Goal: Information Seeking & Learning: Learn about a topic

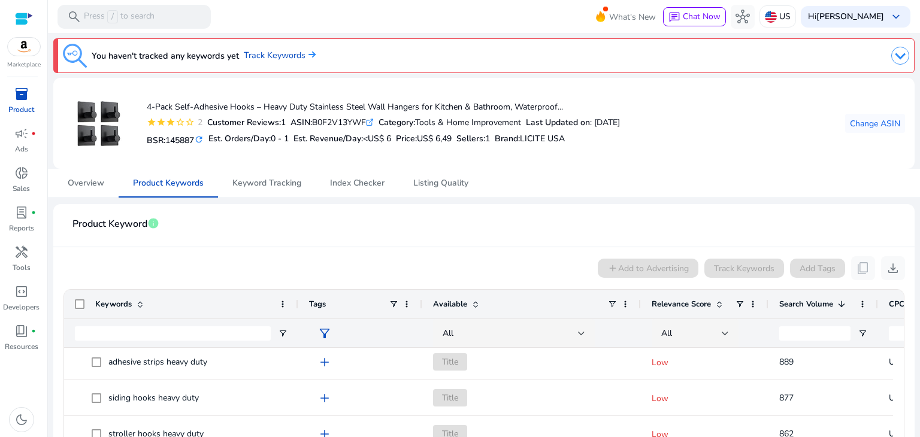
click at [29, 101] on div "inventory_2" at bounding box center [22, 93] width 34 height 19
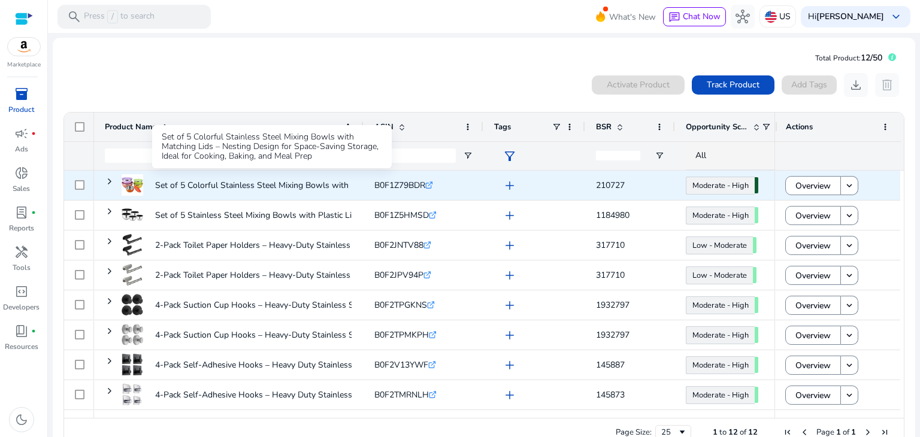
click at [284, 186] on p "Set of 5 Colorful Stainless Steel Mixing Bowls with Matching..." at bounding box center [272, 185] width 235 height 25
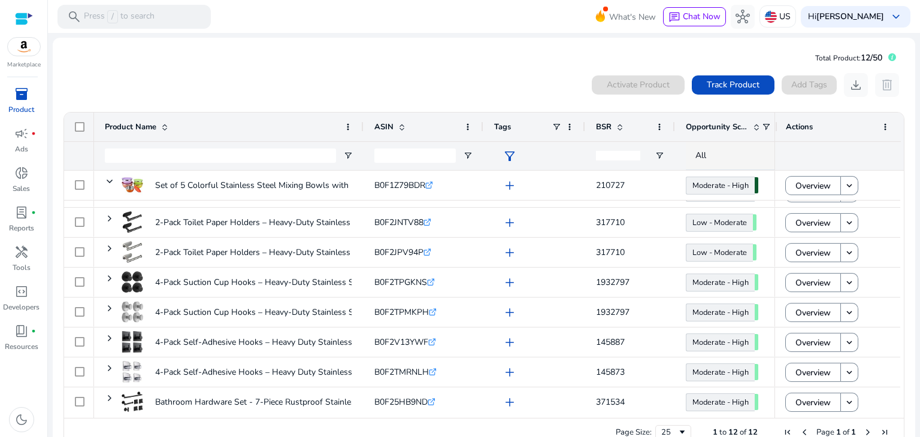
scroll to position [120, 0]
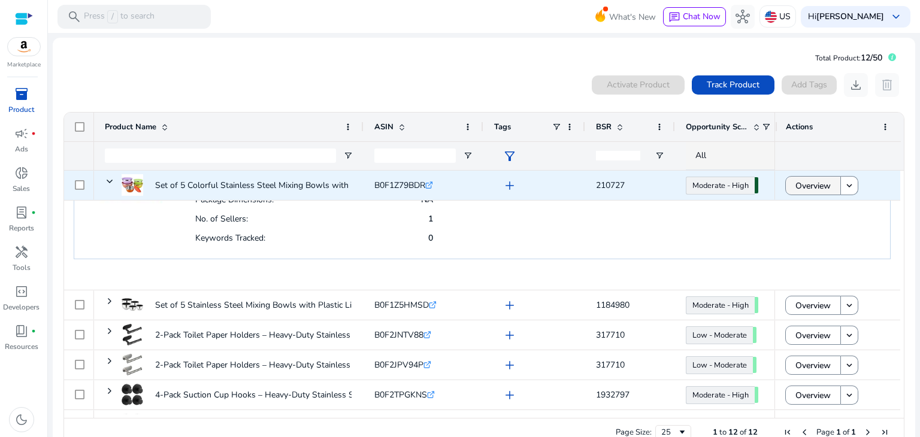
click at [795, 192] on span "Overview" at bounding box center [812, 186] width 35 height 25
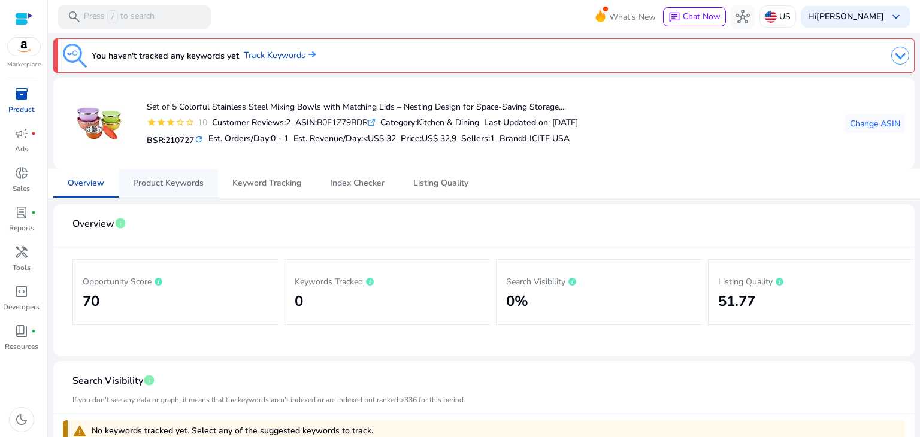
click at [189, 186] on span "Product Keywords" at bounding box center [168, 183] width 71 height 8
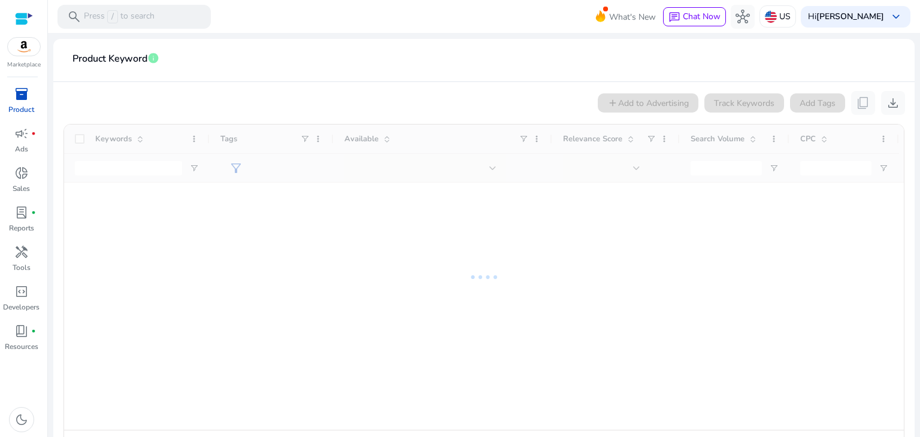
scroll to position [180, 0]
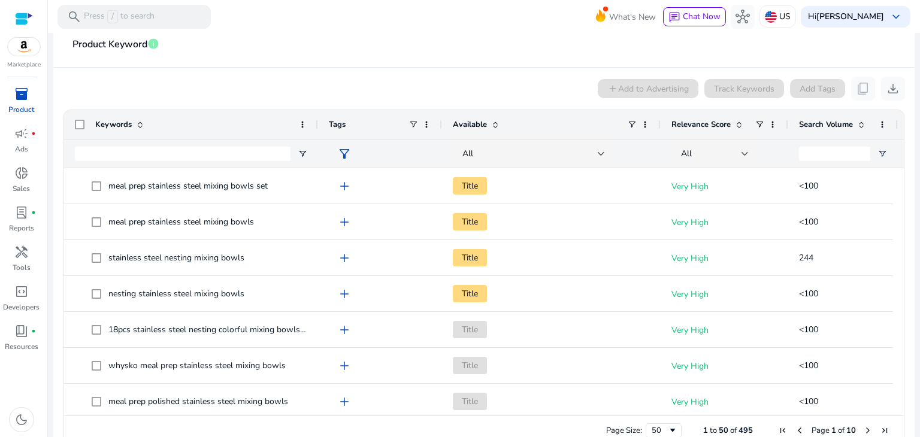
drag, startPoint x: 208, startPoint y: 122, endPoint x: 316, endPoint y: 132, distance: 108.9
click at [316, 132] on div at bounding box center [317, 124] width 5 height 29
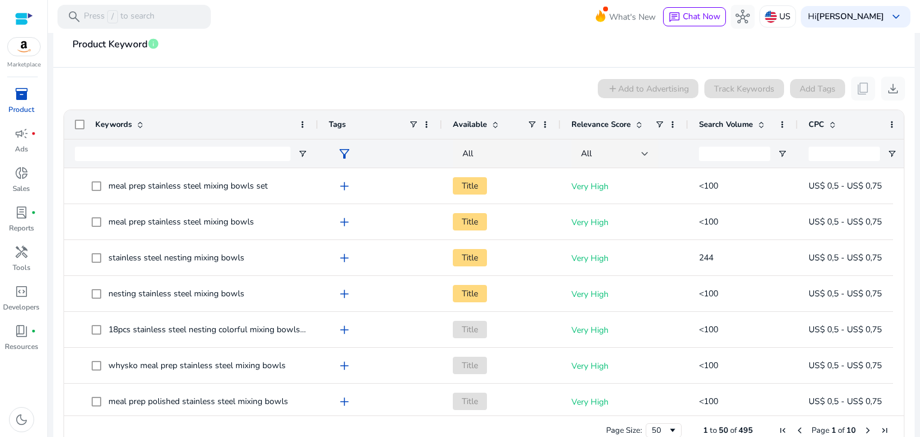
drag, startPoint x: 658, startPoint y: 125, endPoint x: 558, endPoint y: 137, distance: 100.6
click at [558, 137] on div at bounding box center [559, 124] width 5 height 29
click at [760, 128] on span at bounding box center [761, 125] width 10 height 10
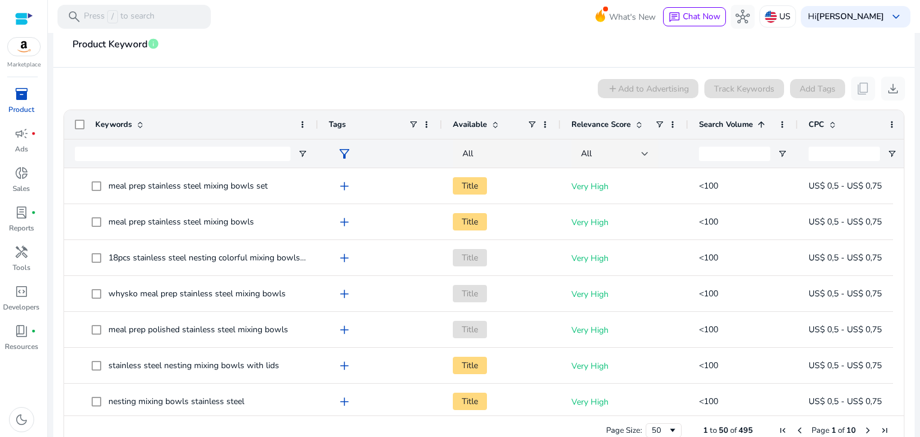
click at [762, 126] on span at bounding box center [761, 125] width 10 height 10
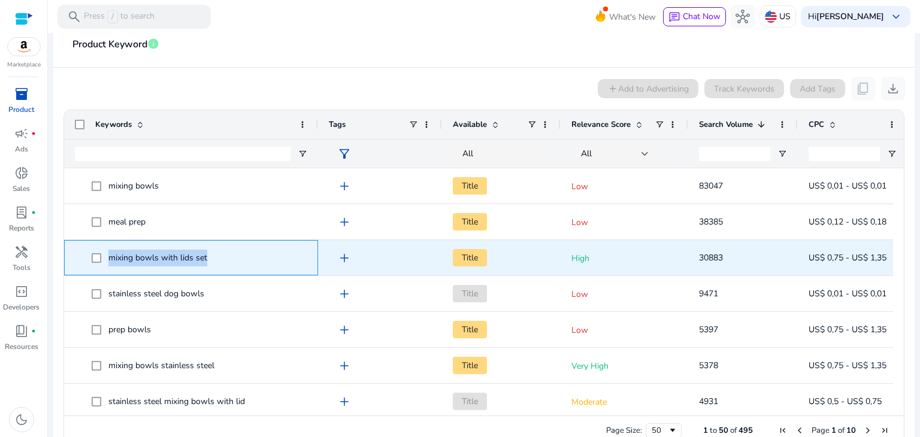
drag, startPoint x: 216, startPoint y: 259, endPoint x: 109, endPoint y: 255, distance: 106.7
click at [109, 255] on span "mixing bowls with lids set" at bounding box center [200, 258] width 216 height 25
copy span "mixing bowls with lids set"
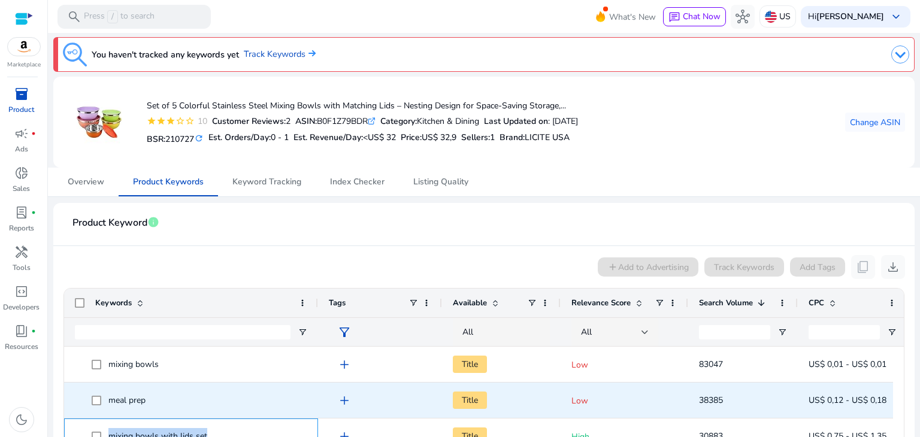
scroll to position [0, 0]
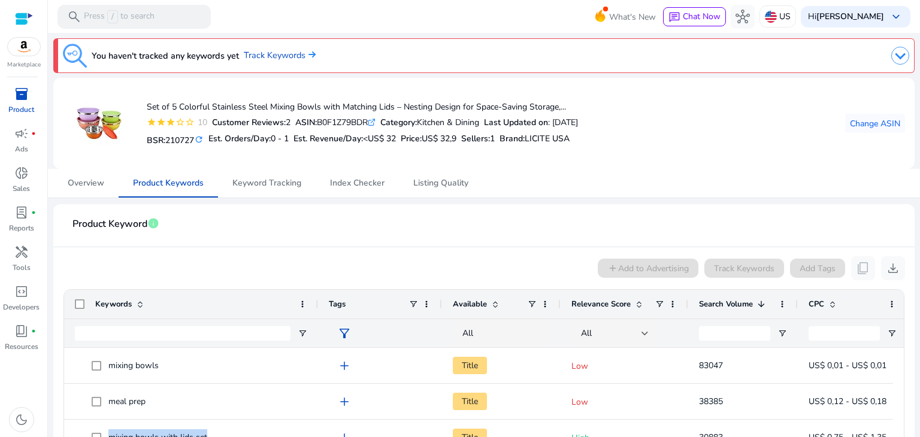
click at [19, 103] on div "inventory_2" at bounding box center [22, 93] width 34 height 19
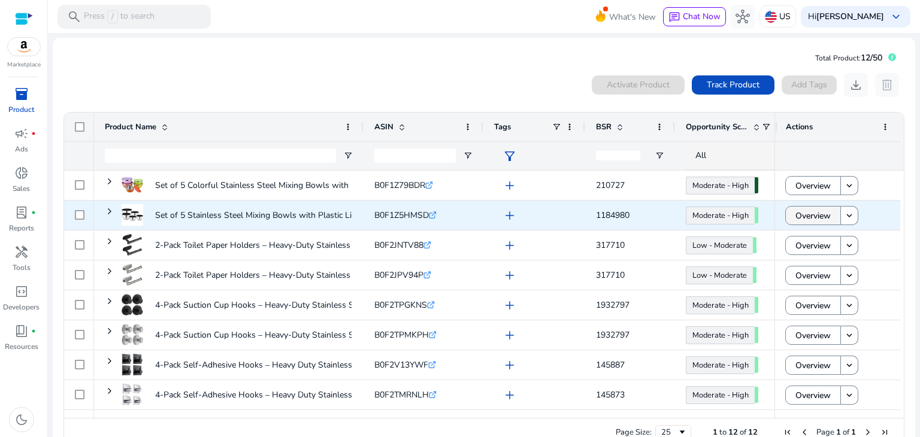
click at [808, 218] on span "Overview" at bounding box center [812, 216] width 35 height 25
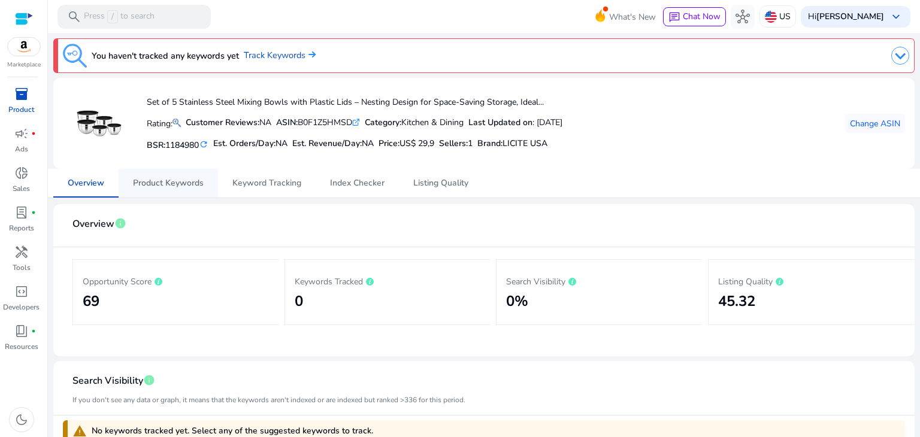
click at [180, 183] on span "Product Keywords" at bounding box center [168, 183] width 71 height 8
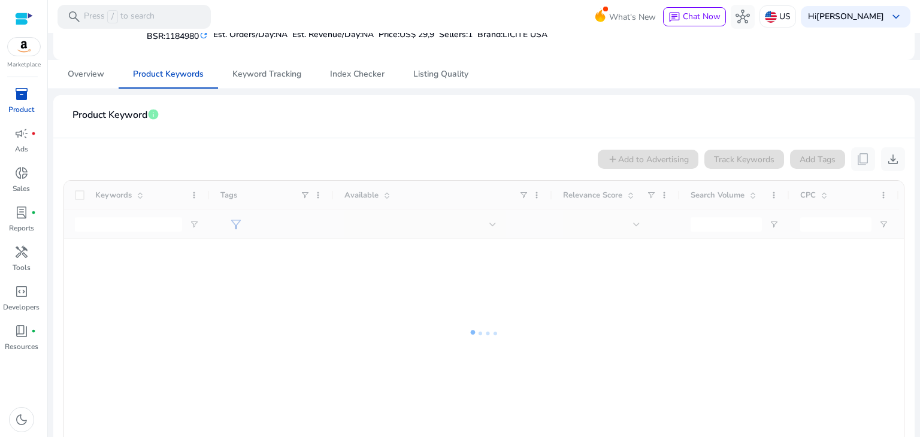
scroll to position [120, 0]
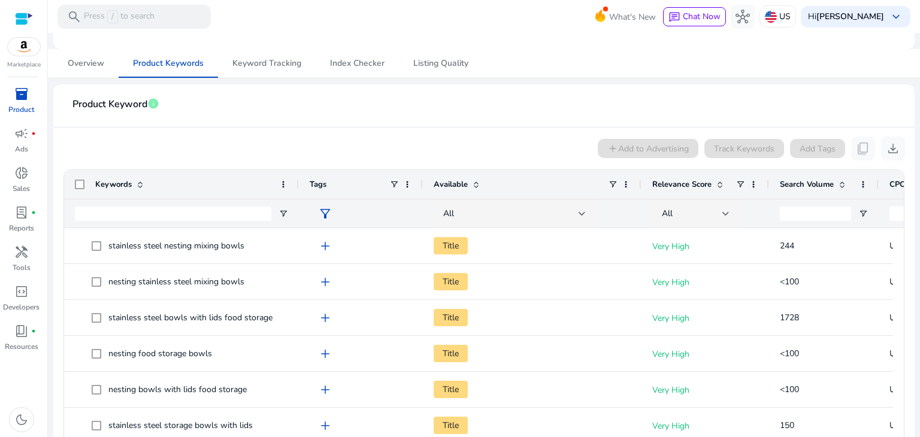
drag, startPoint x: 206, startPoint y: 187, endPoint x: 295, endPoint y: 204, distance: 90.8
click at [295, 204] on div "Keywords Tags Available Relevance Score" at bounding box center [531, 198] width 935 height 57
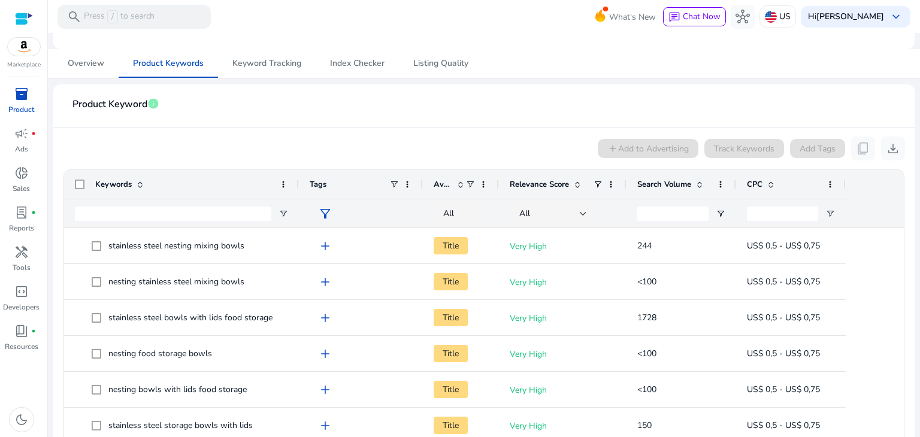
drag, startPoint x: 640, startPoint y: 182, endPoint x: 497, endPoint y: 191, distance: 142.8
click at [497, 191] on div at bounding box center [498, 184] width 5 height 29
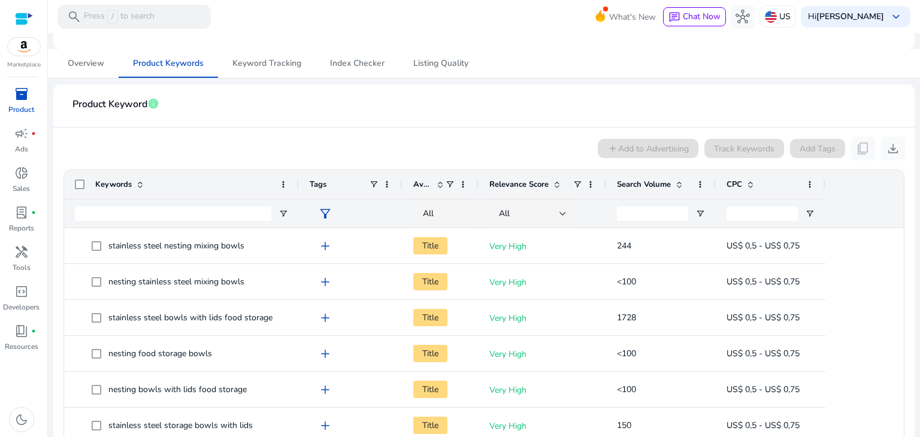
drag, startPoint x: 421, startPoint y: 183, endPoint x: 380, endPoint y: 183, distance: 41.3
click at [380, 183] on div "Tags" at bounding box center [351, 184] width 104 height 29
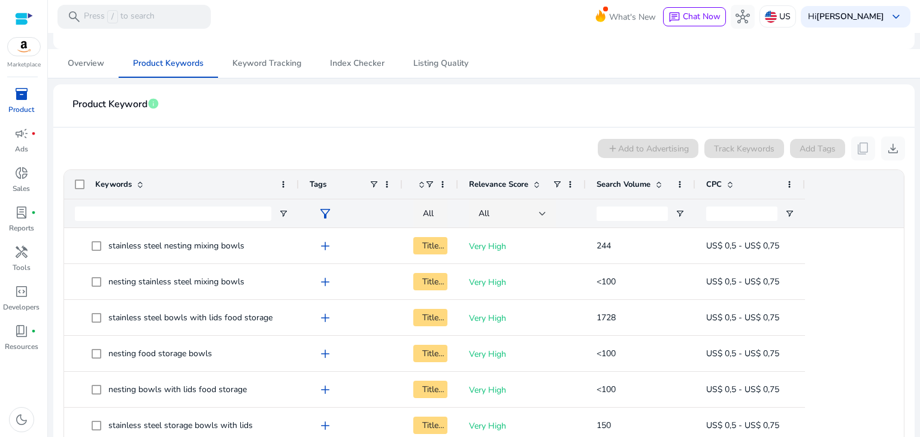
drag, startPoint x: 477, startPoint y: 183, endPoint x: 456, endPoint y: 189, distance: 21.4
click at [456, 189] on div at bounding box center [457, 184] width 5 height 29
drag, startPoint x: 400, startPoint y: 183, endPoint x: 374, endPoint y: 183, distance: 26.3
click at [374, 183] on div "Tags" at bounding box center [350, 184] width 102 height 29
click at [656, 185] on span at bounding box center [657, 185] width 10 height 10
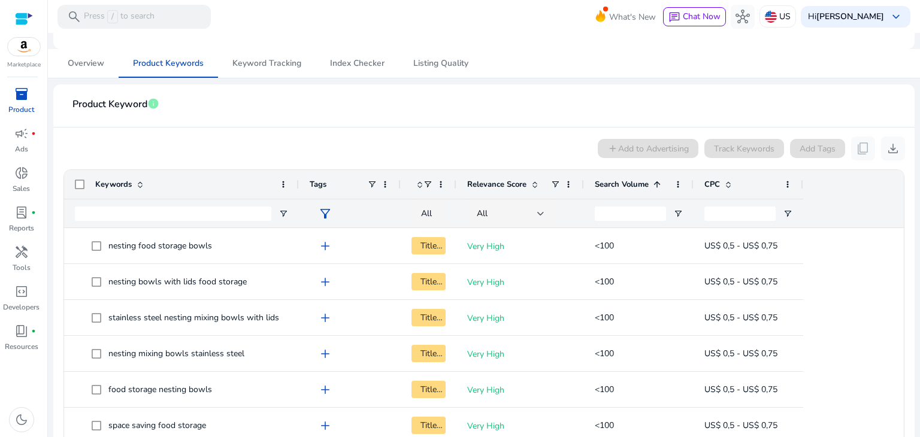
click at [656, 185] on span at bounding box center [657, 185] width 10 height 10
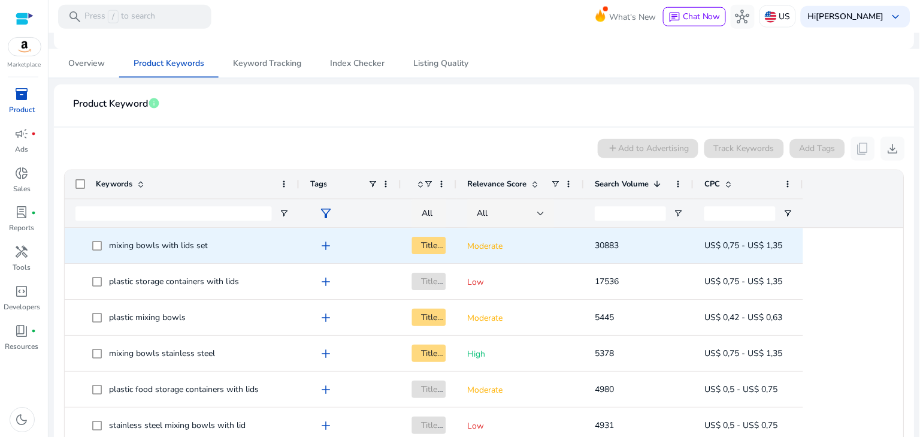
scroll to position [0, 0]
drag, startPoint x: 230, startPoint y: 246, endPoint x: 118, endPoint y: 246, distance: 112.0
click at [118, 246] on span "mixing bowls with lids set" at bounding box center [190, 246] width 196 height 25
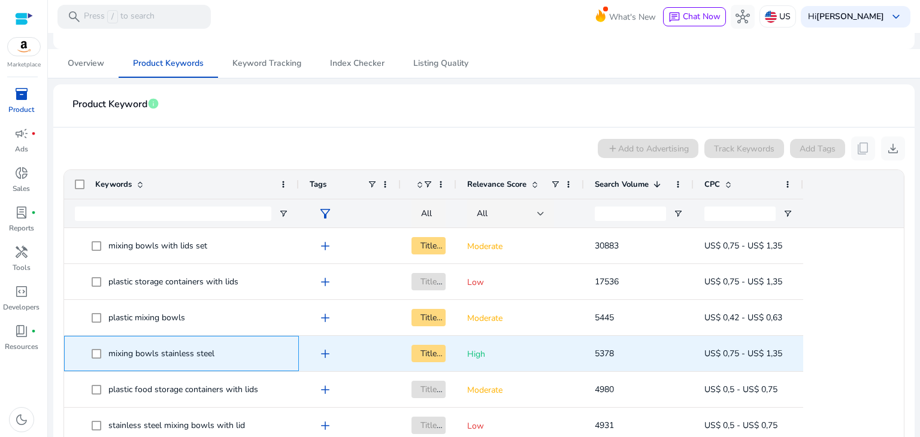
click at [190, 353] on span "mixing bowls stainless steel" at bounding box center [161, 353] width 106 height 11
copy span "mixing bowls stainless steel"
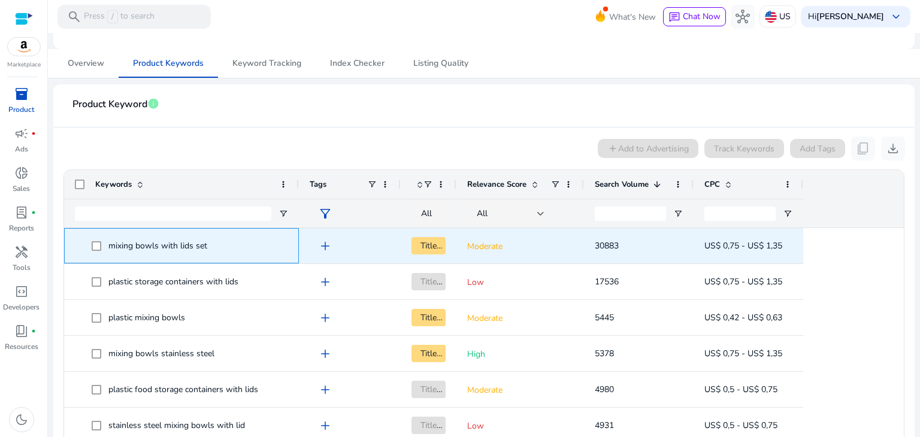
click at [172, 248] on span "mixing bowls with lids set" at bounding box center [157, 245] width 99 height 11
copy span "mixing bowls with lids set"
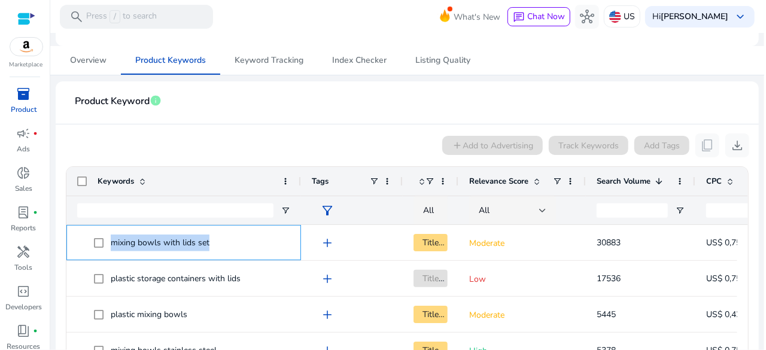
scroll to position [120, 0]
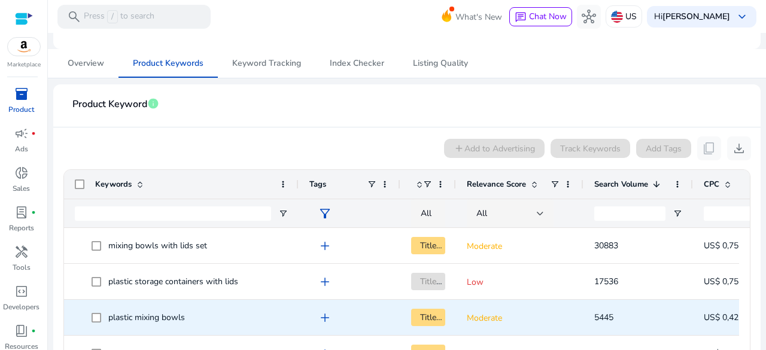
click at [155, 314] on span "plastic mixing bowls" at bounding box center [146, 317] width 77 height 11
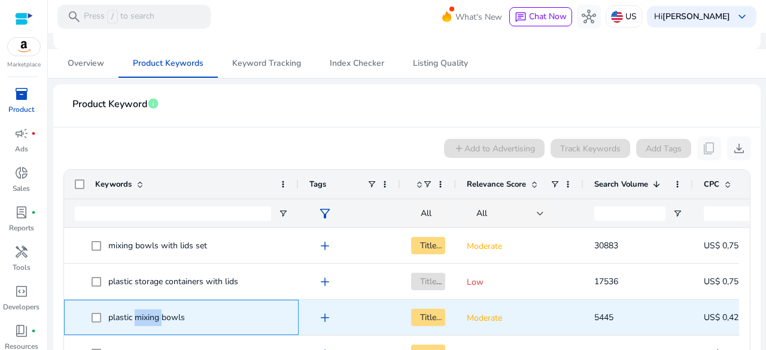
click at [154, 314] on span "plastic mixing bowls" at bounding box center [146, 317] width 77 height 11
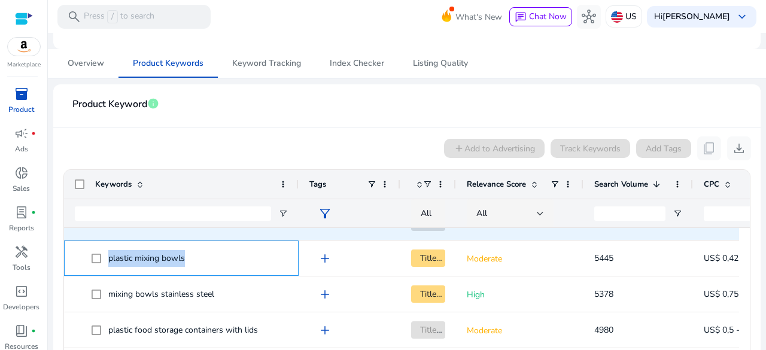
scroll to position [60, 0]
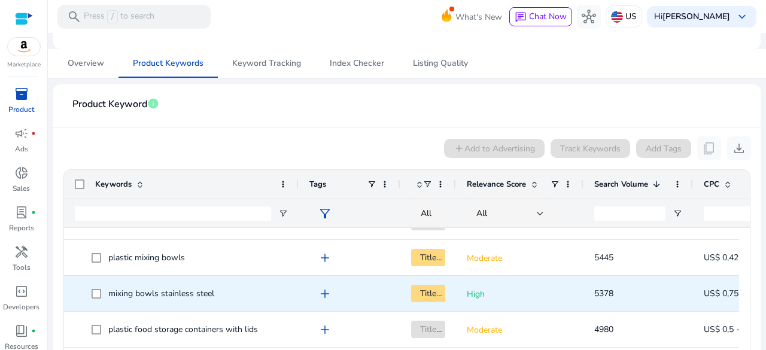
click at [176, 293] on span "mixing bowls stainless steel" at bounding box center [161, 293] width 106 height 11
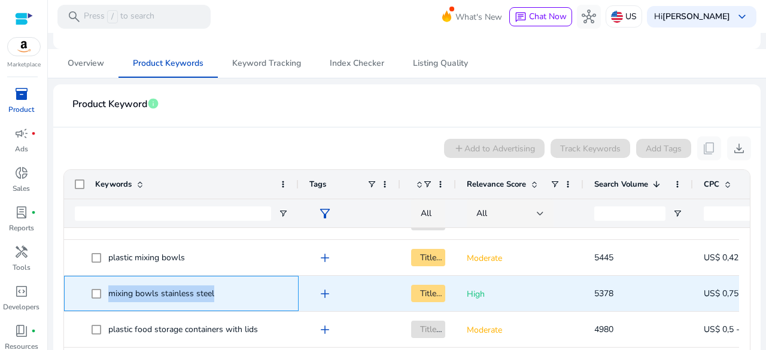
click at [176, 293] on span "mixing bowls stainless steel" at bounding box center [161, 293] width 106 height 11
copy span "mixing bowls stainless steel"
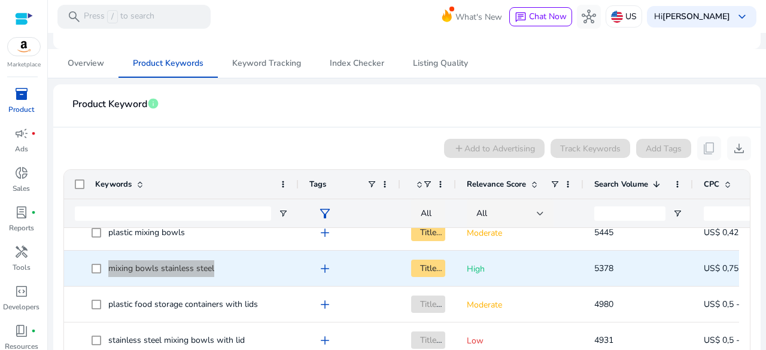
scroll to position [120, 0]
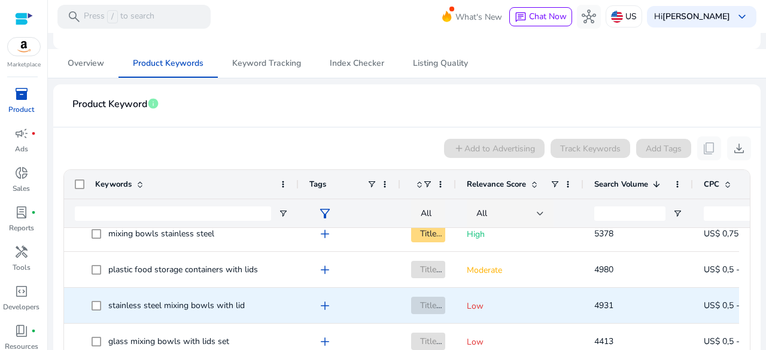
click at [210, 306] on span "stainless steel mixing bowls with lid" at bounding box center [176, 305] width 137 height 11
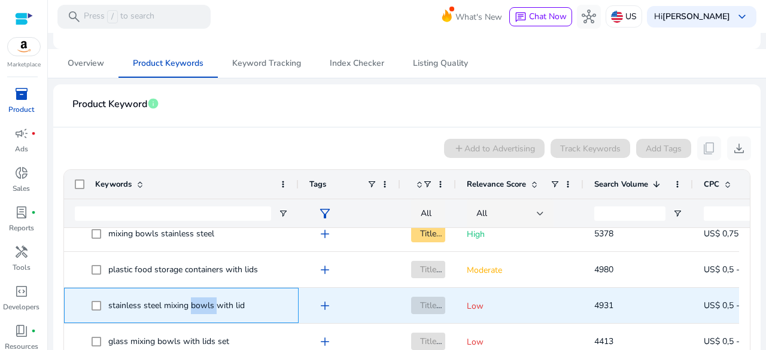
click at [210, 306] on span "stainless steel mixing bowls with lid" at bounding box center [176, 305] width 137 height 11
copy span "stainless steel mixing bowls with lid"
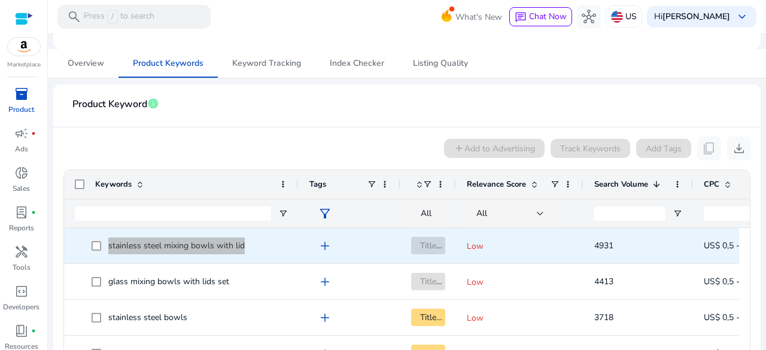
scroll to position [180, 0]
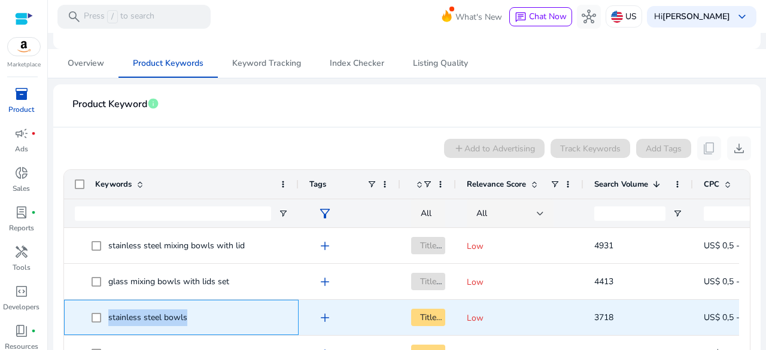
drag, startPoint x: 197, startPoint y: 316, endPoint x: 109, endPoint y: 317, distance: 88.0
click at [109, 317] on span "stainless steel bowls" at bounding box center [190, 317] width 196 height 25
copy span "stainless steel bowls"
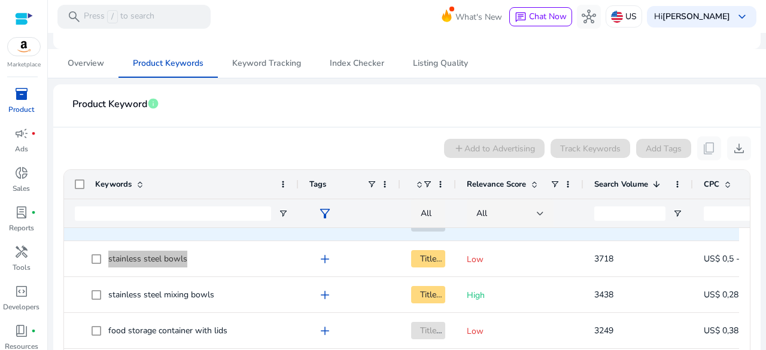
scroll to position [240, 0]
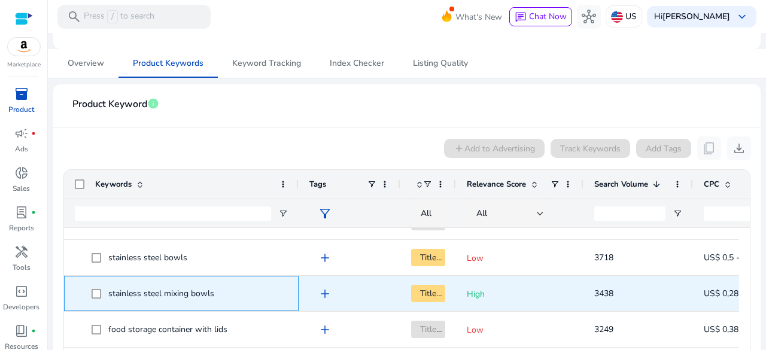
click at [195, 293] on span "stainless steel mixing bowls" at bounding box center [161, 293] width 106 height 11
drag, startPoint x: 111, startPoint y: 301, endPoint x: 108, endPoint y: 307, distance: 6.2
click at [108, 307] on div "stainless steel mixing bowls" at bounding box center [181, 294] width 213 height 34
click at [117, 291] on span "stainless steel mixing bowls" at bounding box center [161, 293] width 106 height 11
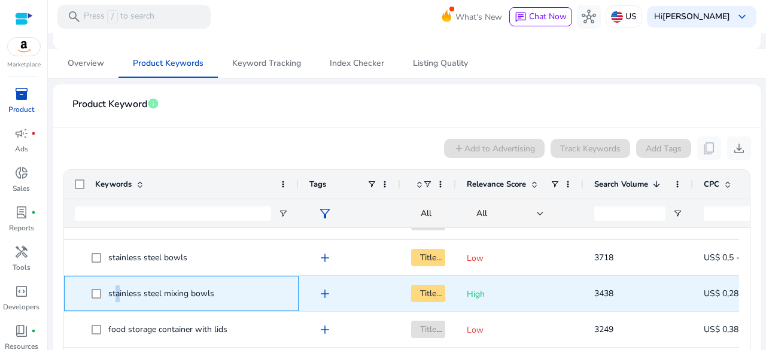
click at [117, 291] on span "stainless steel mixing bowls" at bounding box center [161, 293] width 106 height 11
copy span "stainless steel mixing bowls"
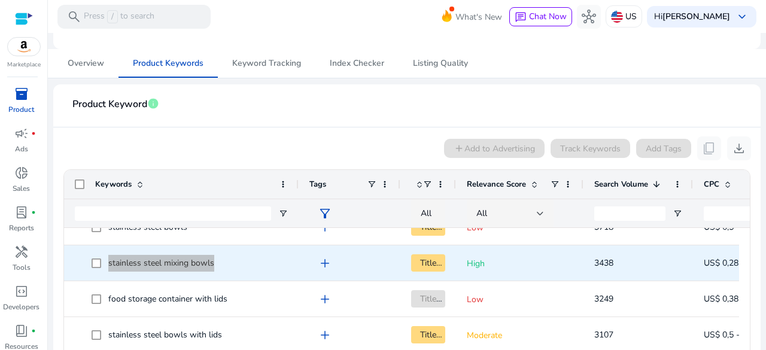
scroll to position [299, 0]
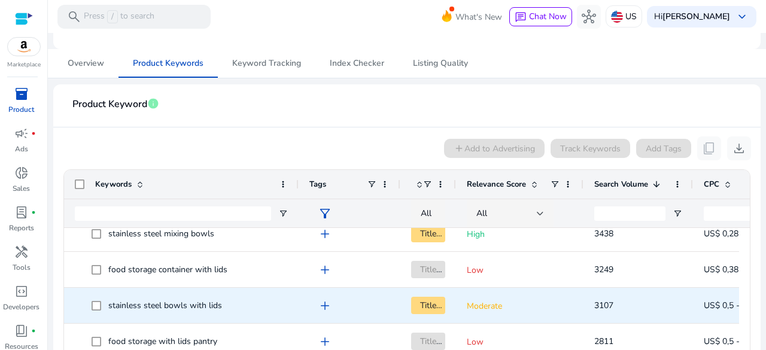
click at [208, 307] on span "stainless steel bowls with lids" at bounding box center [165, 305] width 114 height 11
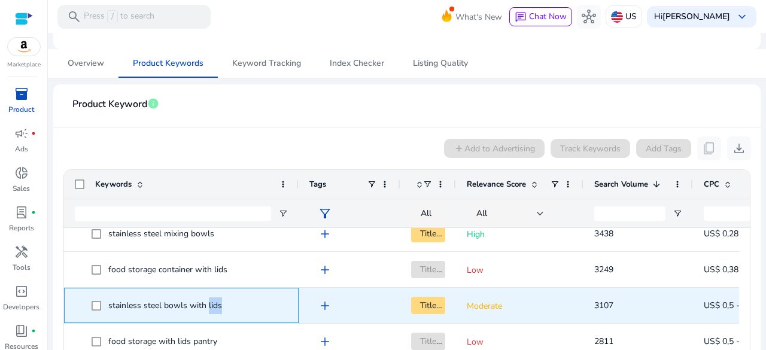
click at [208, 306] on span "stainless steel bowls with lids" at bounding box center [165, 305] width 114 height 11
copy span "stainless steel bowls with lids"
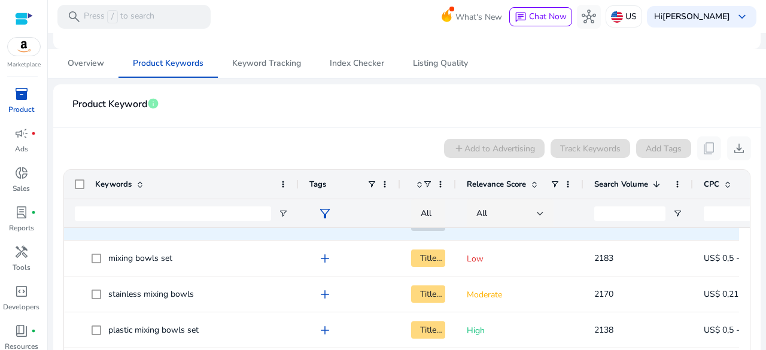
scroll to position [419, 0]
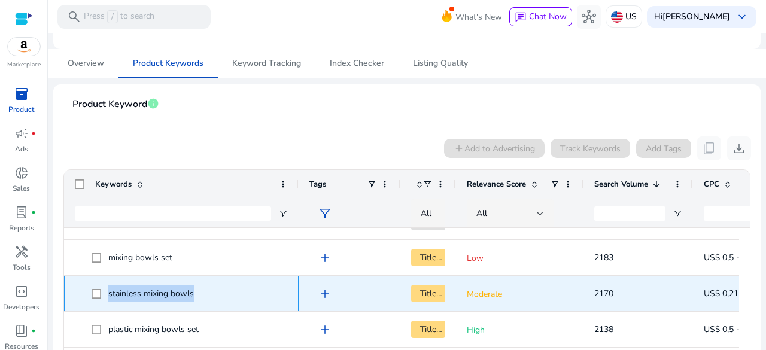
drag, startPoint x: 201, startPoint y: 292, endPoint x: 96, endPoint y: 298, distance: 105.6
click at [96, 298] on span "stainless mixing bowls" at bounding box center [190, 293] width 196 height 25
click at [126, 292] on span "stainless mixing bowls" at bounding box center [151, 293] width 86 height 11
click at [127, 292] on span "stainless mixing bowls" at bounding box center [151, 293] width 86 height 11
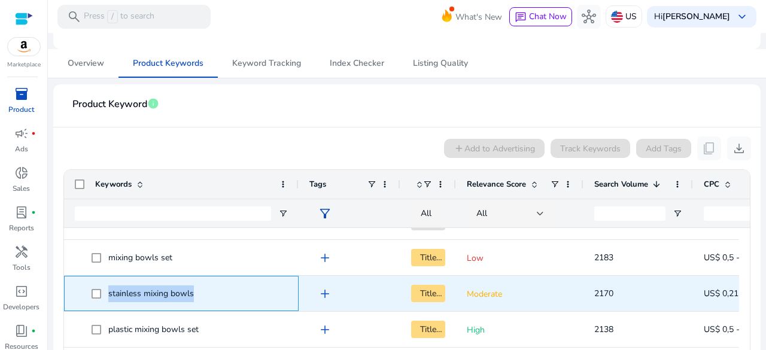
click at [127, 292] on span "stainless mixing bowls" at bounding box center [151, 293] width 86 height 11
copy span "stainless mixing bowls"
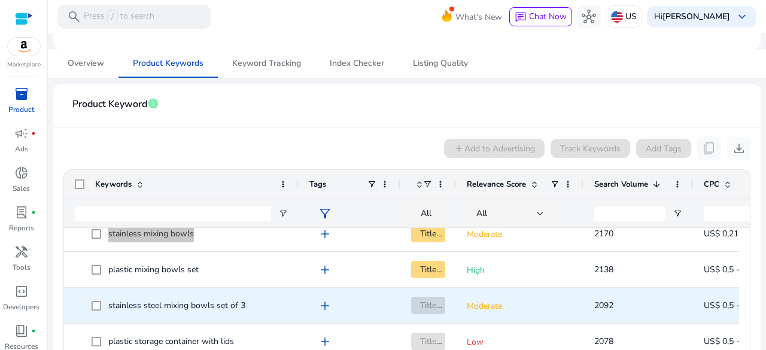
scroll to position [0, 0]
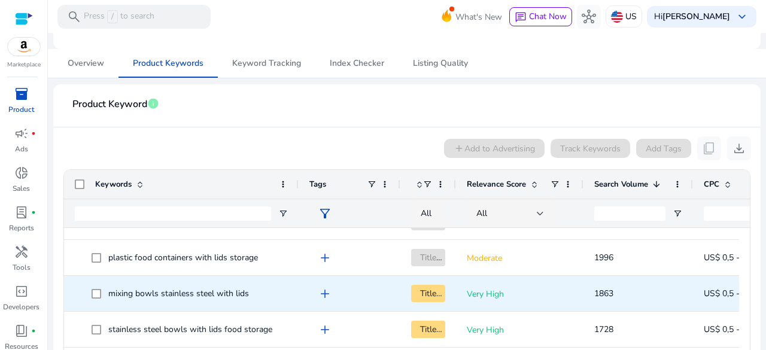
click at [207, 294] on span "mixing bowls stainless steel with lids" at bounding box center [178, 293] width 141 height 11
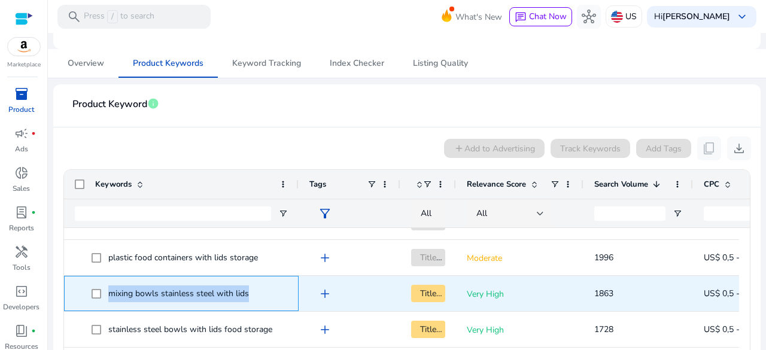
click at [207, 294] on span "mixing bowls stainless steel with lids" at bounding box center [178, 293] width 141 height 11
copy span "mixing bowls stainless steel with lids"
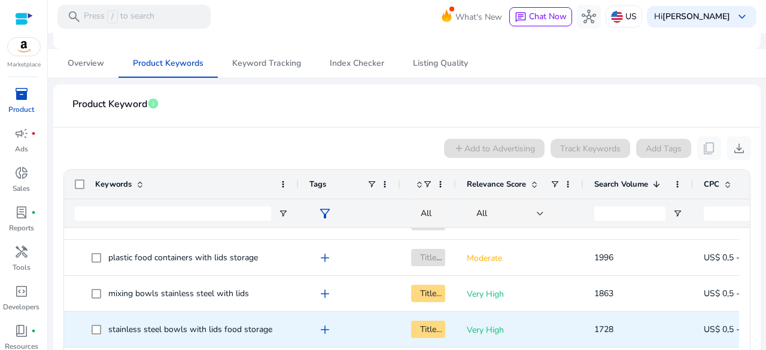
click at [247, 326] on span "stainless steel bowls with lids food storage" at bounding box center [190, 329] width 164 height 11
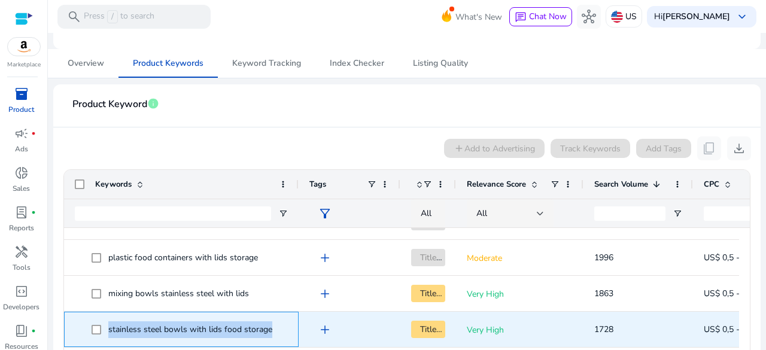
click at [247, 326] on span "stainless steel bowls with lids food storage" at bounding box center [190, 329] width 164 height 11
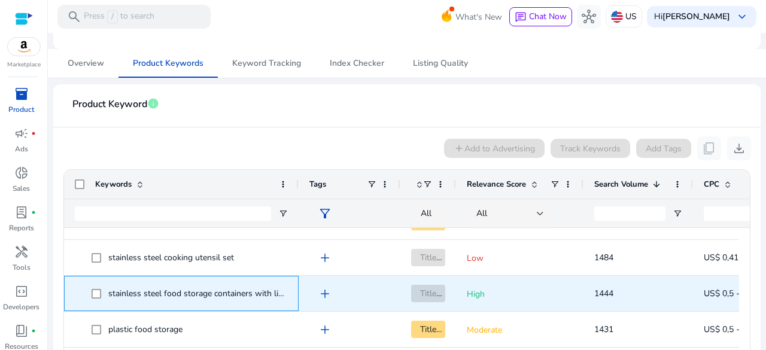
click at [229, 293] on span "stainless steel food storage containers with lids" at bounding box center [197, 293] width 179 height 11
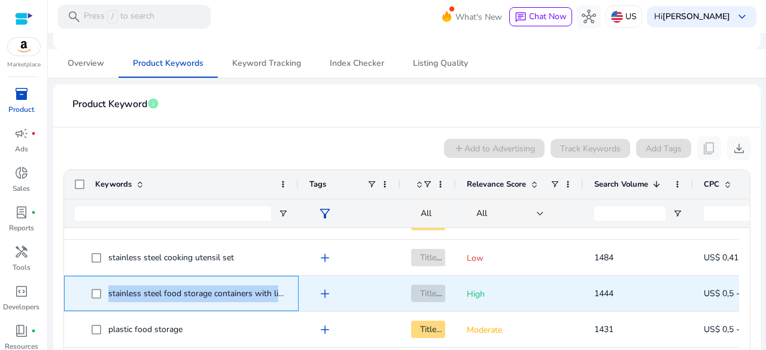
click at [229, 293] on span "stainless steel food storage containers with lids" at bounding box center [197, 293] width 179 height 11
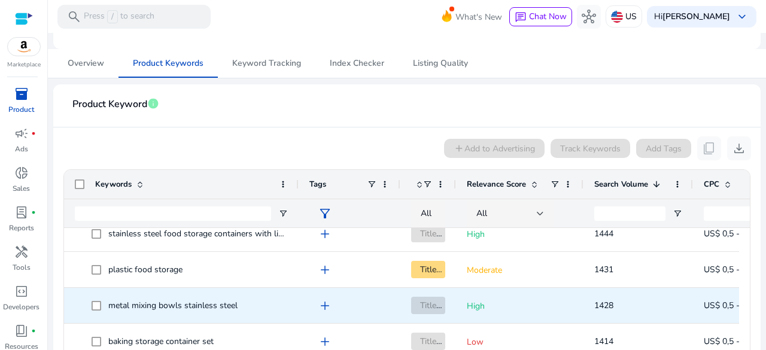
click at [224, 305] on span "metal mixing bowls stainless steel" at bounding box center [172, 305] width 129 height 11
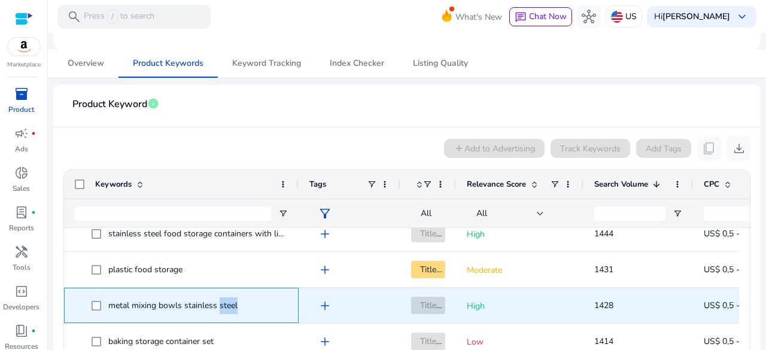
click at [224, 305] on span "metal mixing bowls stainless steel" at bounding box center [172, 305] width 129 height 11
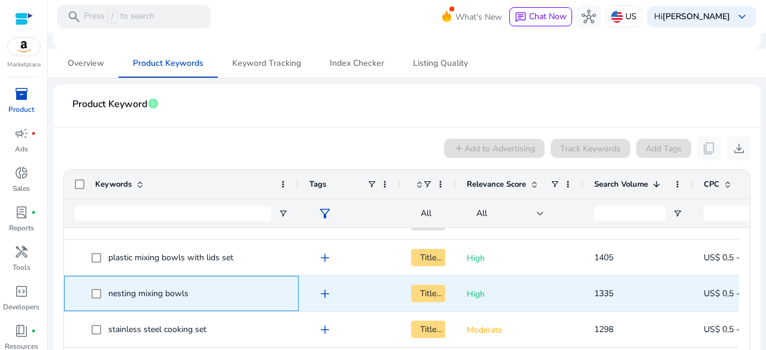
click at [171, 295] on span "nesting mixing bowls" at bounding box center [148, 293] width 80 height 11
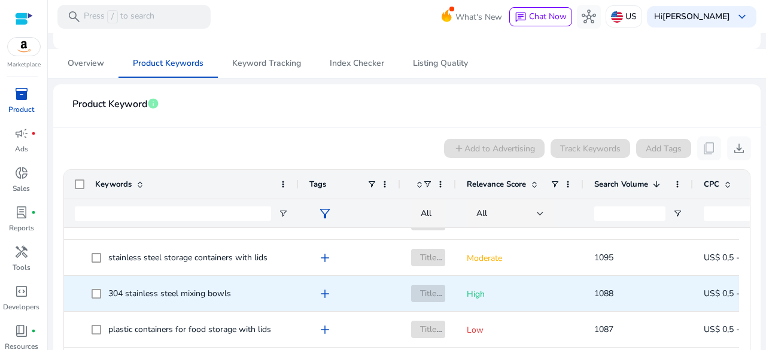
click at [215, 295] on span "304 stainless steel mixing bowls" at bounding box center [169, 293] width 123 height 11
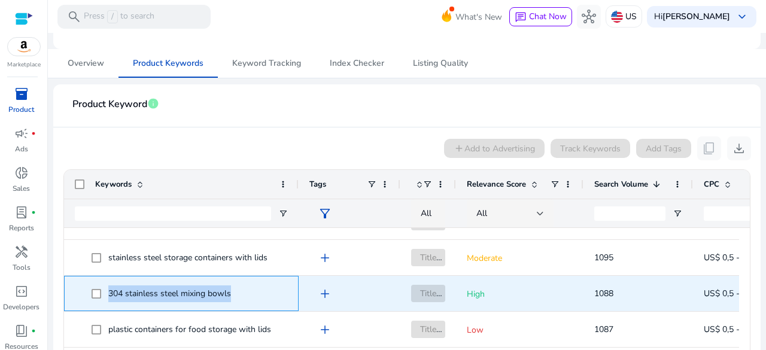
click at [215, 295] on span "304 stainless steel mixing bowls" at bounding box center [169, 293] width 123 height 11
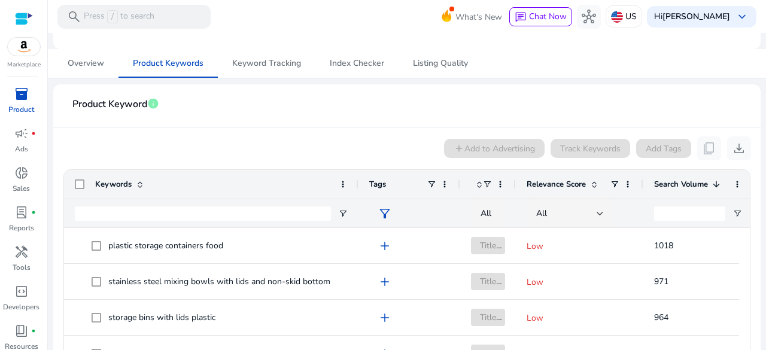
drag, startPoint x: 297, startPoint y: 184, endPoint x: 355, endPoint y: 178, distance: 58.5
click at [356, 178] on div at bounding box center [358, 184] width 5 height 29
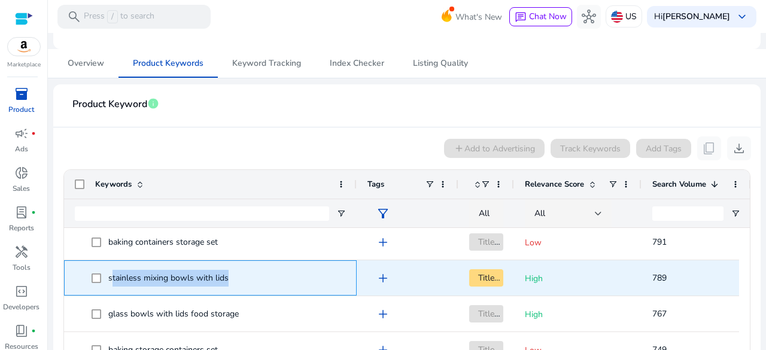
drag, startPoint x: 231, startPoint y: 278, endPoint x: 110, endPoint y: 286, distance: 120.6
click at [110, 286] on span "stainless mixing bowls with lids" at bounding box center [219, 278] width 254 height 25
click at [126, 276] on span "stainless mixing bowls with lids" at bounding box center [168, 277] width 120 height 11
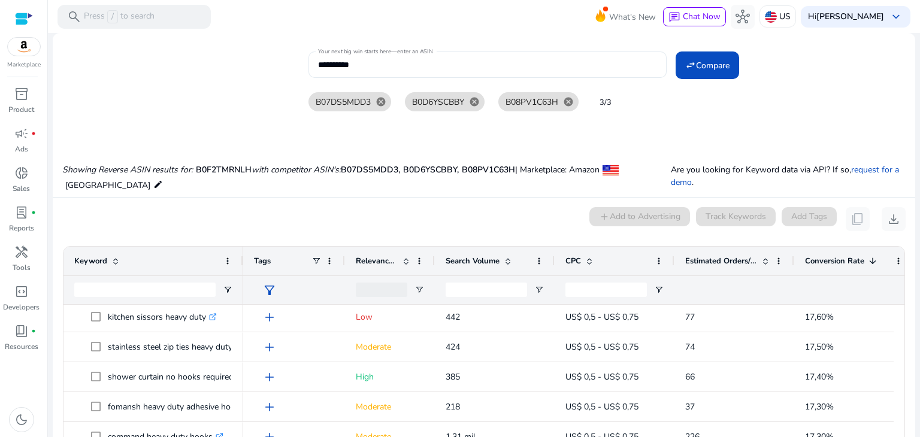
click at [410, 57] on div "**********" at bounding box center [487, 64] width 339 height 26
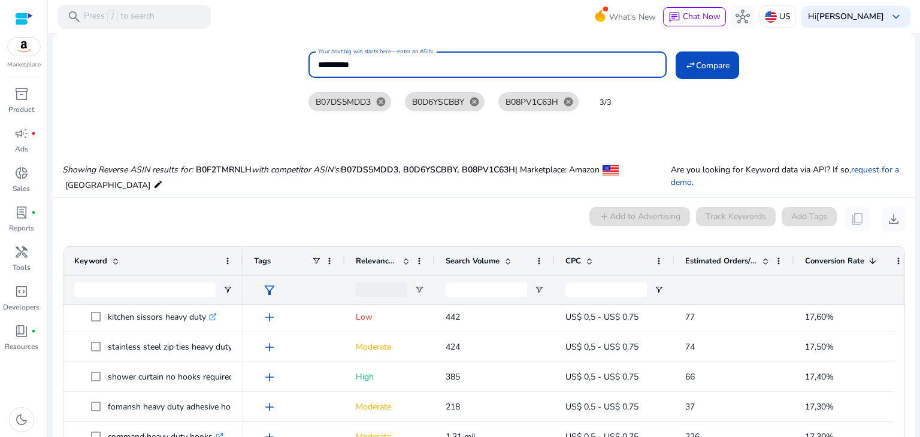
click at [410, 62] on input "**********" at bounding box center [487, 64] width 339 height 13
paste input
click at [568, 101] on mat-icon "cancel" at bounding box center [568, 101] width 20 height 11
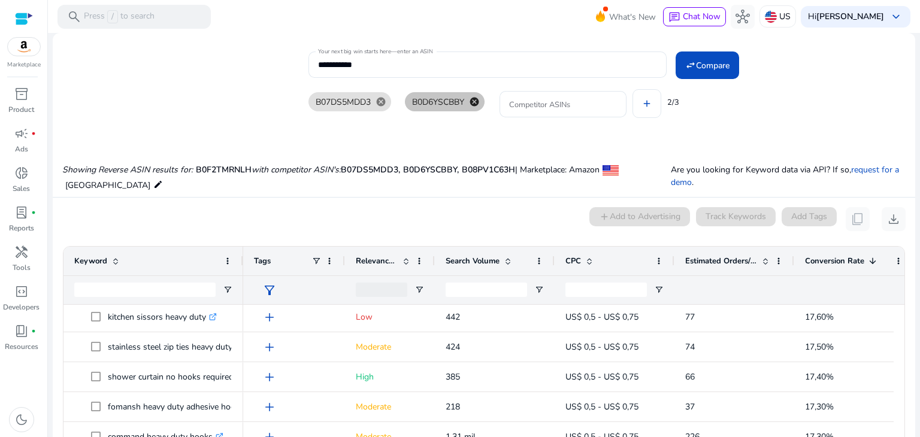
click at [478, 98] on mat-icon "cancel" at bounding box center [474, 101] width 20 height 11
click at [384, 101] on mat-icon "cancel" at bounding box center [381, 101] width 20 height 11
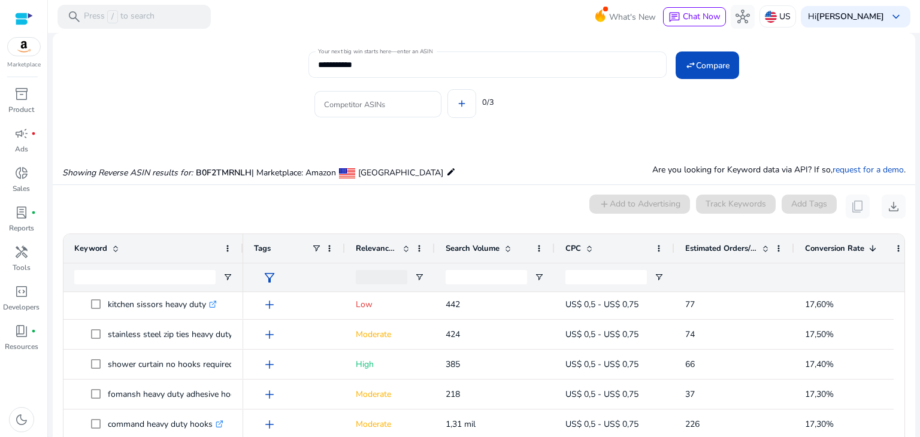
drag, startPoint x: 692, startPoint y: 63, endPoint x: 550, endPoint y: 58, distance: 142.0
click at [551, 58] on div "**********" at bounding box center [606, 63] width 597 height 29
click at [499, 74] on div "**********" at bounding box center [487, 64] width 339 height 26
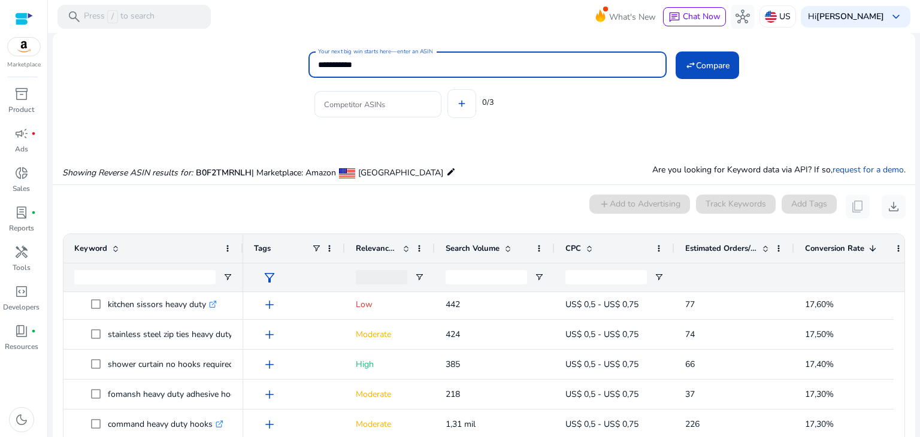
click at [675, 51] on button "swap_horiz Compare" at bounding box center [706, 65] width 63 height 28
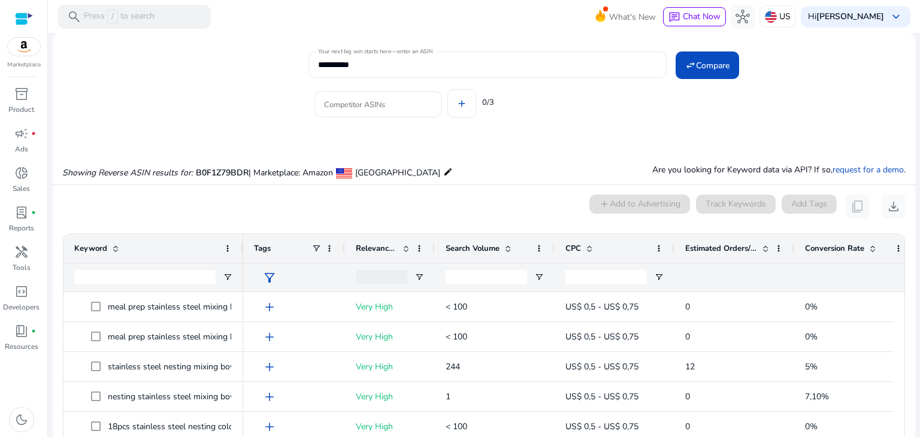
click at [395, 54] on mat-label "Your next big win starts here—enter an ASIN" at bounding box center [375, 51] width 114 height 8
click at [395, 58] on input "**********" at bounding box center [487, 64] width 339 height 13
click at [395, 57] on div "**********" at bounding box center [487, 64] width 339 height 26
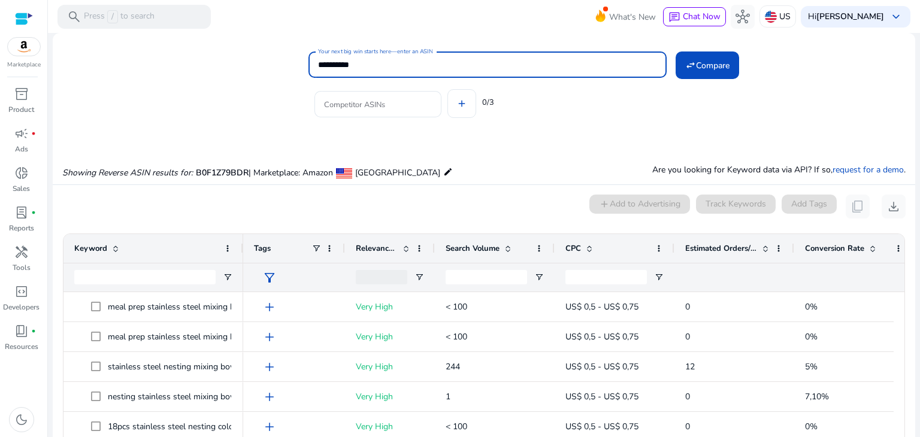
click at [396, 63] on input "**********" at bounding box center [487, 64] width 339 height 13
paste input
type input "**********"
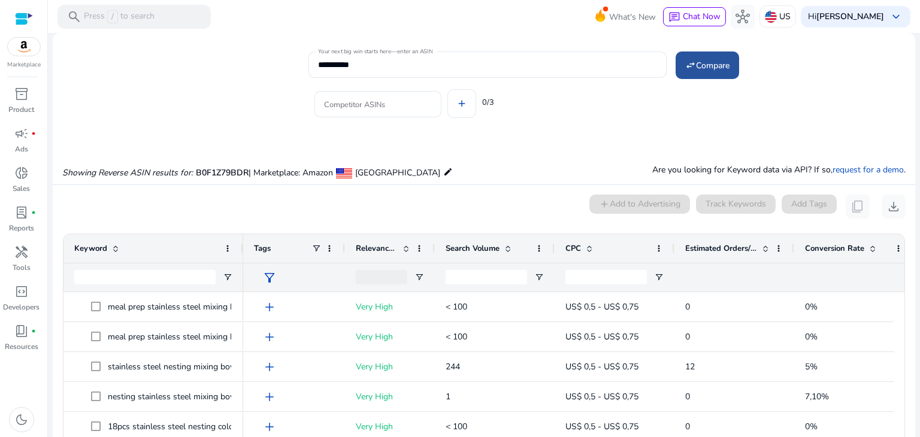
click at [727, 72] on span at bounding box center [706, 65] width 63 height 29
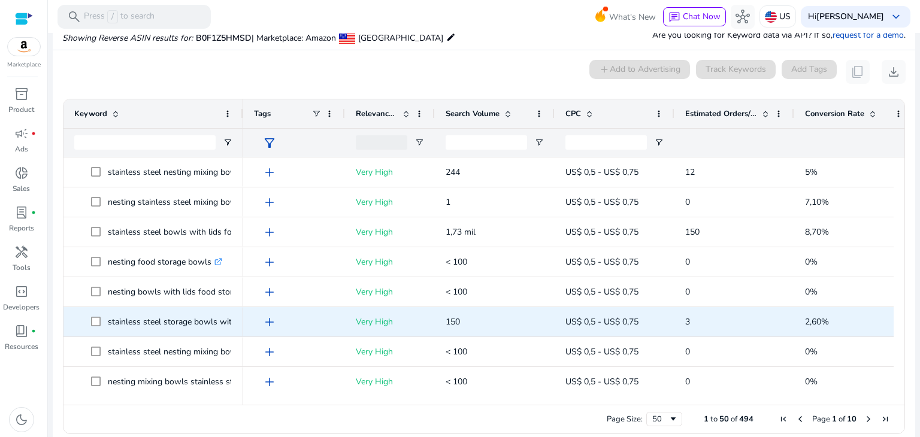
scroll to position [135, 0]
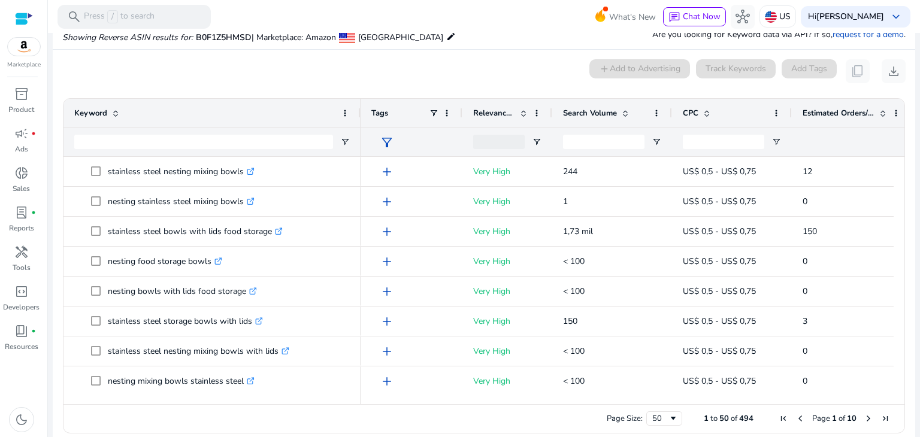
drag, startPoint x: 242, startPoint y: 116, endPoint x: 359, endPoint y: 118, distance: 117.4
click at [359, 118] on div at bounding box center [359, 113] width 5 height 29
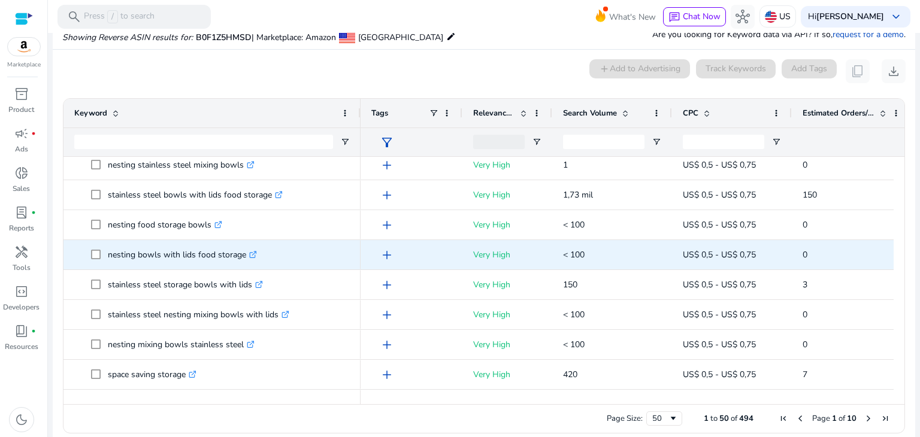
scroll to position [120, 0]
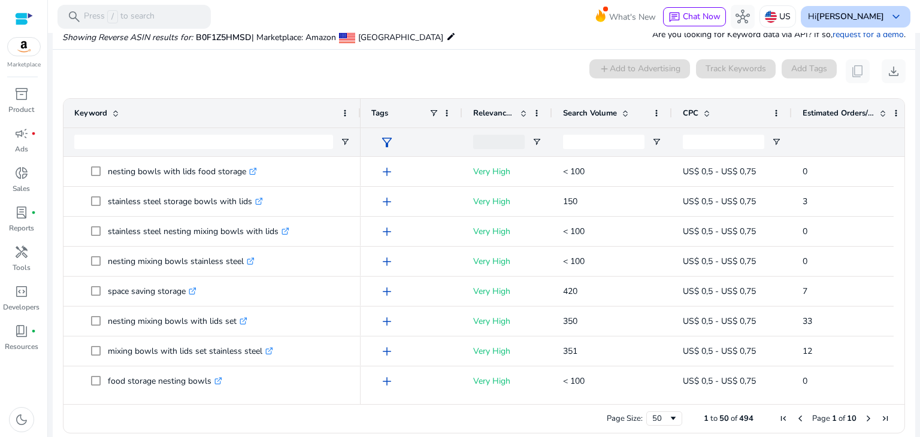
click at [889, 23] on span "keyboard_arrow_down" at bounding box center [896, 17] width 14 height 14
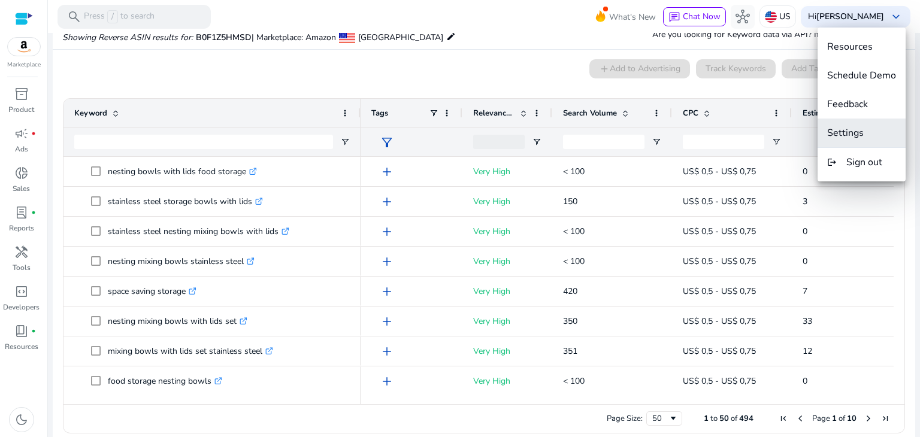
click at [865, 135] on span "Settings" at bounding box center [861, 132] width 69 height 13
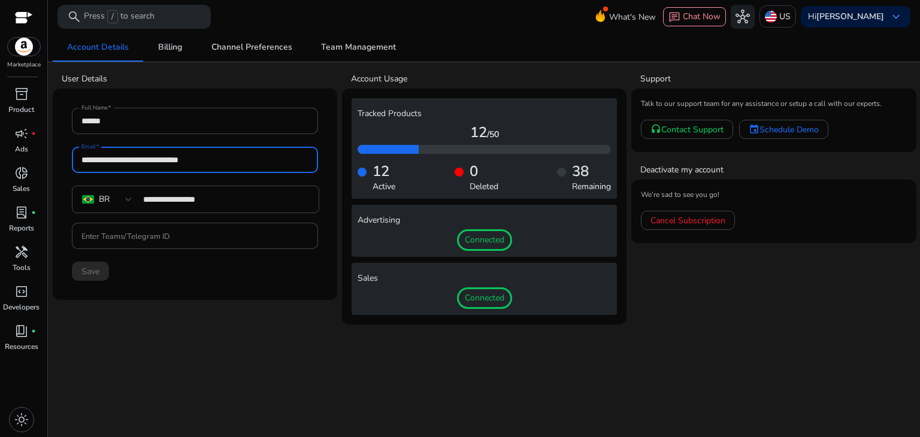
click at [287, 161] on input "**********" at bounding box center [194, 159] width 227 height 13
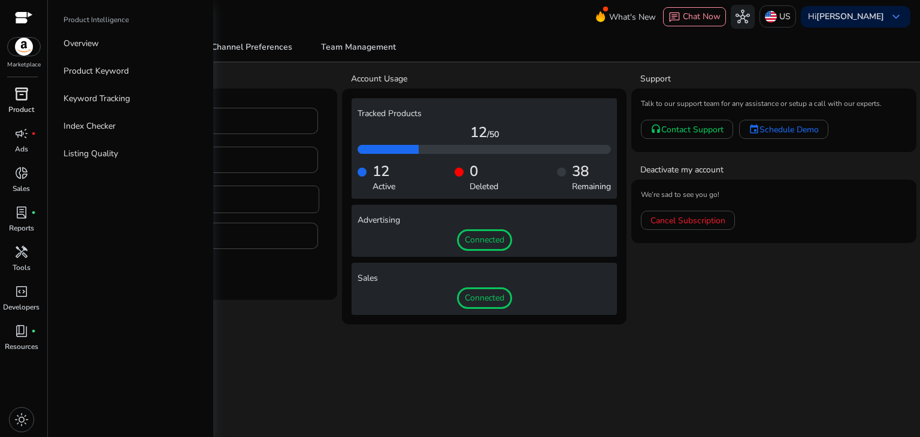
click at [26, 99] on span "inventory_2" at bounding box center [21, 94] width 14 height 14
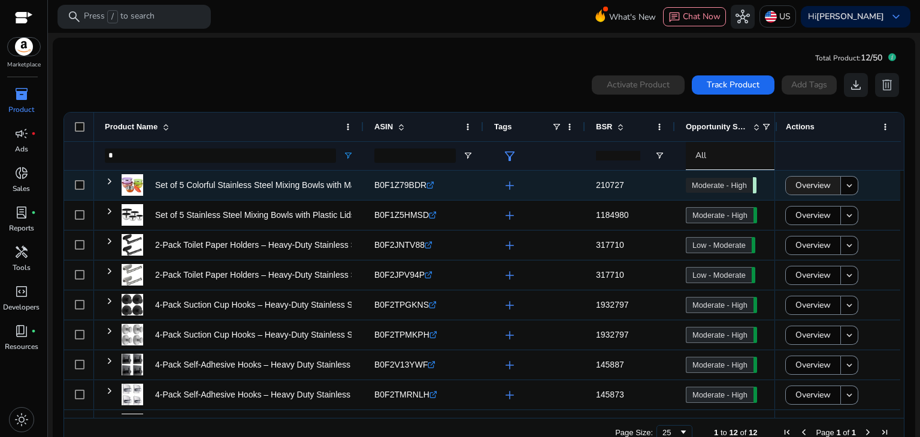
click at [823, 187] on span "Overview" at bounding box center [812, 185] width 35 height 25
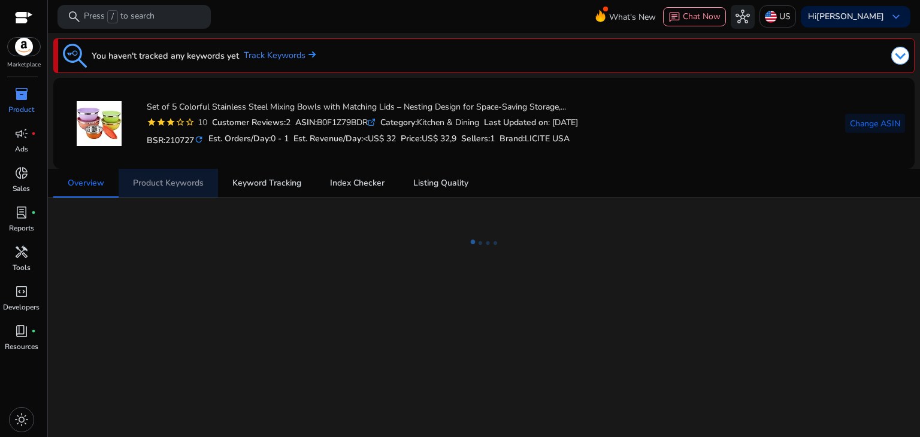
click at [178, 183] on span "Product Keywords" at bounding box center [168, 183] width 71 height 8
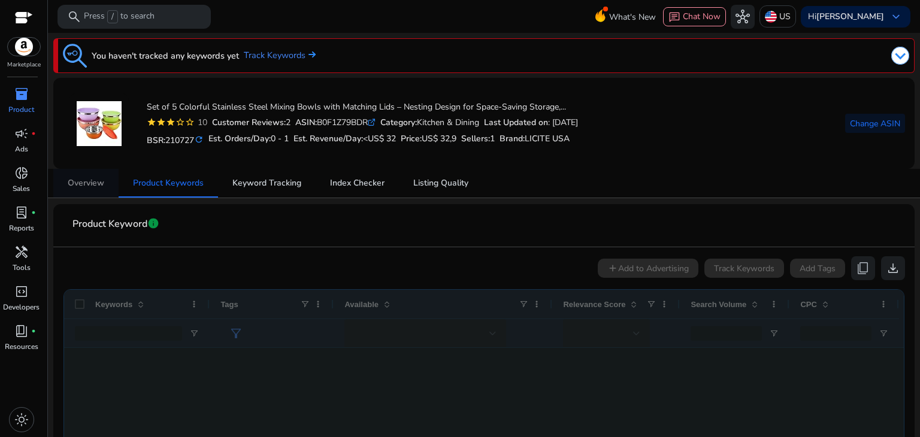
click at [92, 197] on span "Overview" at bounding box center [86, 183] width 37 height 29
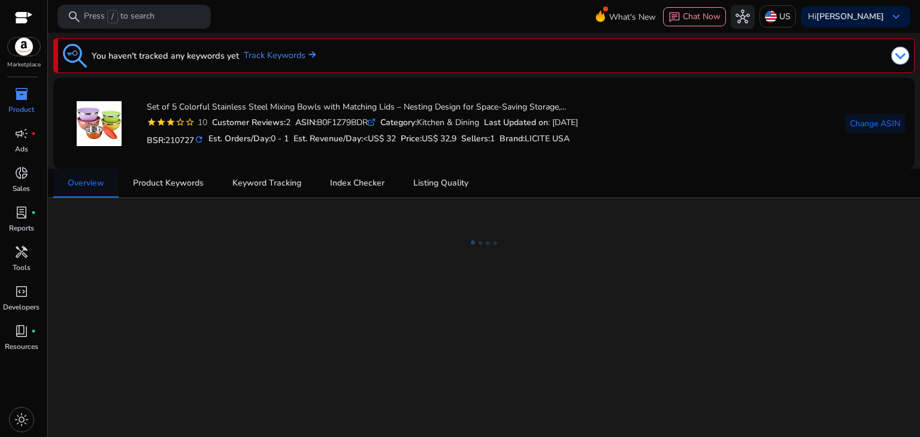
click at [93, 183] on span "Overview" at bounding box center [86, 183] width 37 height 8
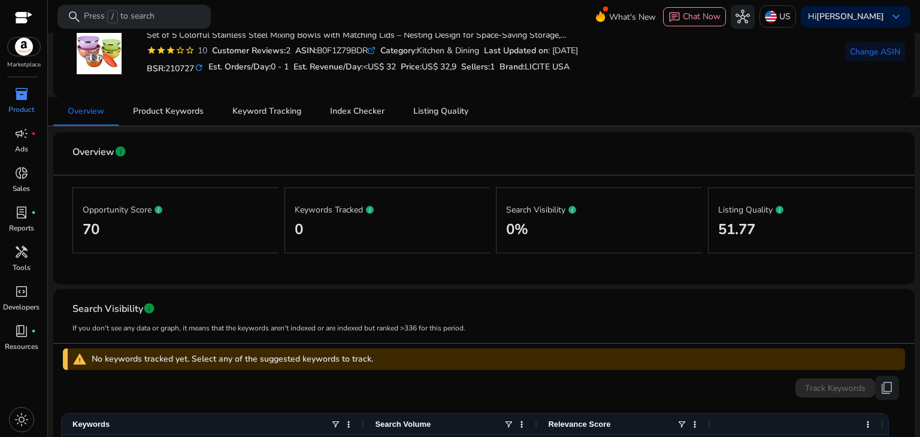
scroll to position [66, 0]
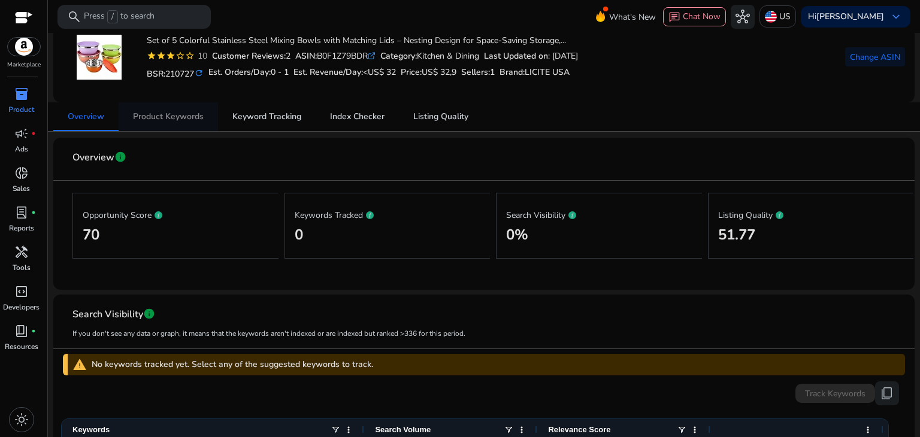
click at [189, 116] on span "Product Keywords" at bounding box center [168, 117] width 71 height 8
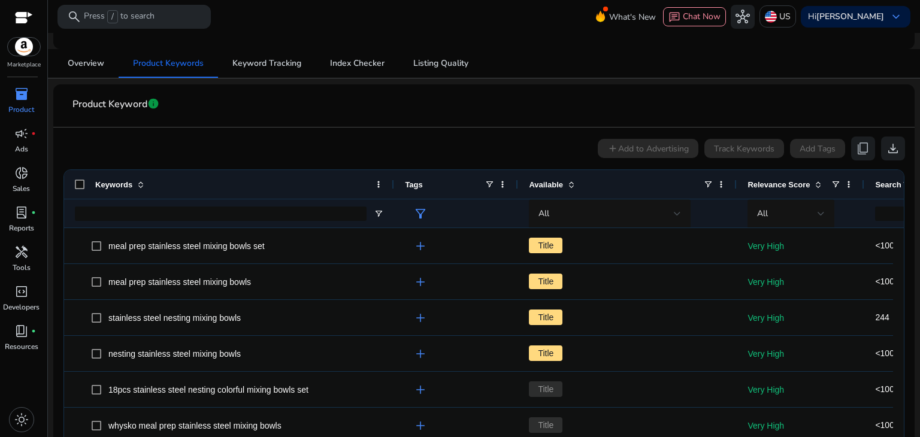
drag, startPoint x: 208, startPoint y: 186, endPoint x: 393, endPoint y: 191, distance: 184.5
click at [393, 191] on div at bounding box center [393, 184] width 5 height 29
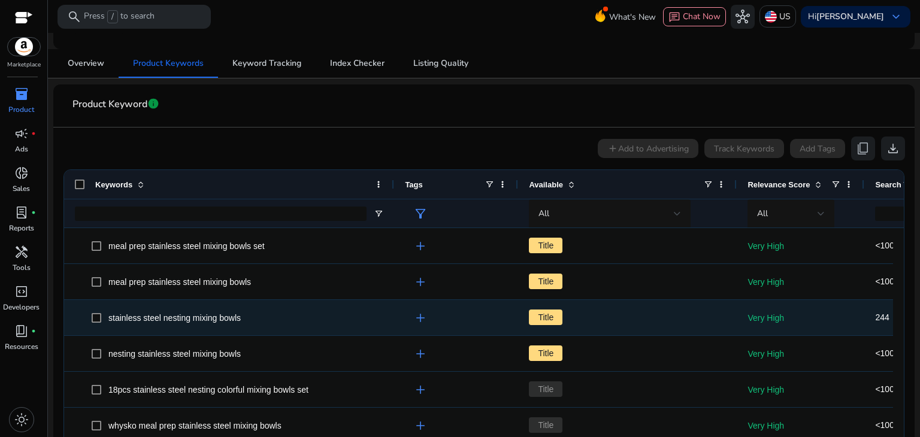
scroll to position [60, 0]
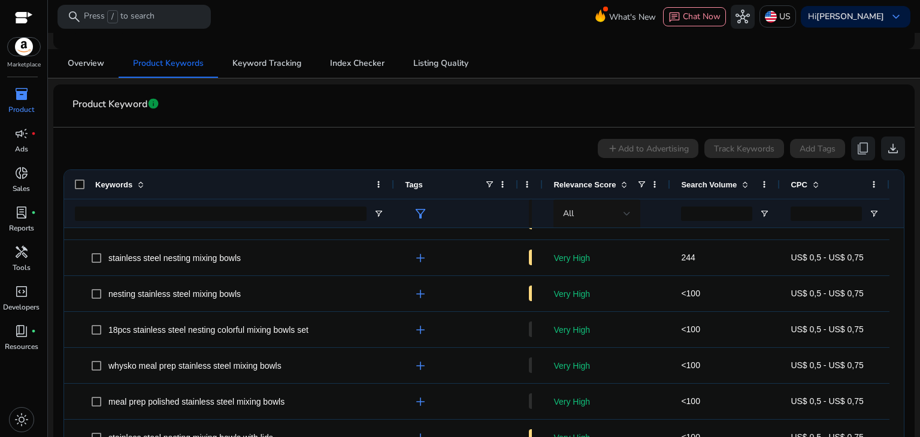
drag, startPoint x: 735, startPoint y: 184, endPoint x: 505, endPoint y: 212, distance: 231.7
click at [505, 212] on div "Keywords Tags Available Relevance Score" at bounding box center [482, 198] width 836 height 57
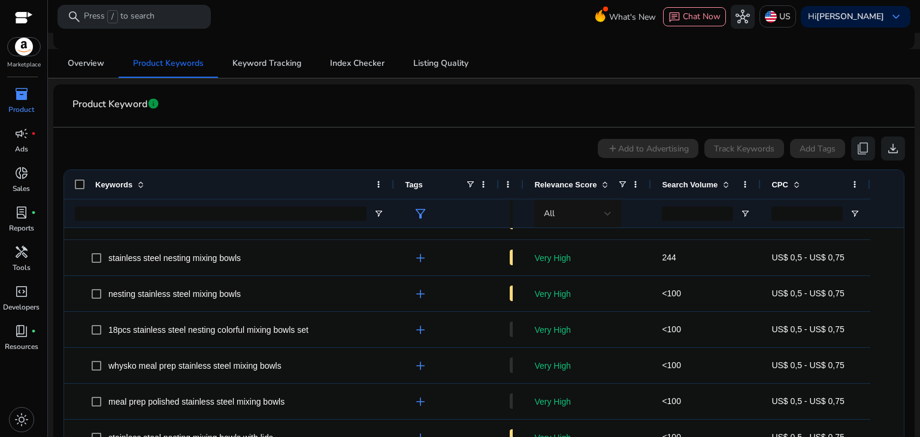
drag, startPoint x: 517, startPoint y: 185, endPoint x: 444, endPoint y: 185, distance: 73.1
click at [444, 185] on div "Tags" at bounding box center [446, 184] width 105 height 29
click at [723, 186] on span at bounding box center [726, 185] width 10 height 10
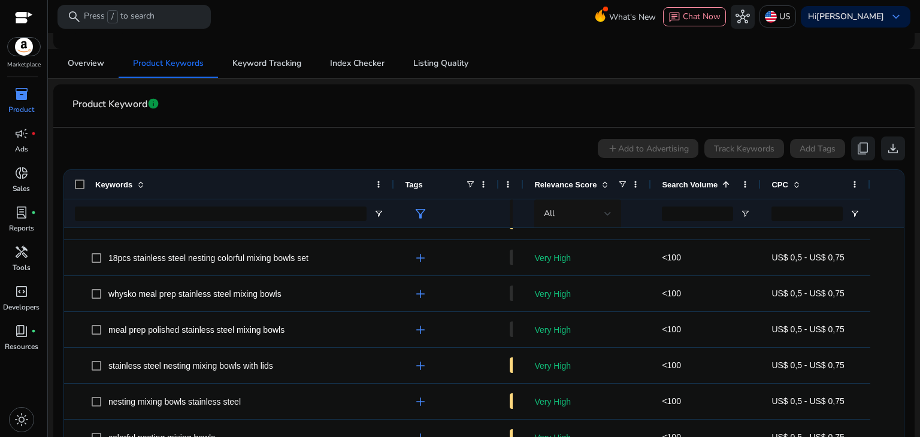
click at [723, 186] on span at bounding box center [726, 185] width 10 height 10
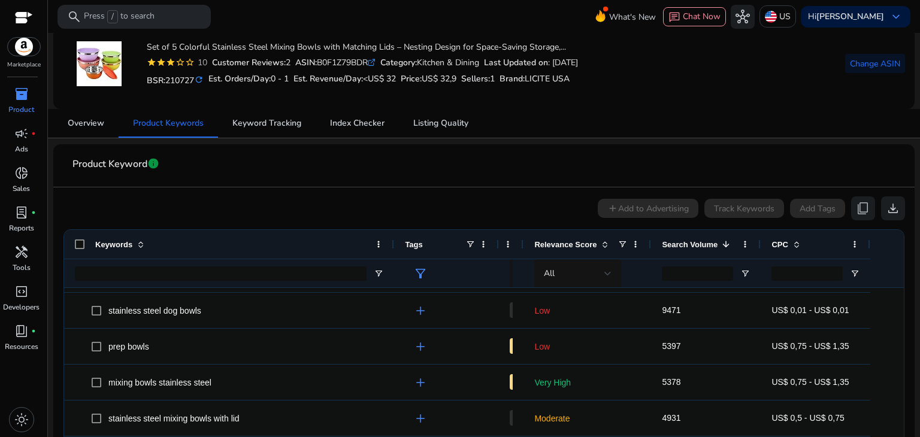
scroll to position [0, 0]
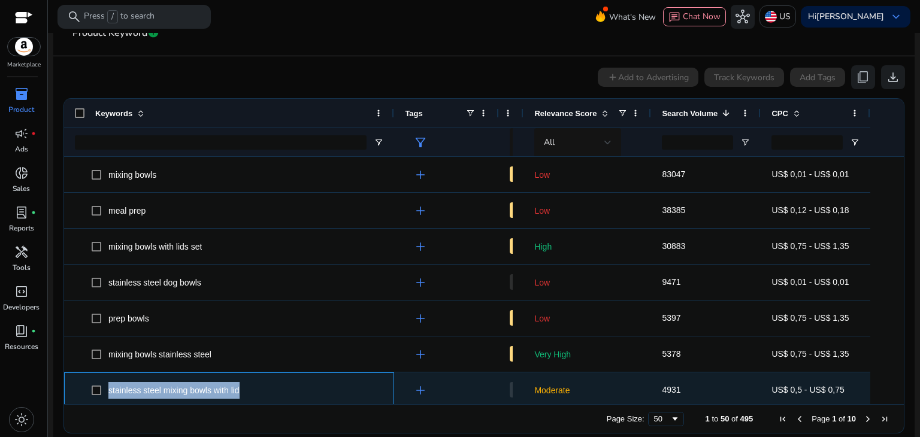
drag, startPoint x: 249, startPoint y: 391, endPoint x: 107, endPoint y: 381, distance: 142.3
click at [107, 381] on span "stainless steel mixing bowls with lid" at bounding box center [238, 390] width 292 height 25
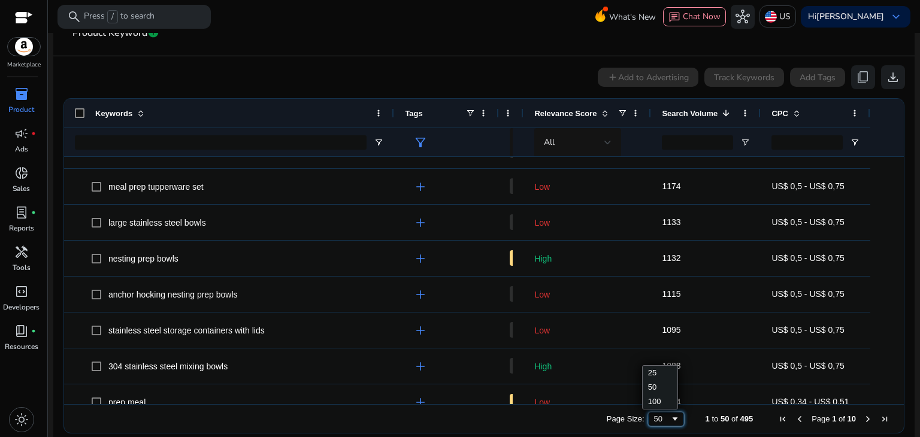
click at [674, 420] on div "50" at bounding box center [666, 419] width 36 height 14
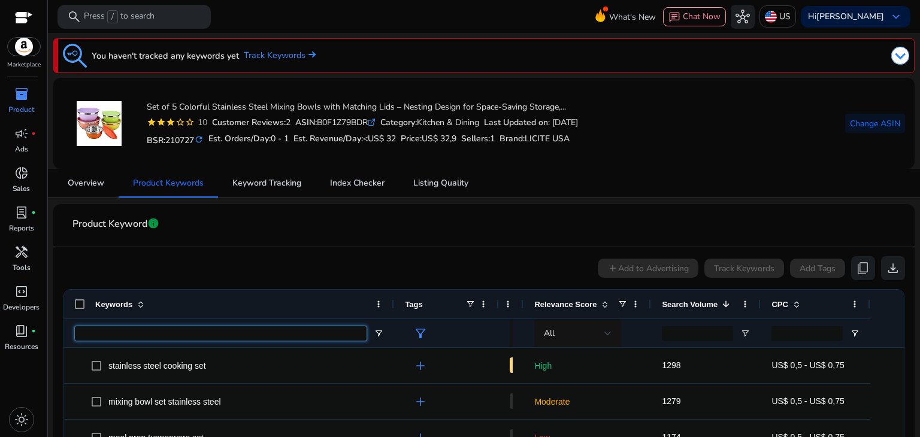
click at [278, 334] on input "Keywords Filter Input" at bounding box center [221, 333] width 292 height 14
type input "*****"
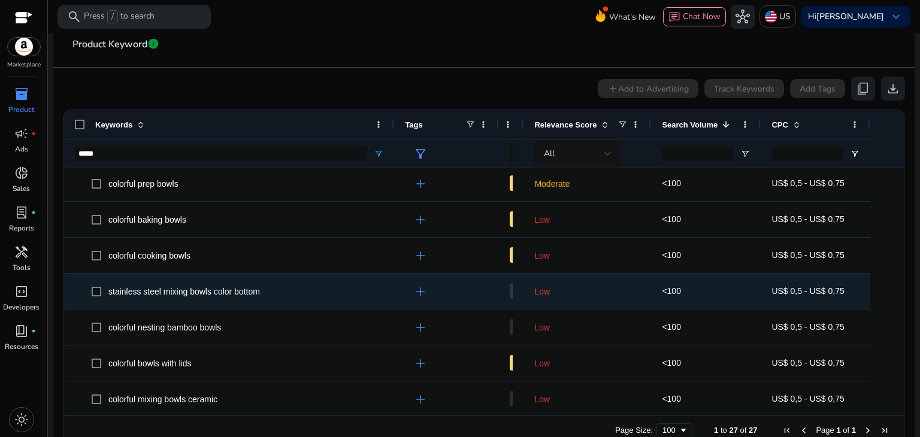
click at [191, 292] on span "stainless steel mixing bowls color bottom" at bounding box center [184, 292] width 152 height 10
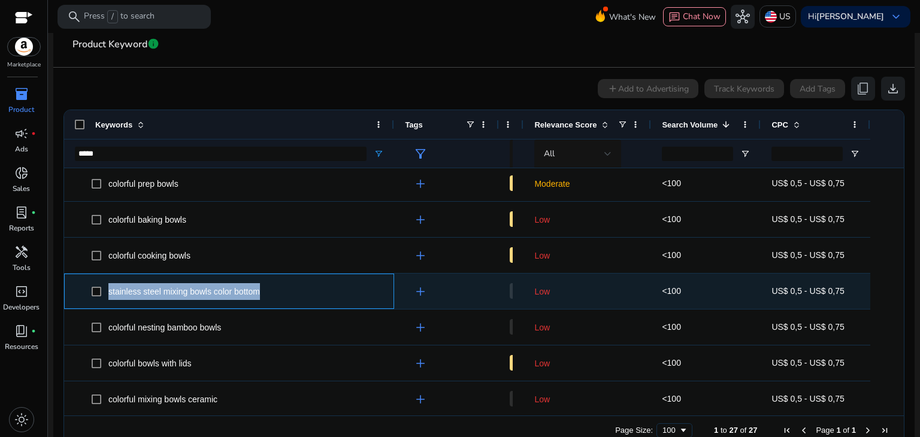
click at [191, 292] on span "stainless steel mixing bowls color bottom" at bounding box center [184, 292] width 152 height 10
click at [320, 302] on div "stainless steel mixing bowls color bottom" at bounding box center [229, 291] width 308 height 34
copy span "stainless steel mixing bowls color bottom"
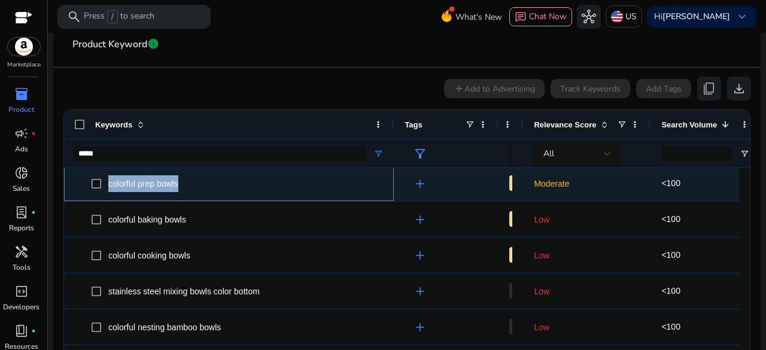
drag, startPoint x: 166, startPoint y: 180, endPoint x: 109, endPoint y: 180, distance: 57.5
click at [109, 180] on span "colorful prep bowls" at bounding box center [238, 183] width 292 height 25
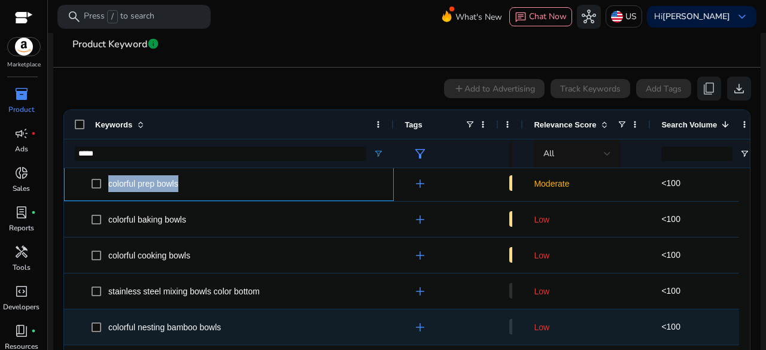
copy span "colorful prep bowls"
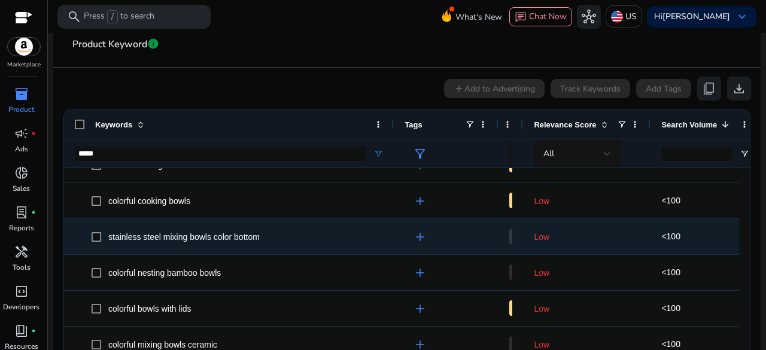
scroll to position [565, 0]
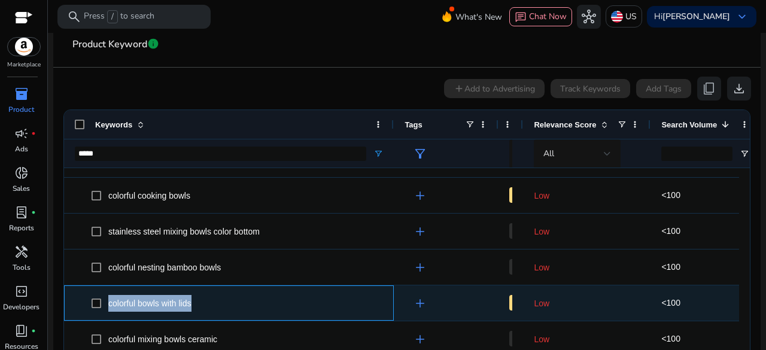
drag, startPoint x: 199, startPoint y: 303, endPoint x: 108, endPoint y: 304, distance: 91.0
click at [108, 304] on span "colorful bowls with lids" at bounding box center [238, 303] width 292 height 25
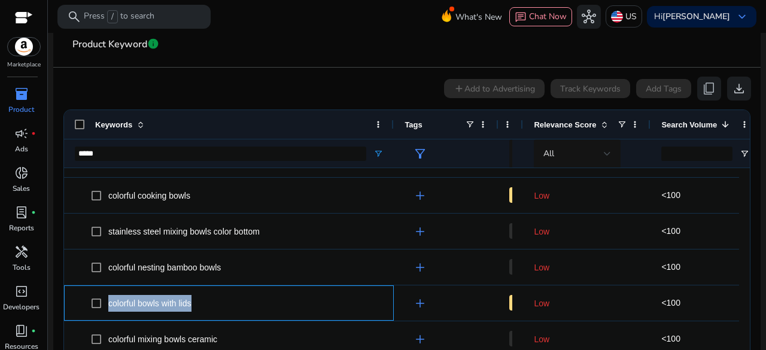
copy span "colorful bowls with lids"
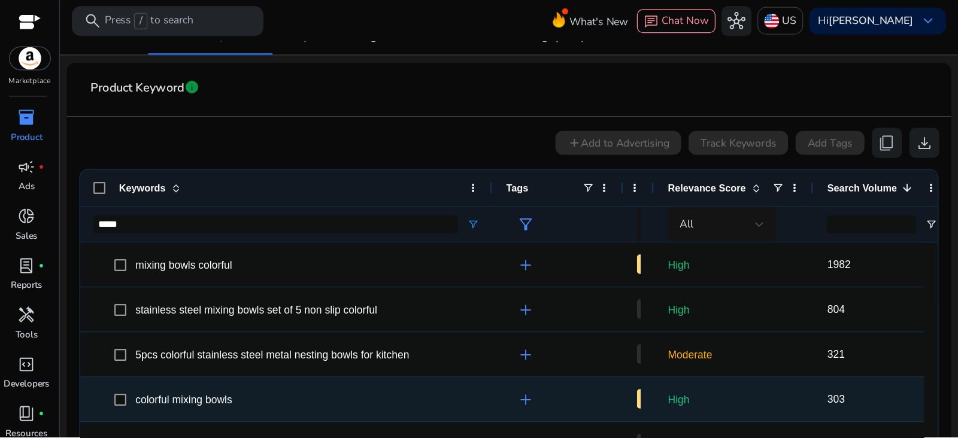
scroll to position [153, 0]
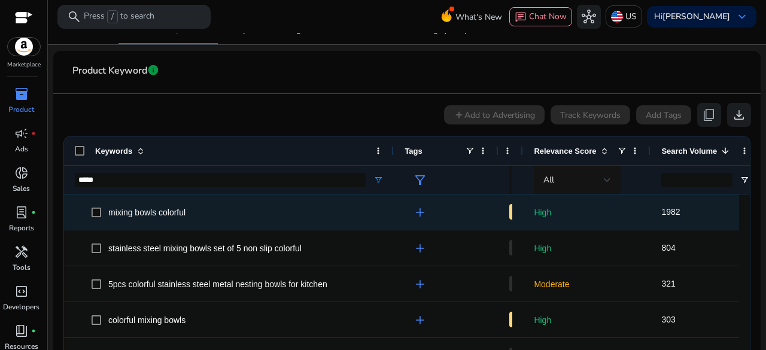
click at [417, 213] on span "add" at bounding box center [420, 212] width 14 height 14
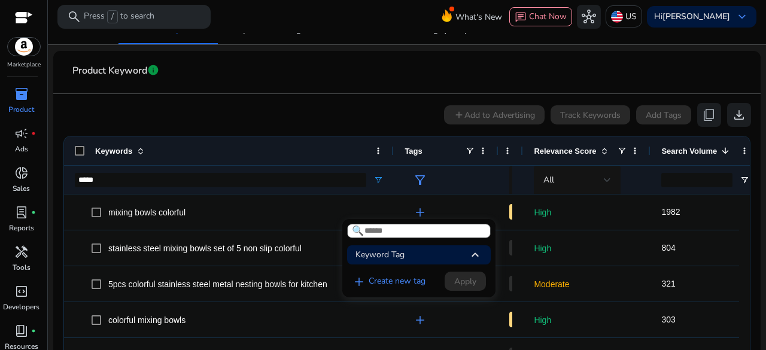
click at [447, 256] on div "Keyword Tag keyboard_arrow_up" at bounding box center [419, 255] width 144 height 19
click at [419, 257] on div "Keyword Tag keyboard_arrow_down" at bounding box center [419, 255] width 144 height 19
click at [419, 257] on div "Keyword Tag keyboard_arrow_up" at bounding box center [419, 255] width 144 height 19
click at [459, 281] on div "add Create new tag Apply" at bounding box center [416, 280] width 139 height 22
click at [422, 235] on input at bounding box center [419, 231] width 144 height 14
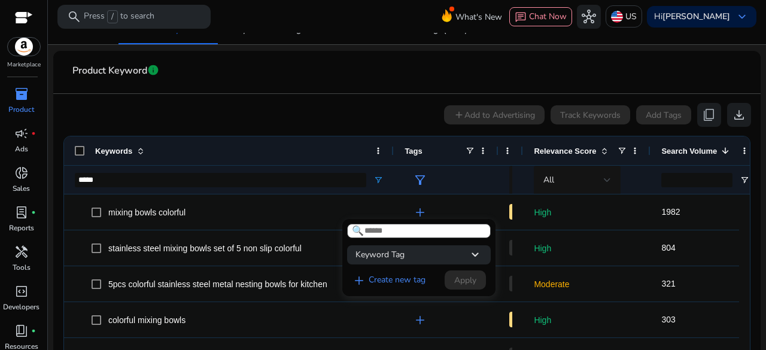
click at [405, 262] on div "Keyword Tag keyboard_arrow_down" at bounding box center [419, 255] width 144 height 19
click at [405, 282] on link "add Create new tag" at bounding box center [388, 282] width 83 height 14
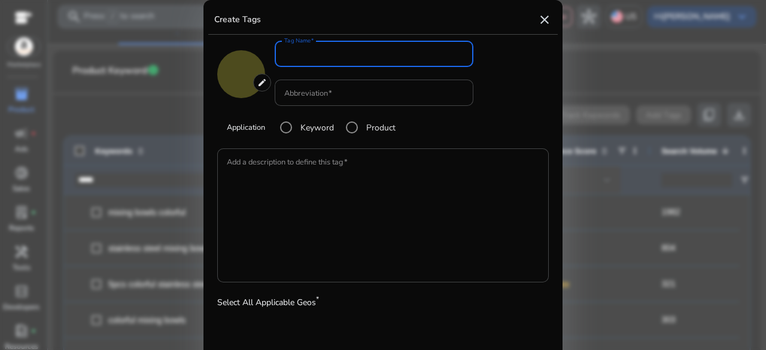
type input "*******"
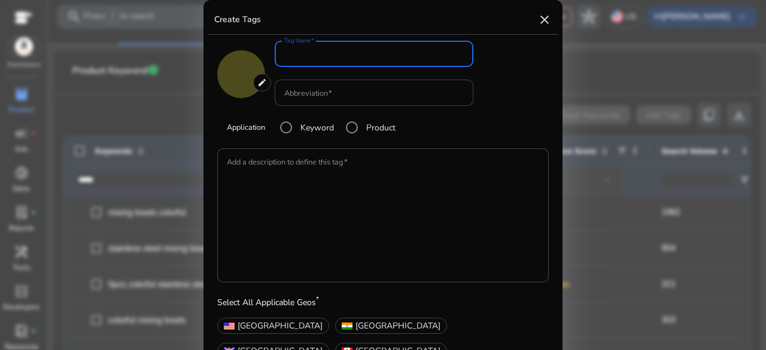
click at [323, 55] on input "Tag Name" at bounding box center [374, 53] width 180 height 13
click at [325, 62] on mat-form-field "Tag Name" at bounding box center [374, 60] width 199 height 39
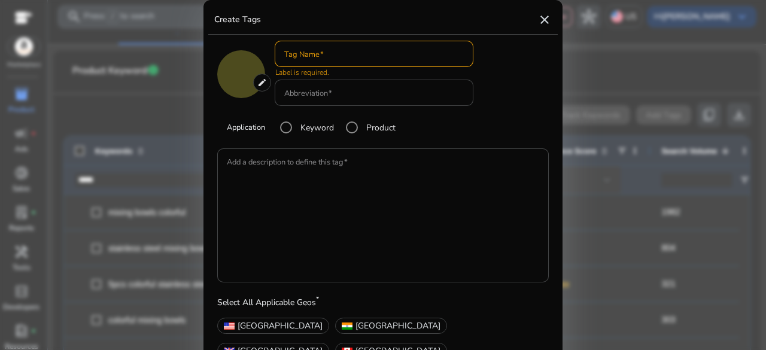
click at [344, 53] on input "Tag Name" at bounding box center [374, 53] width 180 height 13
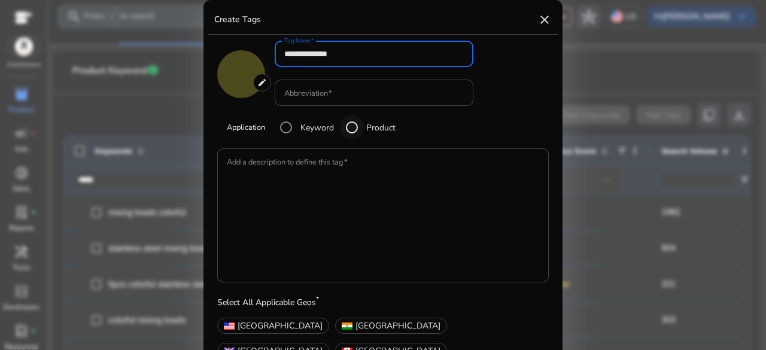
type input "**********"
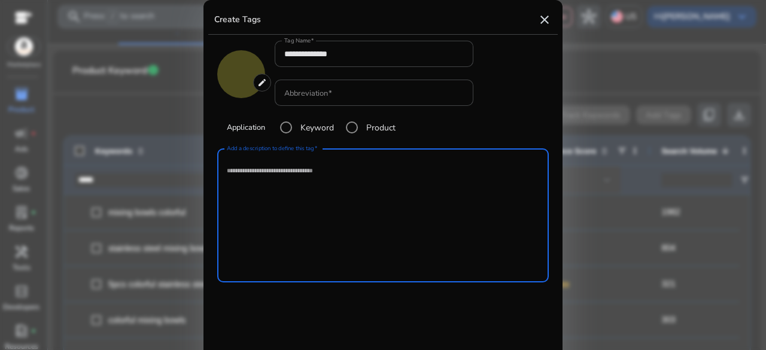
click at [352, 169] on textarea "Add a description to define this tag" at bounding box center [383, 215] width 313 height 122
click at [317, 126] on label "Keyword" at bounding box center [316, 128] width 36 height 13
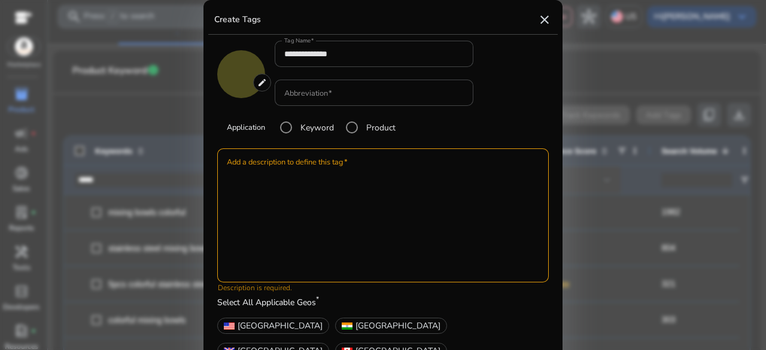
click at [327, 196] on textarea "Add a description to define this tag" at bounding box center [383, 215] width 313 height 122
click at [254, 326] on span "United States" at bounding box center [280, 326] width 85 height 13
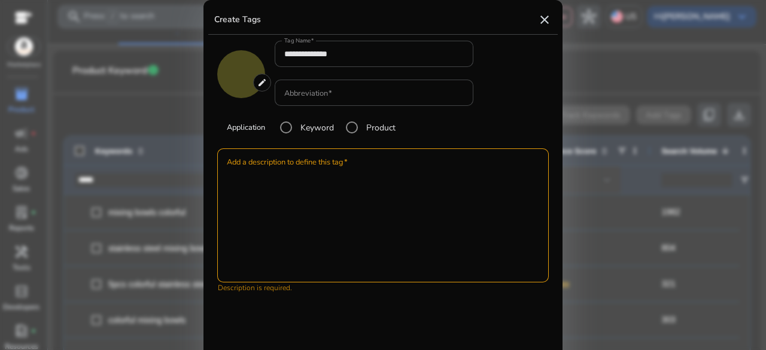
click at [314, 122] on label "Keyword" at bounding box center [316, 128] width 36 height 13
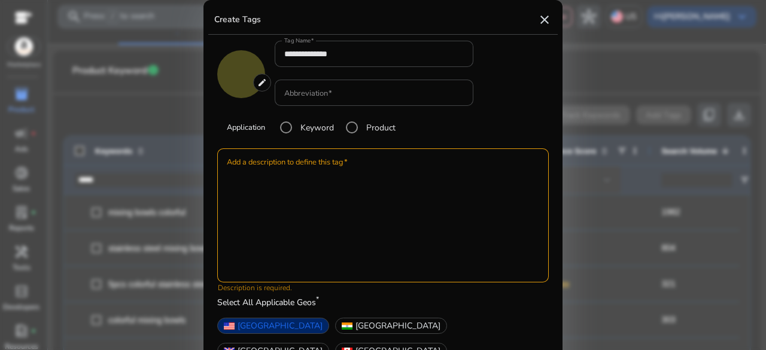
click at [305, 217] on textarea "Add a description to define this tag" at bounding box center [383, 215] width 313 height 122
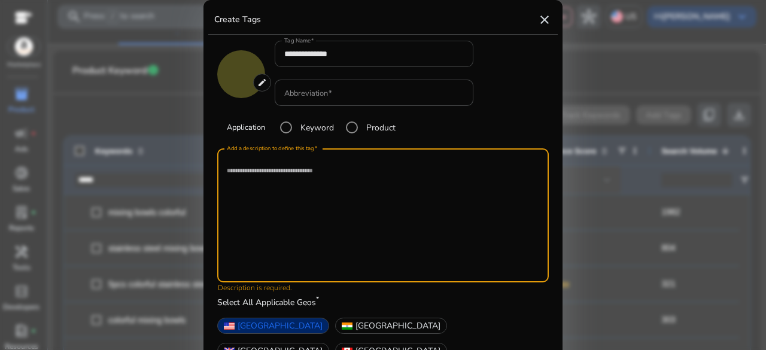
click at [325, 49] on input "**********" at bounding box center [374, 53] width 180 height 13
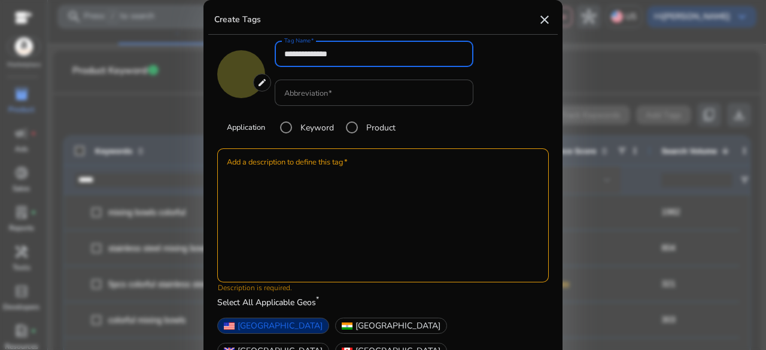
click at [325, 49] on input "**********" at bounding box center [374, 53] width 180 height 13
click at [324, 49] on input "**********" at bounding box center [374, 53] width 180 height 13
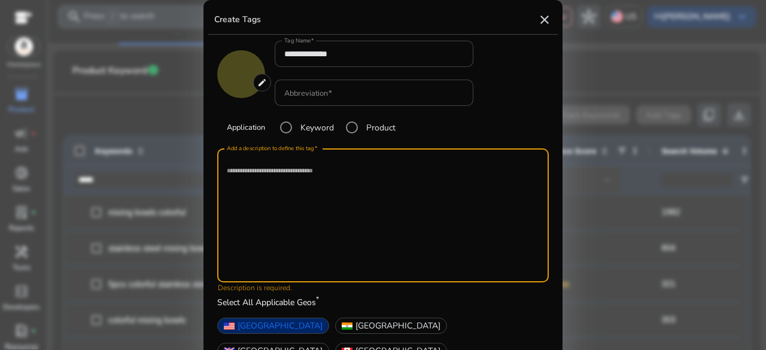
click at [290, 221] on textarea "Add a description to define this tag" at bounding box center [383, 215] width 313 height 122
paste textarea "**********"
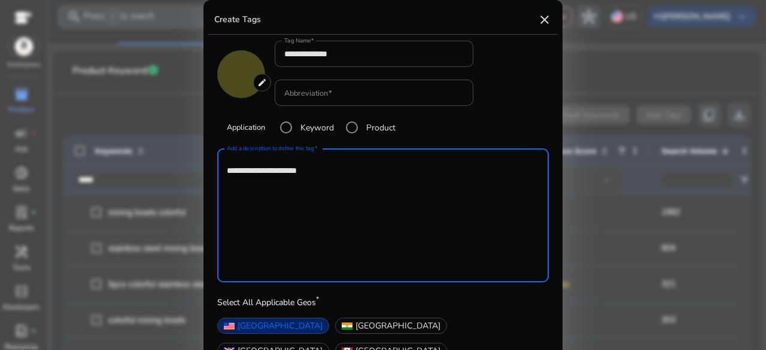
type textarea "**********"
click at [509, 59] on div "**********" at bounding box center [383, 92] width 332 height 102
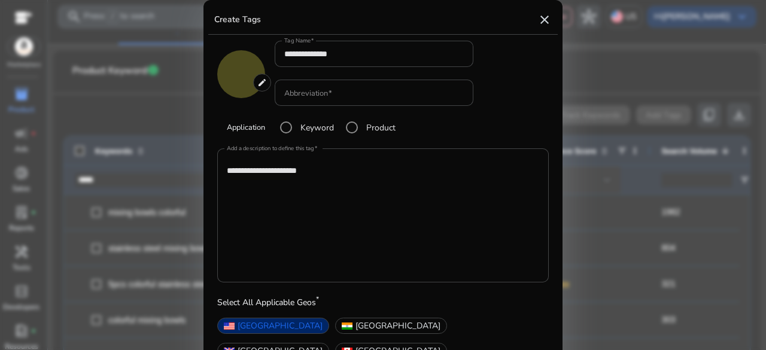
click at [614, 238] on div at bounding box center [383, 175] width 766 height 350
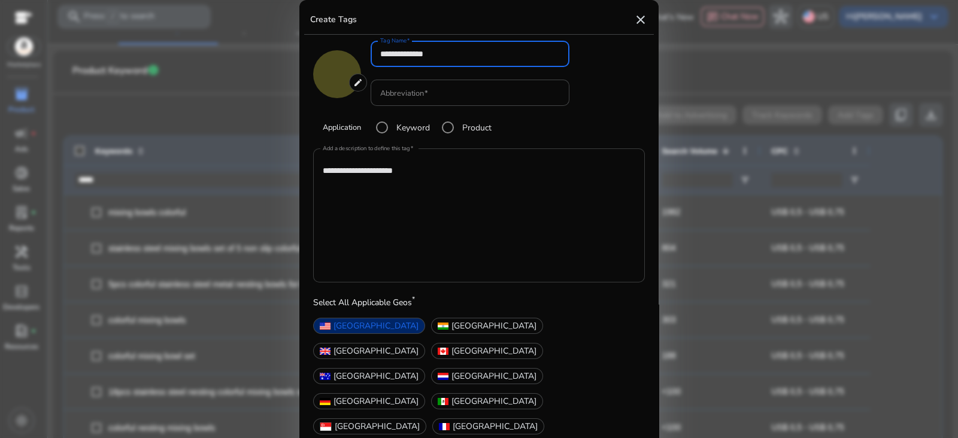
click at [509, 205] on textarea "**********" at bounding box center [479, 215] width 313 height 122
click at [378, 332] on span "United States" at bounding box center [376, 326] width 85 height 13
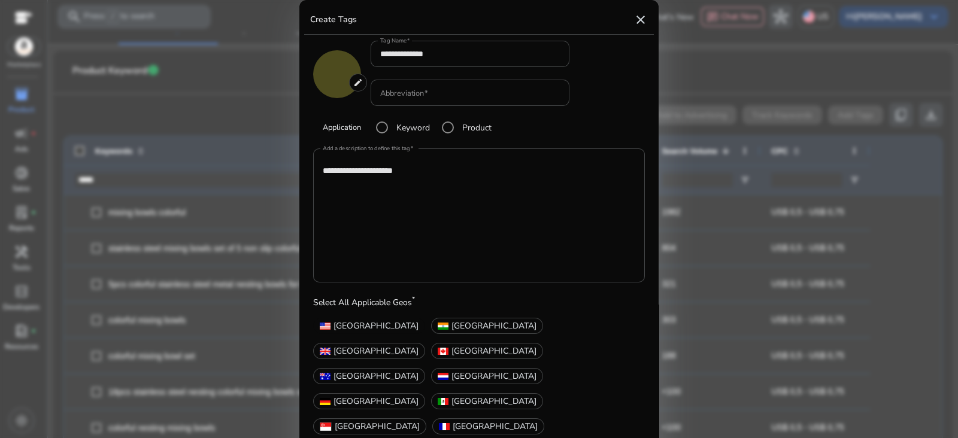
click at [363, 332] on span "United States" at bounding box center [376, 326] width 85 height 13
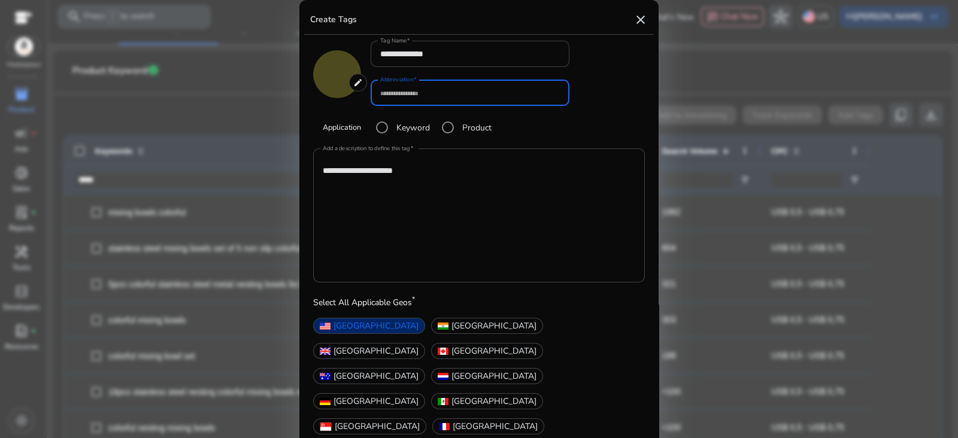
click at [453, 97] on input "Abbreviation" at bounding box center [470, 92] width 180 height 13
type input "*"
type input "**"
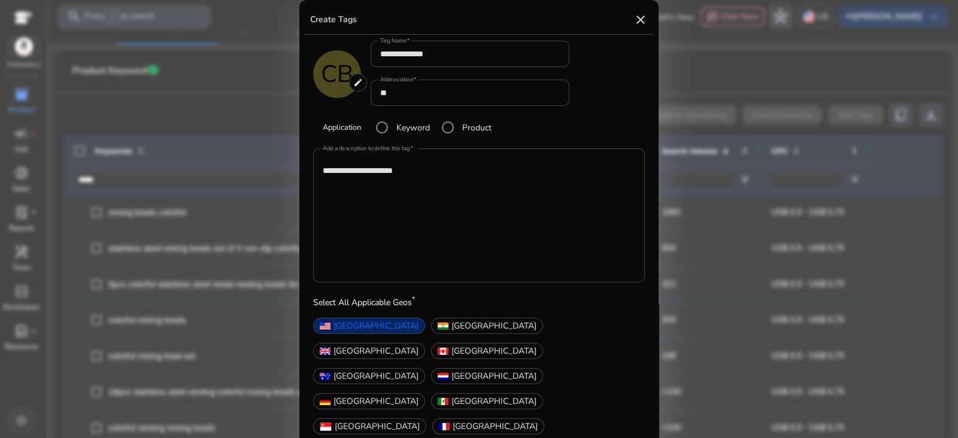
type input "*******"
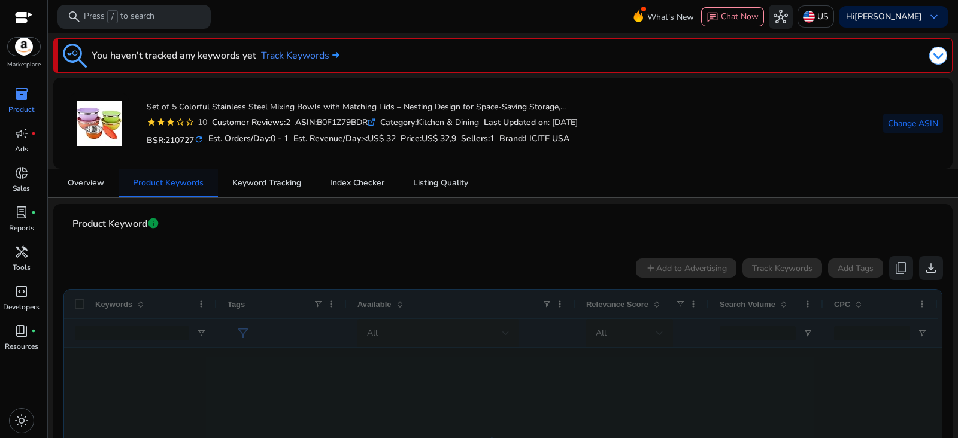
click at [187, 183] on span "Product Keywords" at bounding box center [168, 183] width 71 height 8
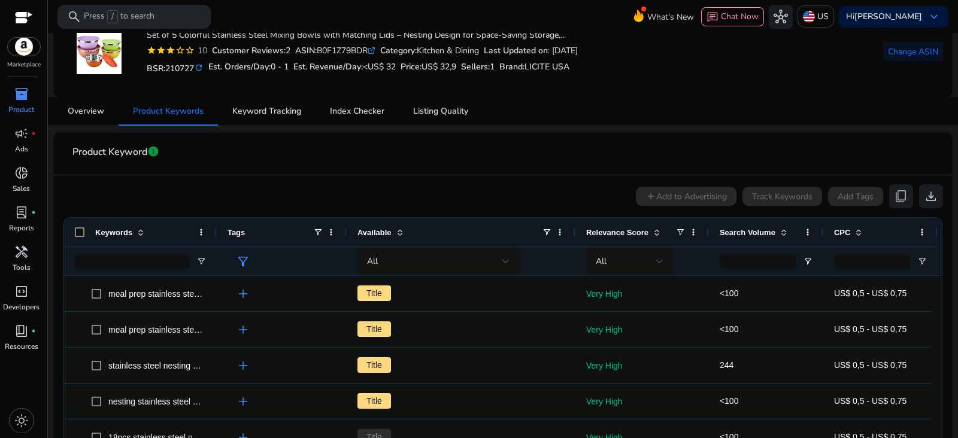
scroll to position [74, 0]
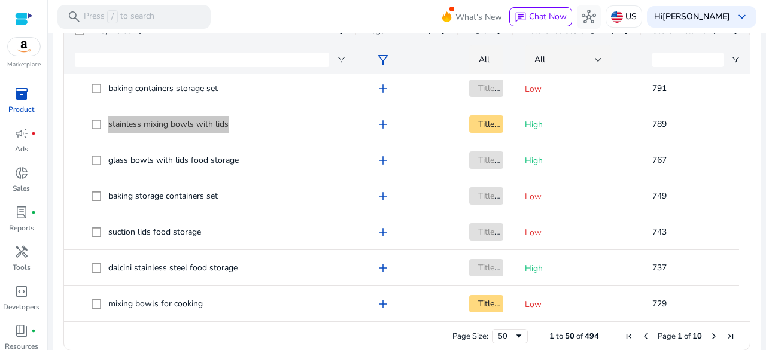
scroll to position [290, 0]
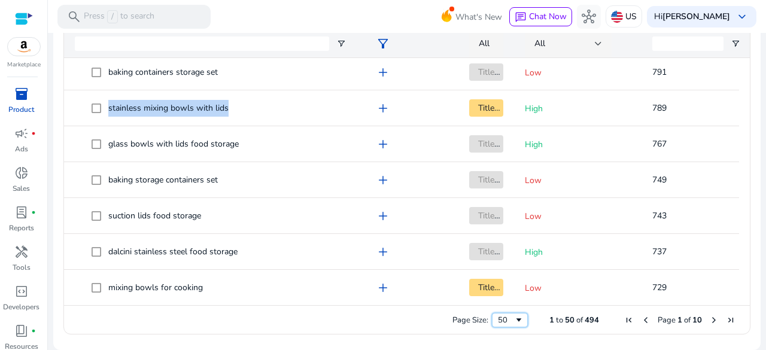
click at [507, 318] on div "50" at bounding box center [506, 320] width 16 height 11
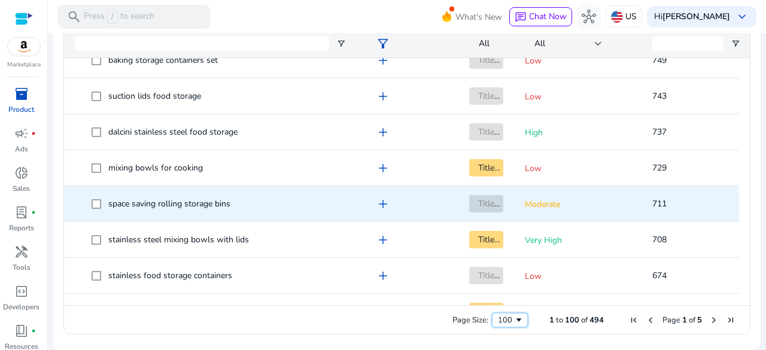
scroll to position [1668, 0]
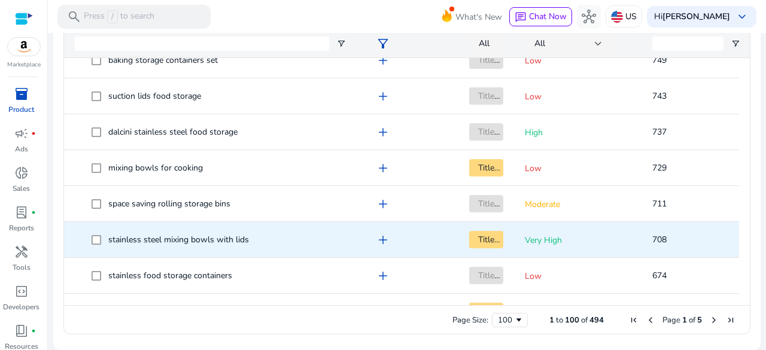
click at [229, 240] on span "stainless steel mixing bowls with lids" at bounding box center [178, 239] width 141 height 11
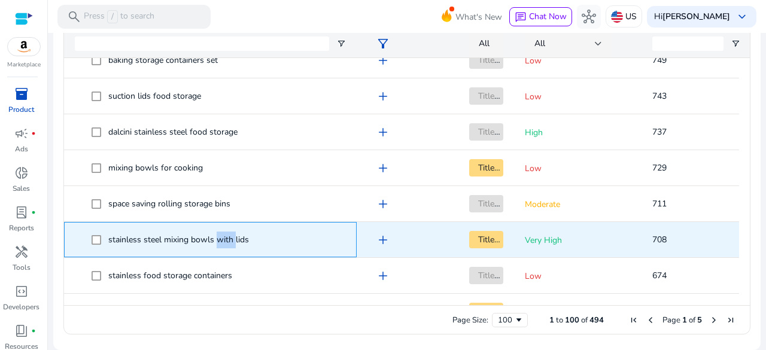
click at [229, 240] on span "stainless steel mixing bowls with lids" at bounding box center [178, 239] width 141 height 11
copy span "stainless steel mixing bowls with lids"
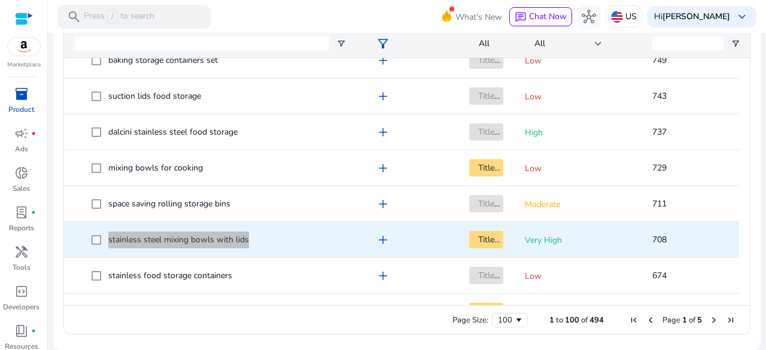
scroll to position [1728, 0]
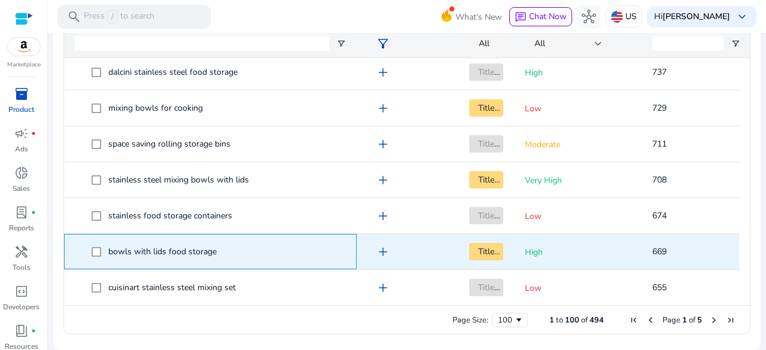
click at [190, 253] on span "bowls with lids food storage" at bounding box center [162, 251] width 108 height 11
click at [189, 253] on span "bowls with lids food storage" at bounding box center [162, 251] width 108 height 11
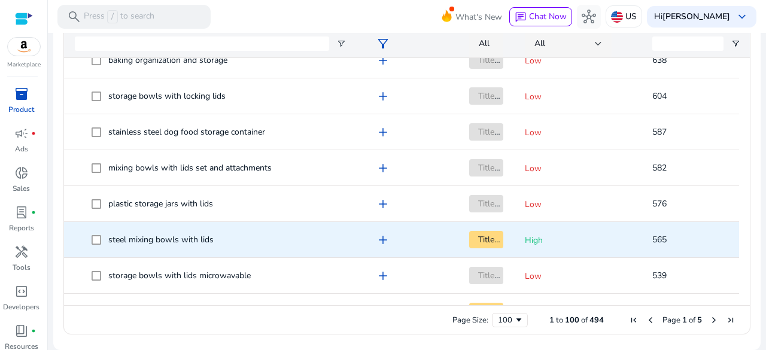
scroll to position [0, 0]
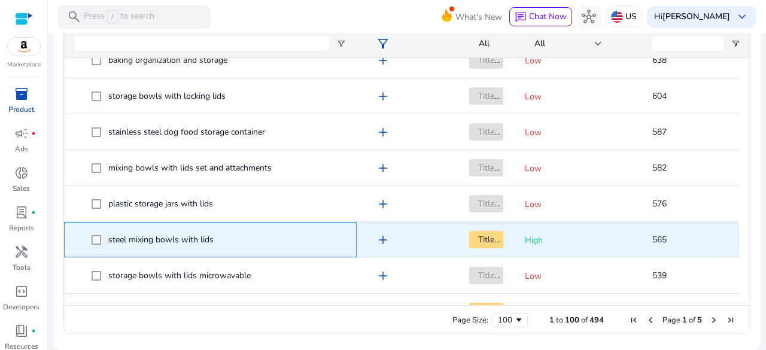
click at [196, 239] on span "steel mixing bowls with lids" at bounding box center [160, 239] width 105 height 11
copy span "steel mixing bowls with lids"
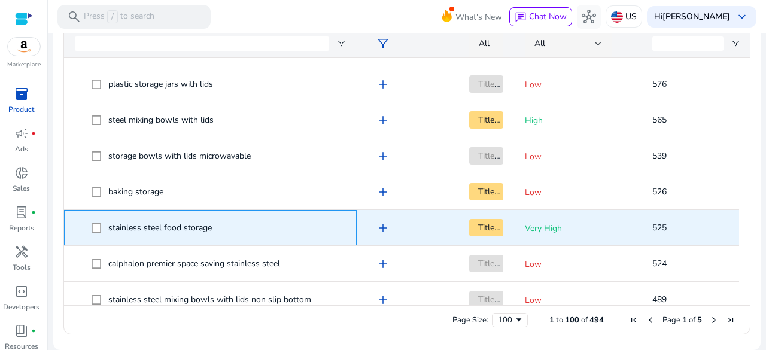
click at [166, 228] on span "stainless steel food storage" at bounding box center [160, 227] width 104 height 11
click at [178, 223] on span "stainless steel food storage" at bounding box center [160, 227] width 104 height 11
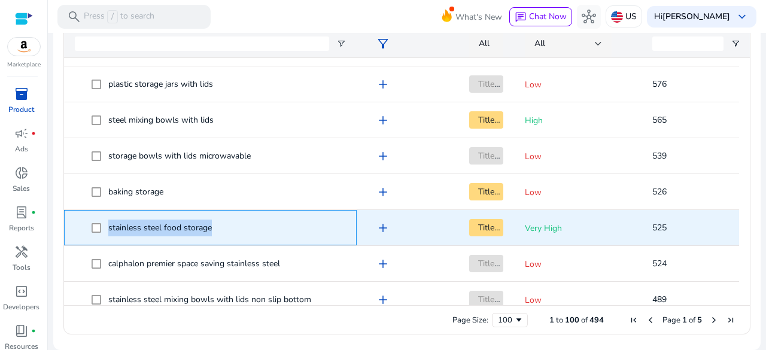
click at [178, 223] on span "stainless steel food storage" at bounding box center [160, 227] width 104 height 11
copy span "stainless steel food storage"
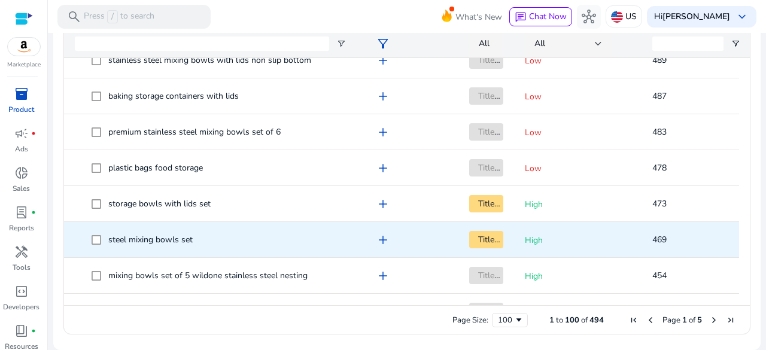
click at [184, 241] on span "steel mixing bowls set" at bounding box center [150, 239] width 84 height 11
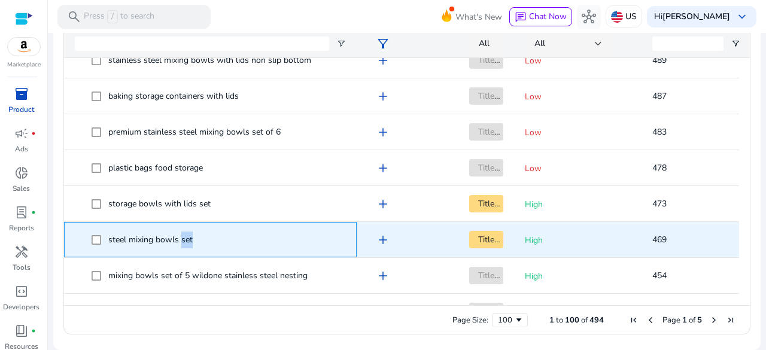
click at [184, 241] on span "steel mixing bowls set" at bounding box center [150, 239] width 84 height 11
click at [184, 240] on span "steel mixing bowls set" at bounding box center [150, 239] width 84 height 11
copy span "steel mixing bowls set"
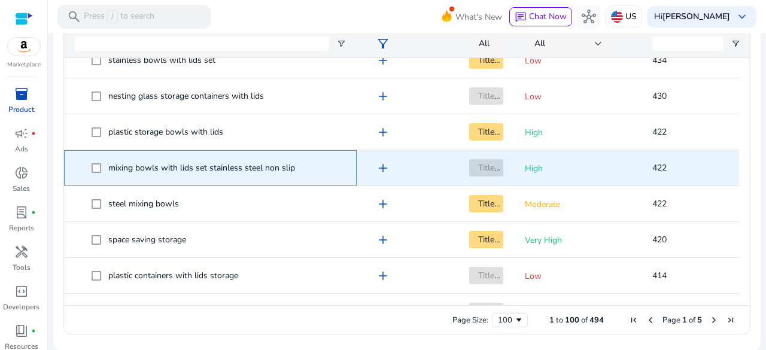
click at [205, 168] on span "mixing bowls with lids set stainless steel non slip" at bounding box center [201, 167] width 187 height 11
click at [205, 167] on span "mixing bowls with lids set stainless steel non slip" at bounding box center [201, 167] width 187 height 11
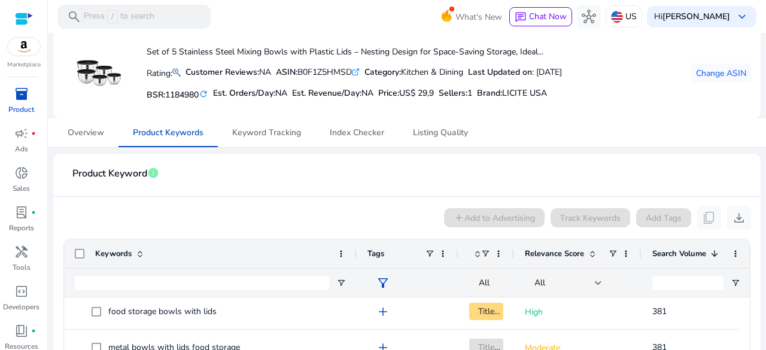
click at [592, 256] on span at bounding box center [593, 254] width 10 height 10
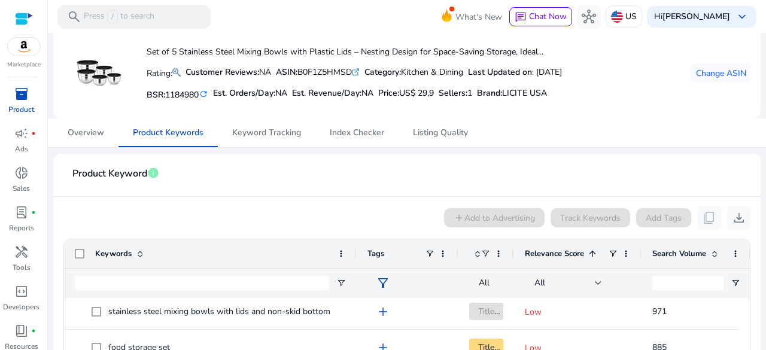
click at [593, 254] on span at bounding box center [593, 254] width 10 height 10
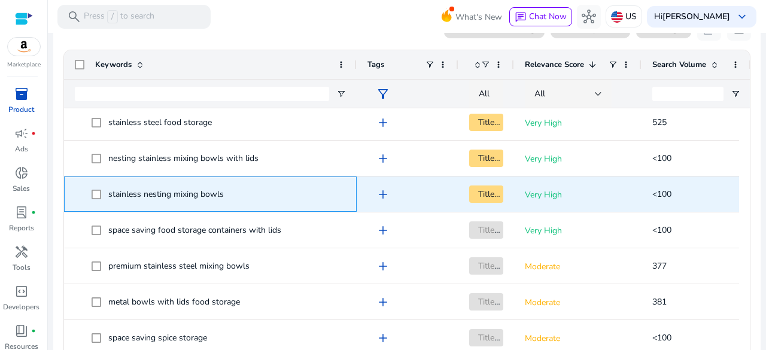
click at [208, 191] on span "stainless nesting mixing bowls" at bounding box center [166, 194] width 116 height 11
click at [208, 190] on span "stainless nesting mixing bowls" at bounding box center [166, 194] width 116 height 11
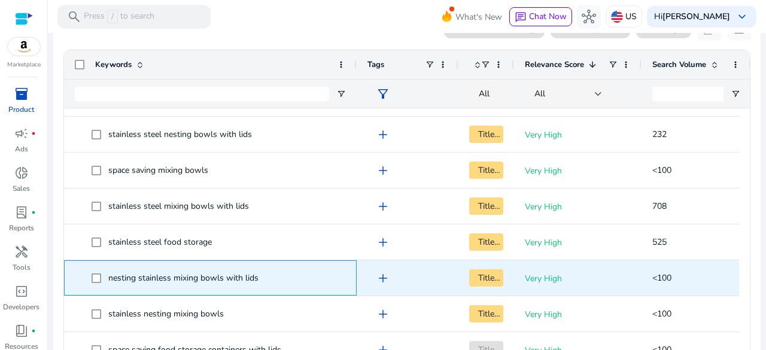
click at [225, 275] on span "nesting stainless mixing bowls with lids" at bounding box center [183, 277] width 150 height 11
click at [225, 274] on span "nesting stainless mixing bowls with lids" at bounding box center [183, 277] width 150 height 11
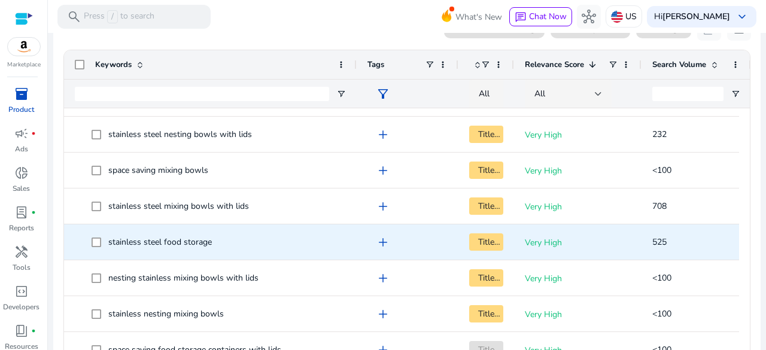
click at [183, 240] on span "stainless steel food storage" at bounding box center [160, 242] width 104 height 11
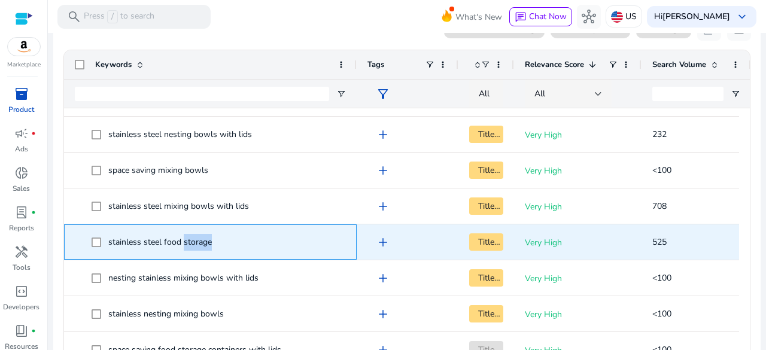
click at [183, 240] on span "stainless steel food storage" at bounding box center [160, 242] width 104 height 11
click at [182, 240] on span "stainless steel food storage" at bounding box center [160, 242] width 104 height 11
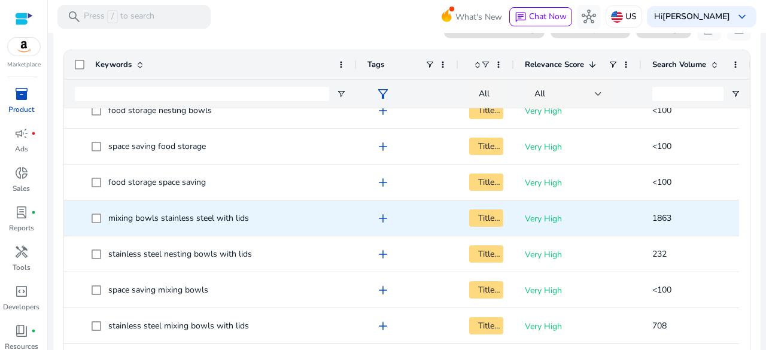
click at [201, 216] on span "mixing bowls stainless steel with lids" at bounding box center [178, 218] width 141 height 11
click at [201, 215] on span "mixing bowls stainless steel with lids" at bounding box center [178, 218] width 141 height 11
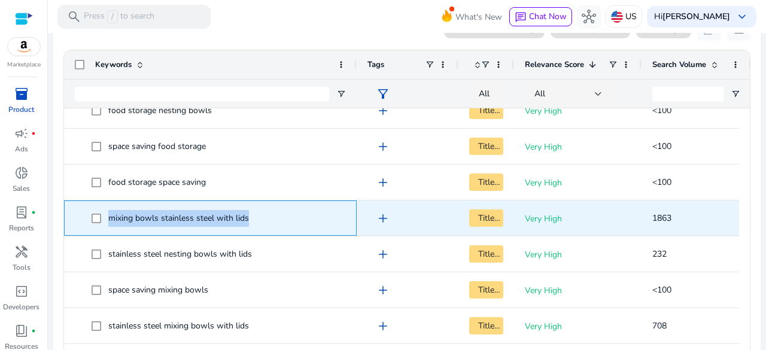
click at [201, 215] on span "mixing bowls stainless steel with lids" at bounding box center [178, 218] width 141 height 11
copy span "mixing bowls stainless steel with lids"
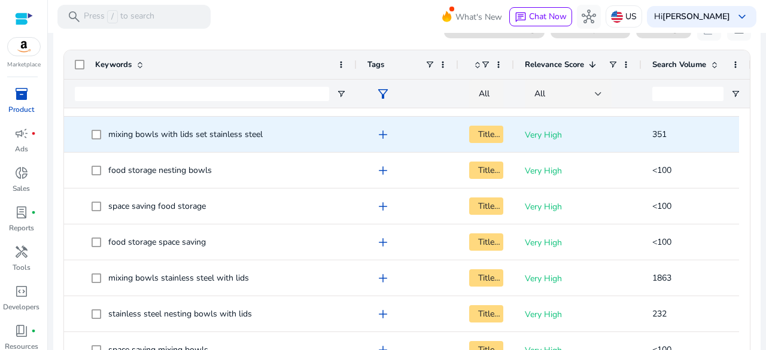
click at [231, 137] on span "mixing bowls with lids set stainless steel" at bounding box center [185, 134] width 154 height 11
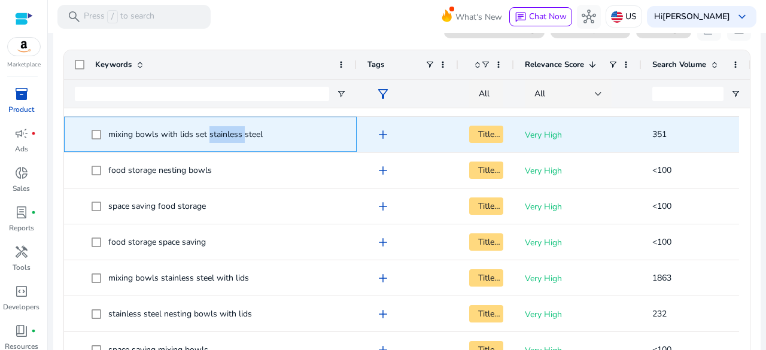
click at [231, 137] on span "mixing bowls with lids set stainless steel" at bounding box center [185, 134] width 154 height 11
copy span "mixing bowls with lids set stainless steel"
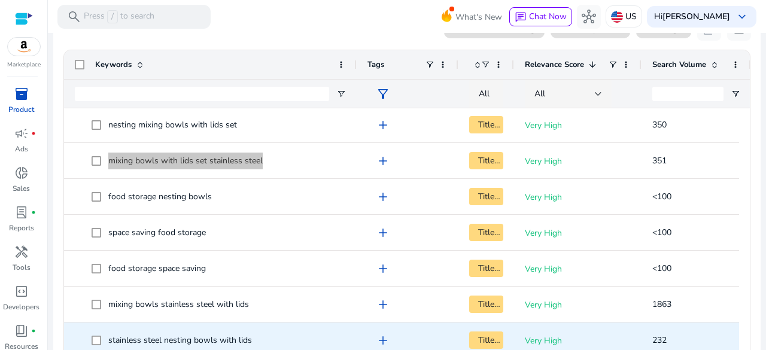
scroll to position [231, 0]
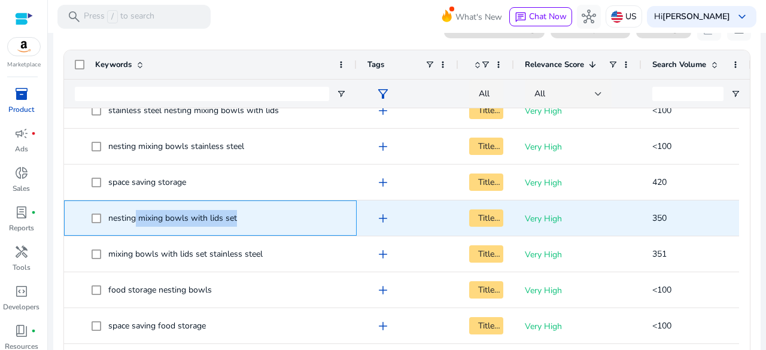
drag, startPoint x: 244, startPoint y: 214, endPoint x: 136, endPoint y: 210, distance: 108.4
click at [136, 210] on span "nesting mixing bowls with lids set" at bounding box center [219, 218] width 254 height 25
click at [204, 217] on span "nesting mixing bowls with lids set" at bounding box center [172, 218] width 129 height 11
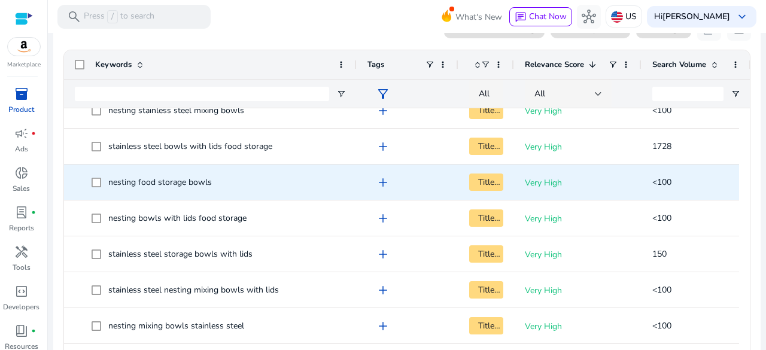
scroll to position [51, 0]
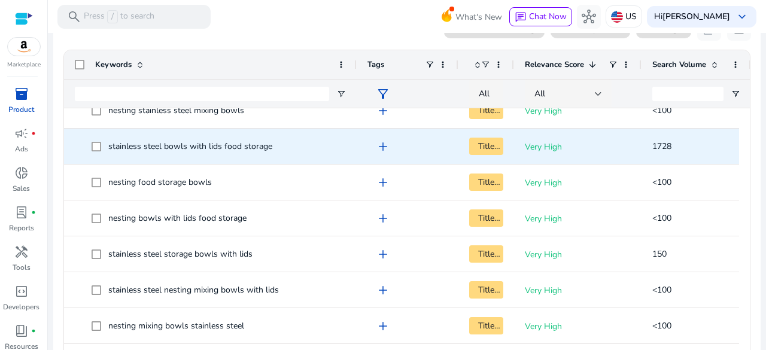
click at [214, 147] on span "stainless steel bowls with lids food storage" at bounding box center [190, 146] width 164 height 11
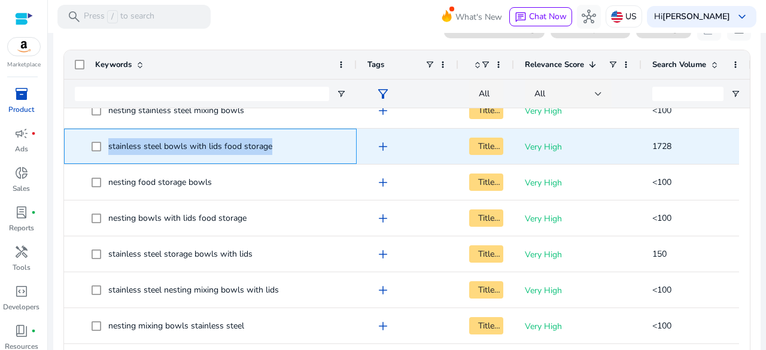
click at [214, 147] on span "stainless steel bowls with lids food storage" at bounding box center [190, 146] width 164 height 11
copy span "stainless steel bowls with lids food storage"
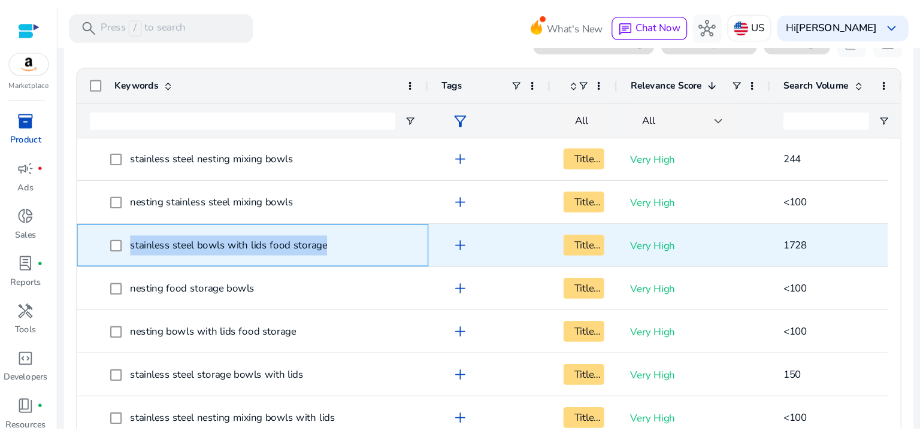
scroll to position [0, 0]
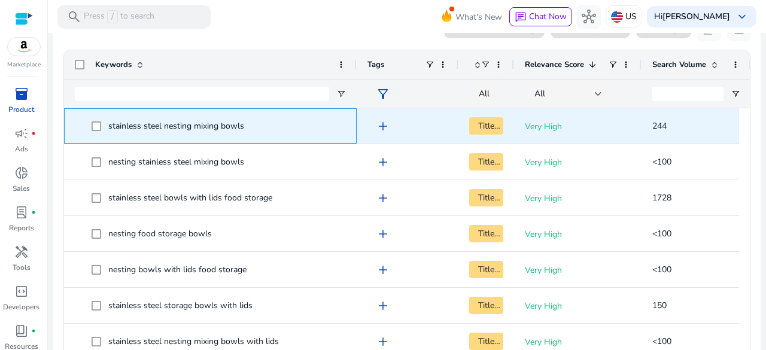
click at [229, 125] on span "stainless steel nesting mixing bowls" at bounding box center [176, 125] width 136 height 11
copy span "stainless steel nesting mixing bowls"
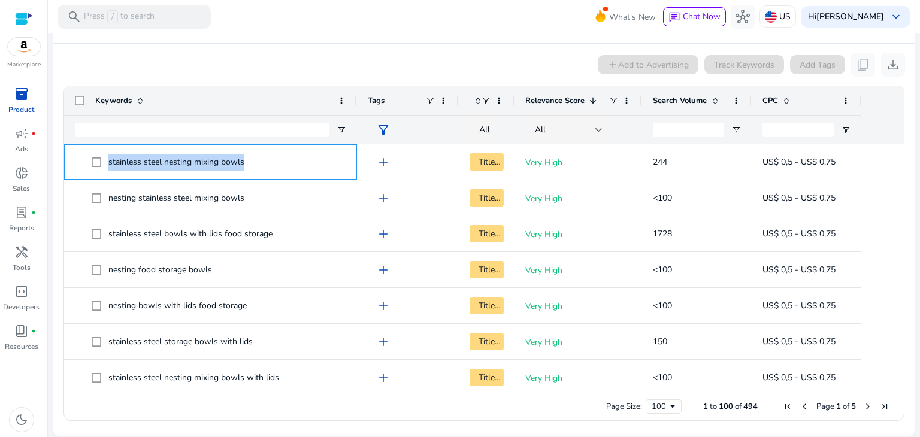
scroll to position [204, 0]
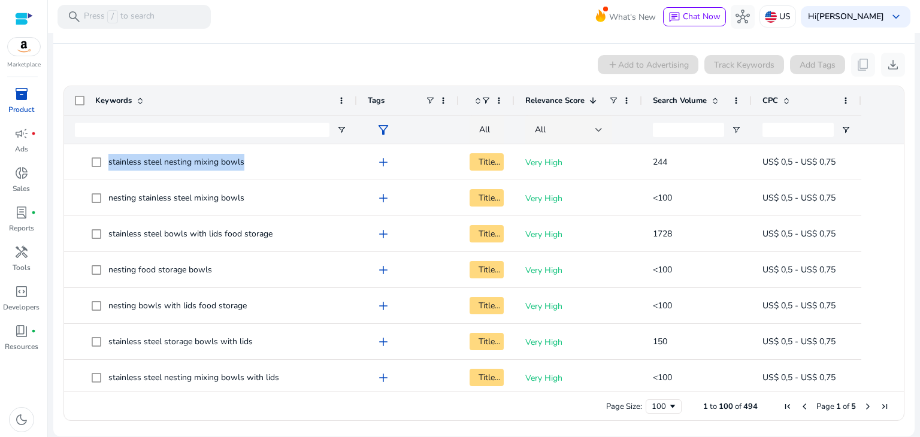
click at [22, 108] on p "Product" at bounding box center [21, 109] width 26 height 11
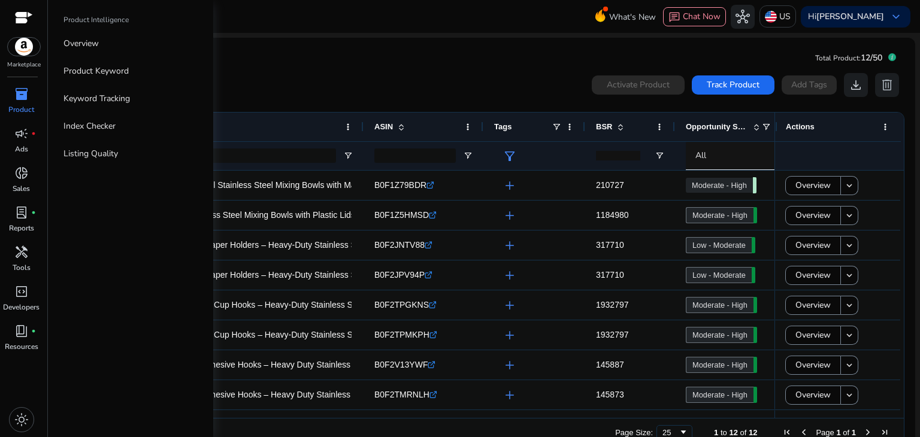
click at [25, 108] on p "Product" at bounding box center [21, 109] width 26 height 11
click at [103, 47] on link "Overview" at bounding box center [130, 43] width 153 height 27
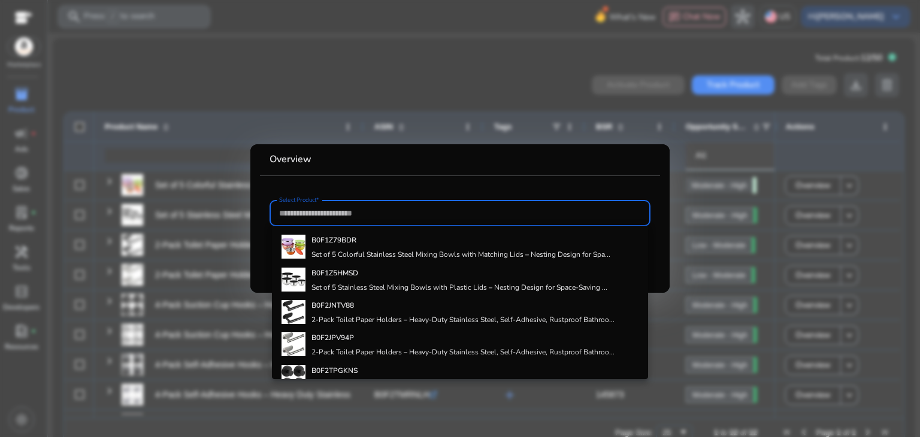
click at [349, 244] on b "B0F1Z79BDR" at bounding box center [333, 240] width 45 height 10
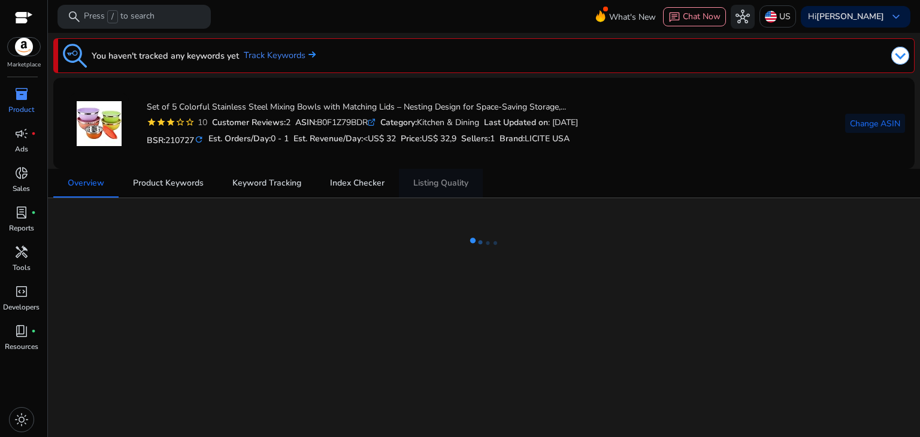
click at [459, 179] on span "Listing Quality" at bounding box center [440, 183] width 55 height 8
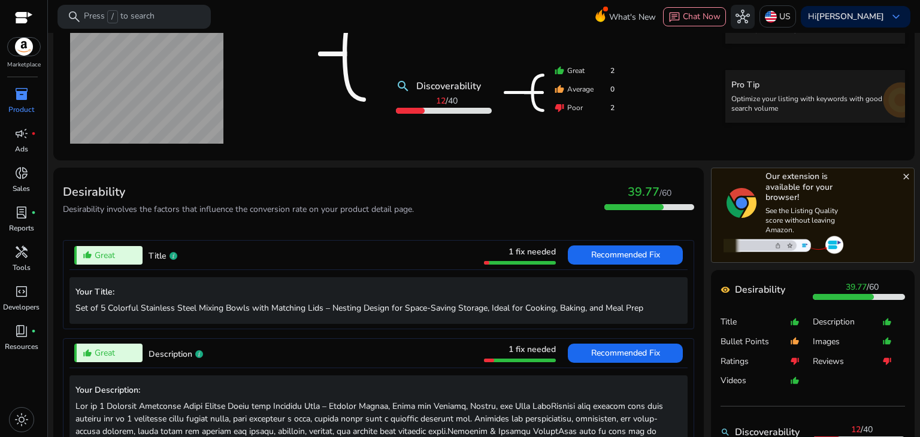
scroll to position [299, 0]
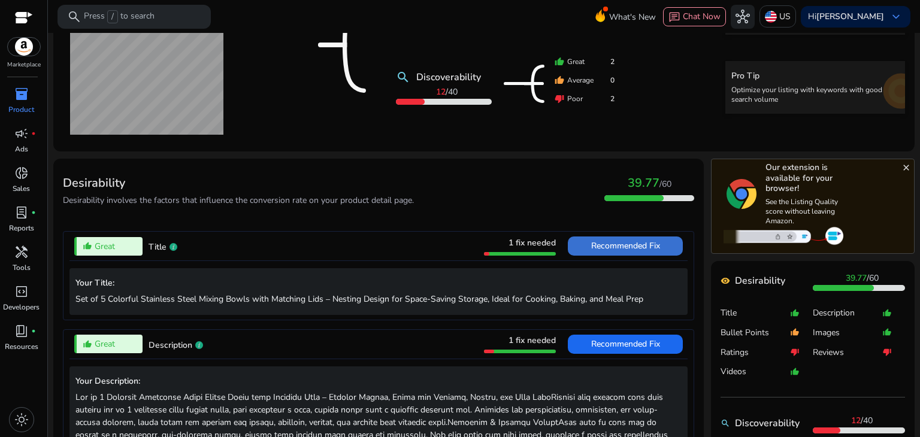
click at [570, 246] on span at bounding box center [625, 246] width 115 height 29
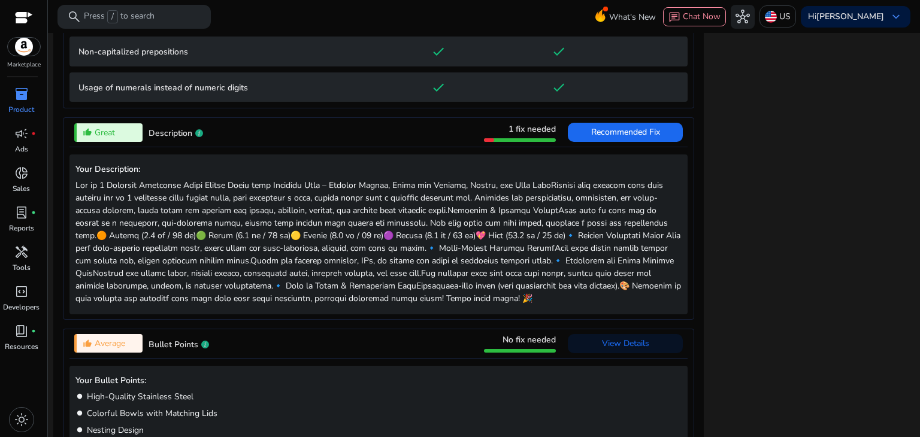
scroll to position [1009, 0]
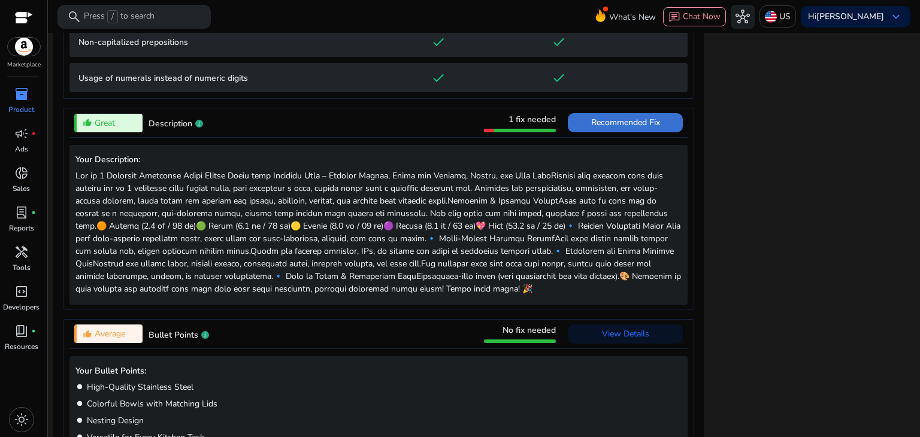
click at [608, 117] on span "Recommended Fix" at bounding box center [625, 122] width 69 height 11
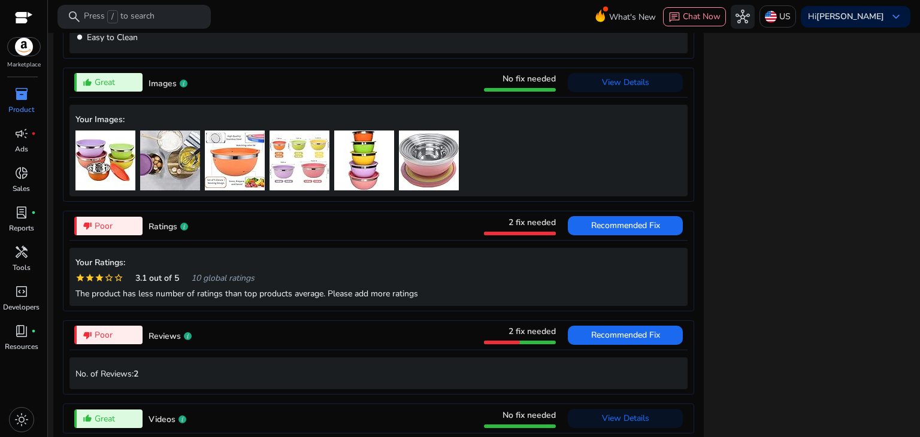
scroll to position [1226, 0]
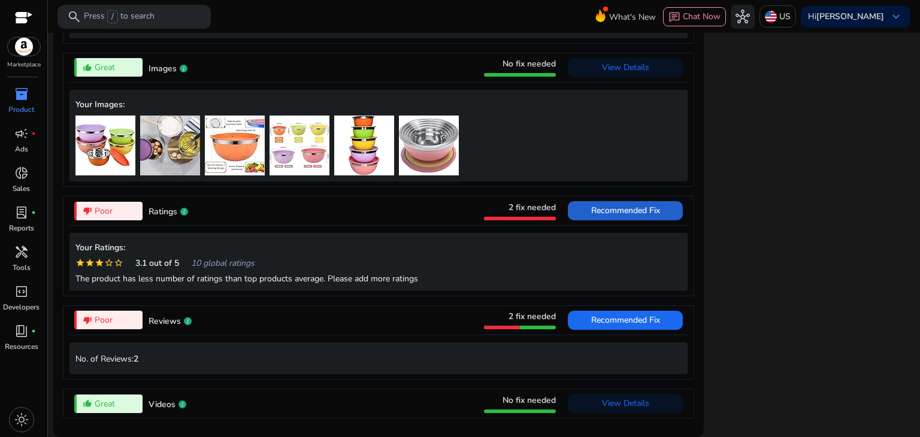
click at [647, 212] on span "Recommended Fix" at bounding box center [625, 210] width 69 height 11
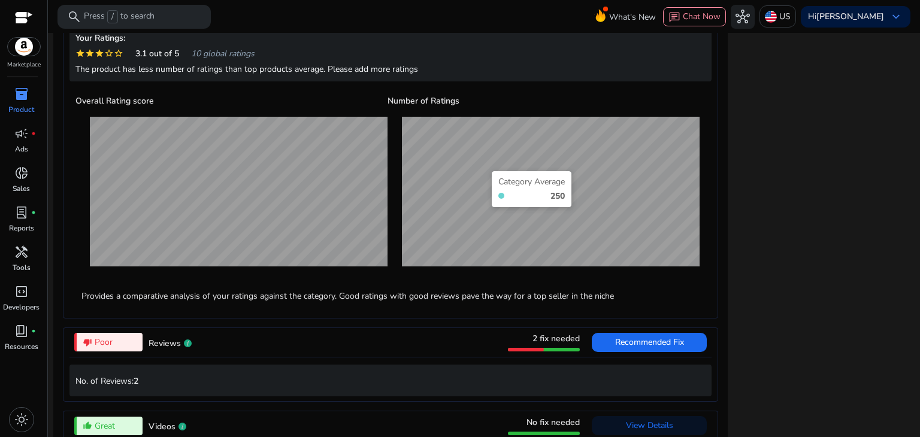
scroll to position [1183, 0]
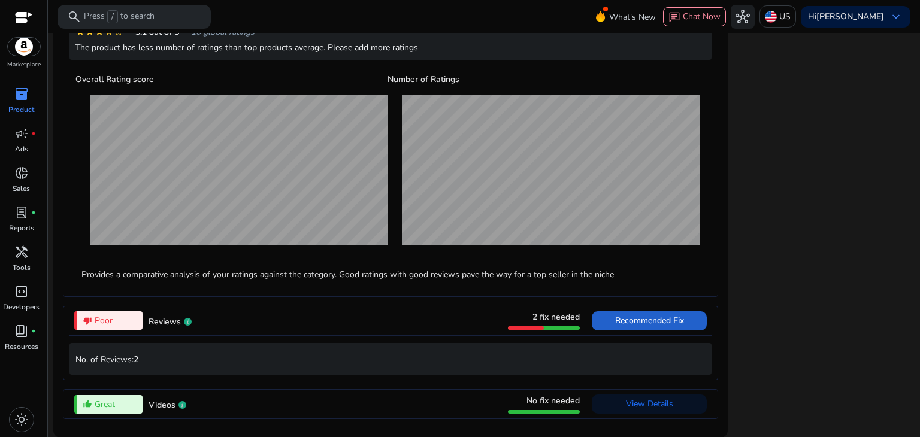
click at [669, 330] on span "Recommended Fix" at bounding box center [649, 320] width 69 height 19
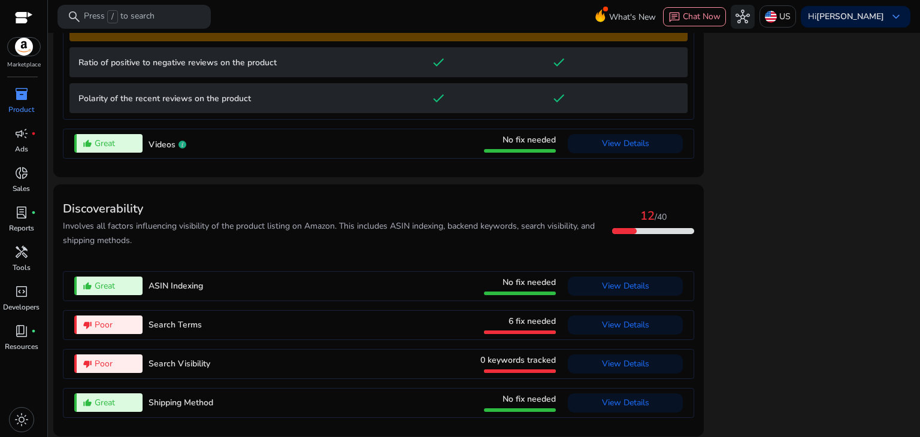
scroll to position [1386, 0]
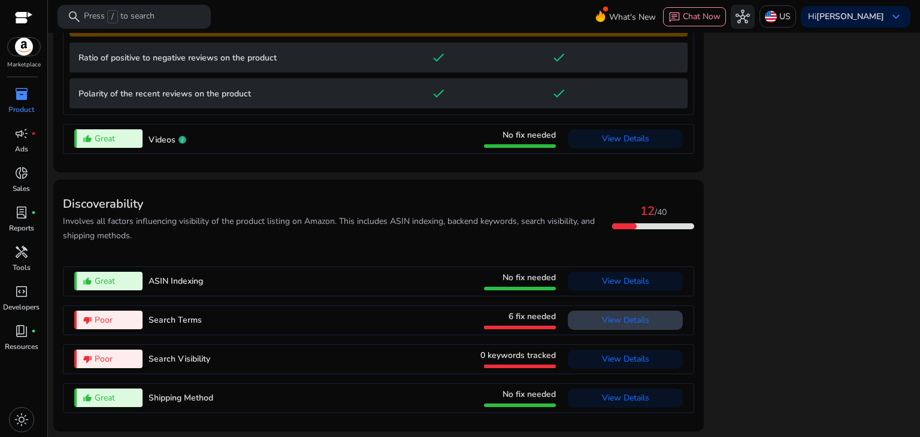
click at [613, 323] on span "View Details" at bounding box center [625, 319] width 47 height 11
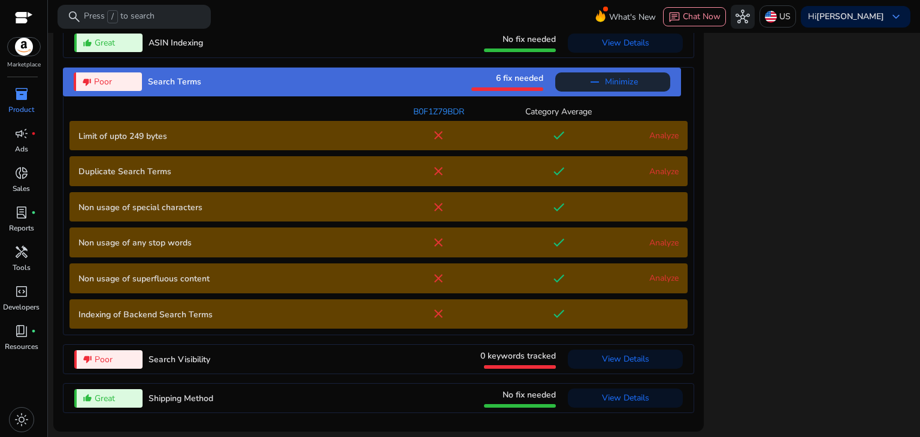
scroll to position [1457, 0]
click at [621, 47] on span "View Details" at bounding box center [625, 42] width 47 height 11
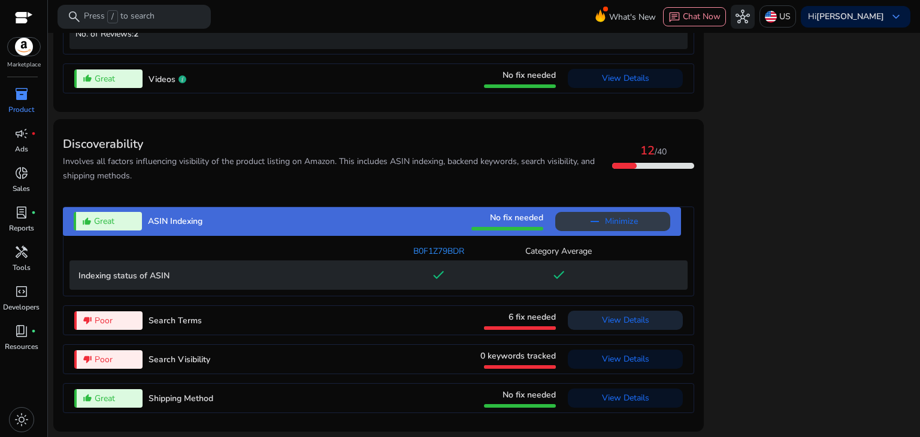
scroll to position [1278, 0]
click at [626, 316] on span "View Details" at bounding box center [625, 319] width 47 height 11
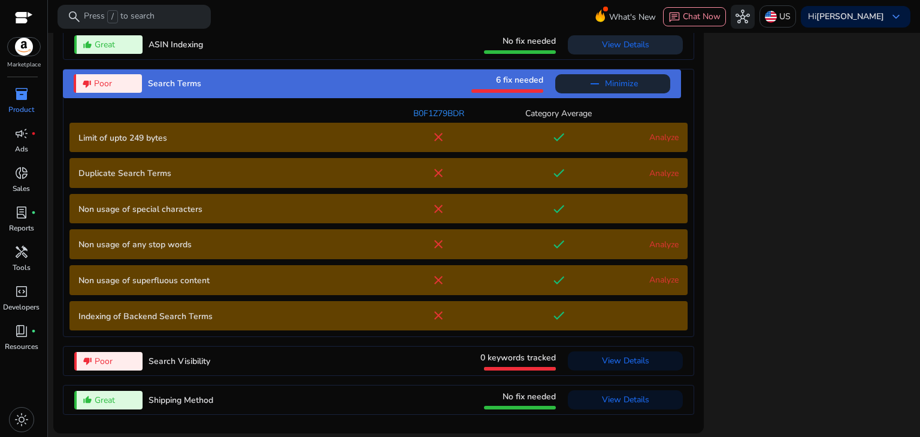
scroll to position [1457, 0]
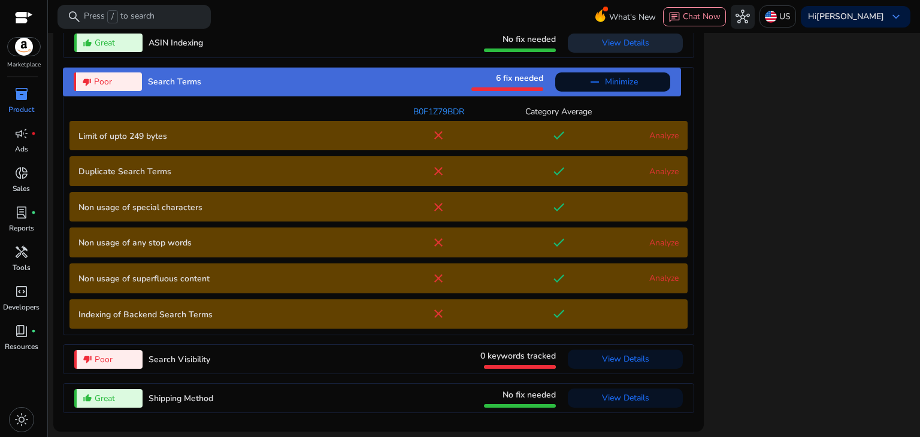
click at [655, 172] on link "Analyze" at bounding box center [663, 171] width 29 height 11
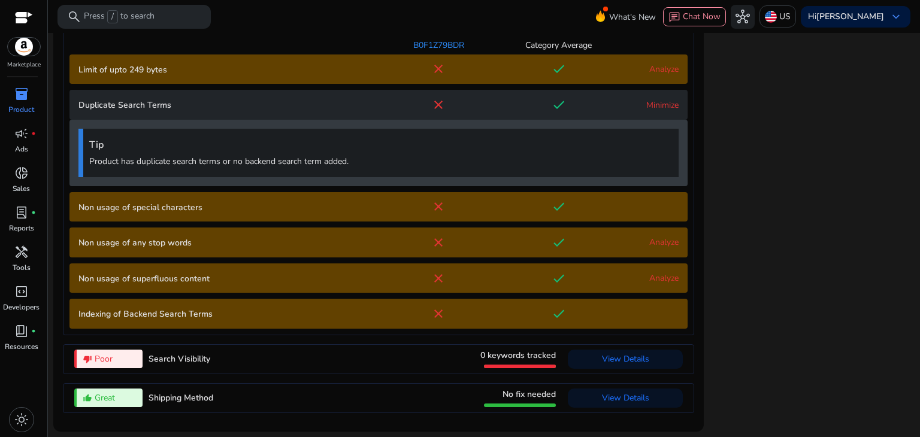
scroll to position [1523, 0]
click at [658, 240] on link "Analyze" at bounding box center [663, 242] width 29 height 11
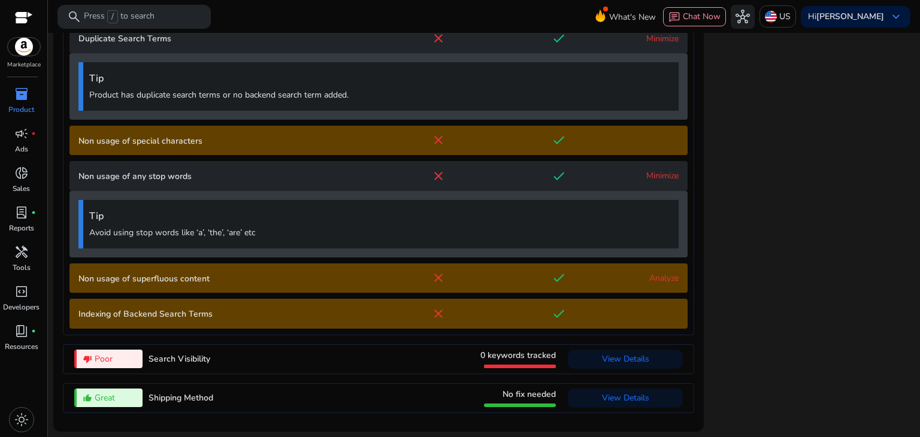
scroll to position [1590, 0]
click at [659, 286] on content "Non usage of superfluous content close done Analyze" at bounding box center [378, 278] width 618 height 30
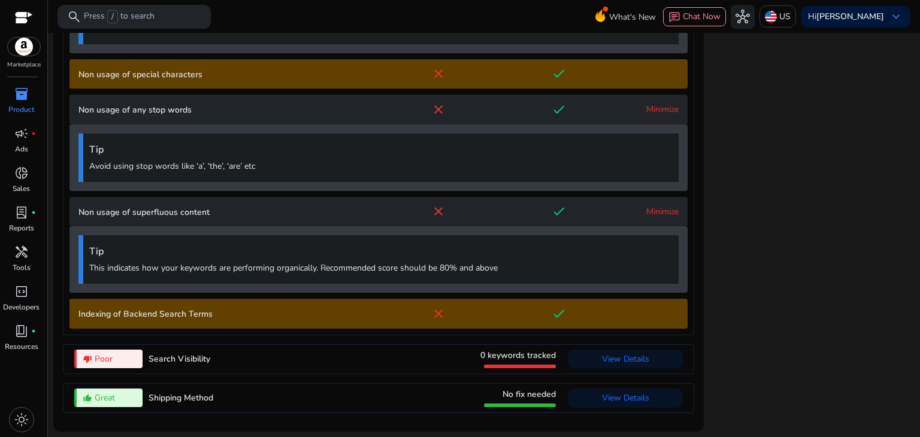
scroll to position [1656, 0]
click at [632, 350] on span "View Details" at bounding box center [625, 358] width 47 height 11
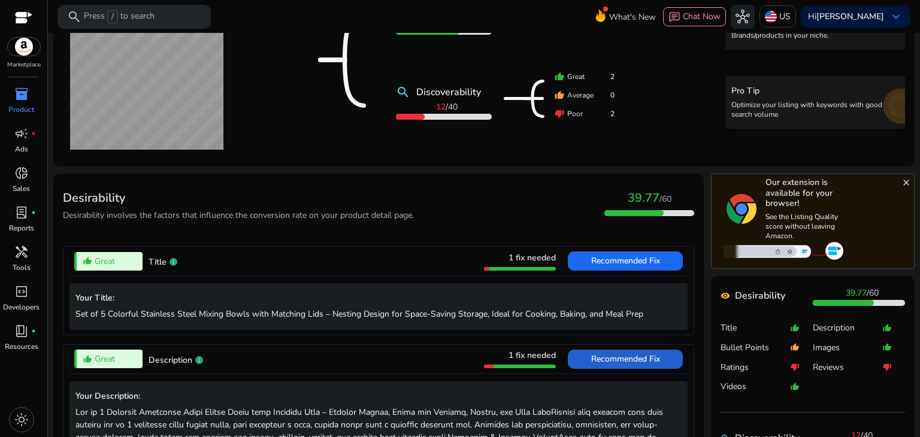
scroll to position [213, 0]
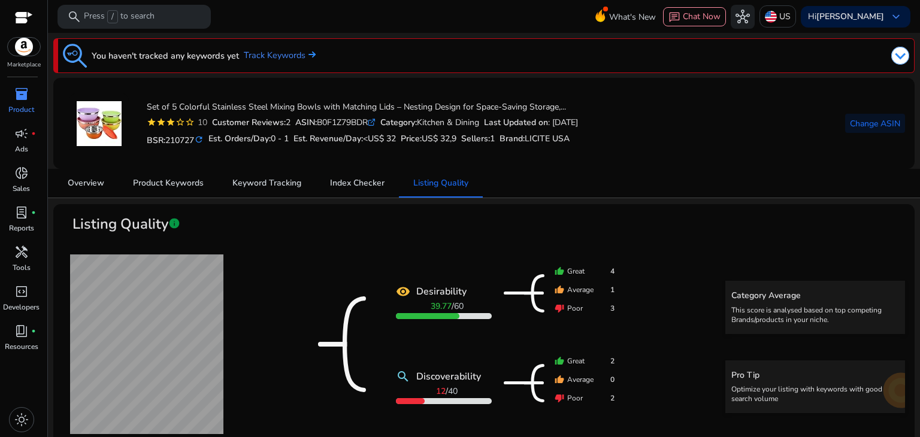
scroll to position [213, 0]
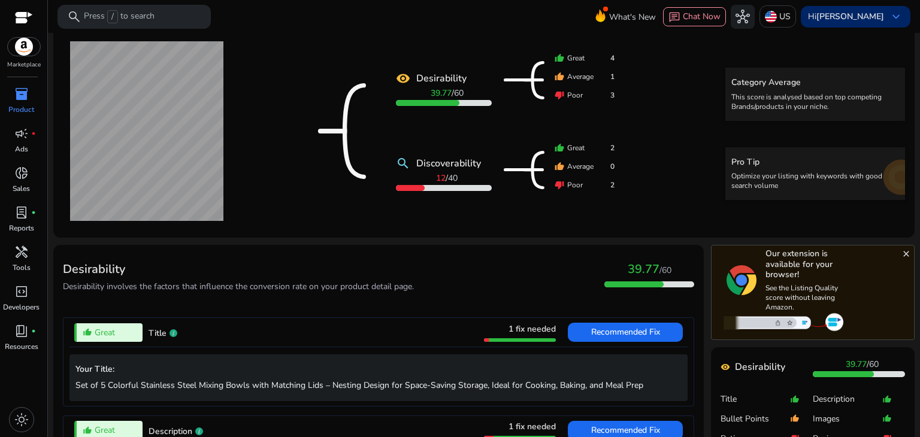
click at [892, 19] on span "keyboard_arrow_down" at bounding box center [896, 17] width 14 height 14
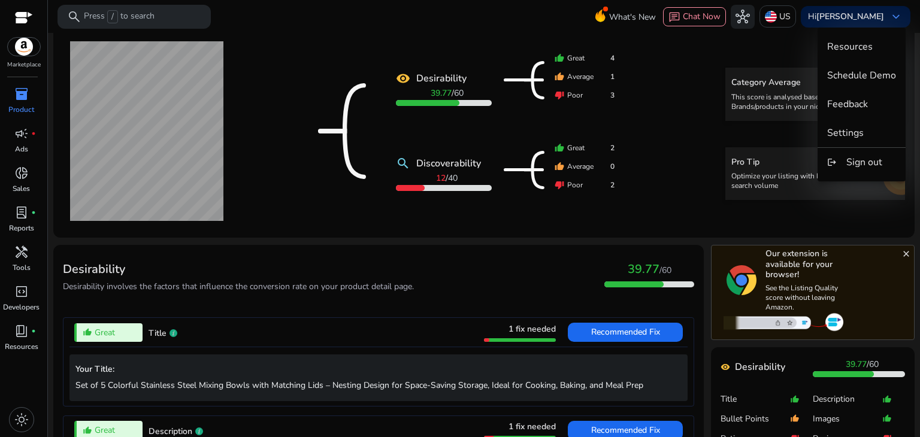
drag, startPoint x: 855, startPoint y: 137, endPoint x: 493, endPoint y: 29, distance: 377.4
click at [493, 29] on div at bounding box center [460, 218] width 920 height 437
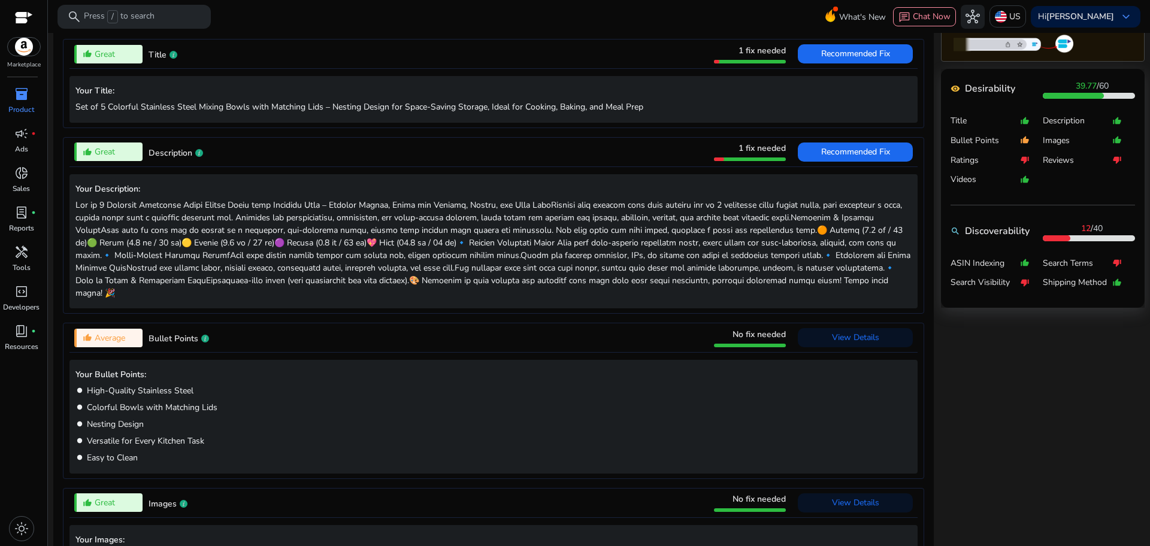
scroll to position [468, 0]
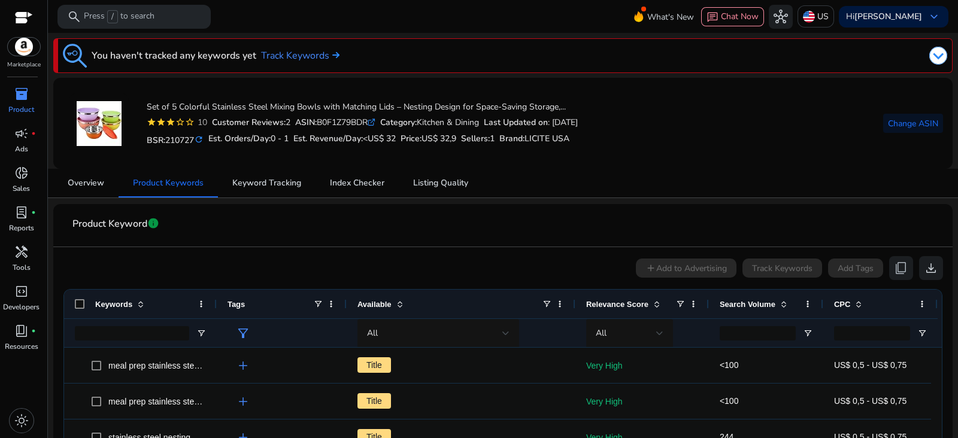
scroll to position [74, 0]
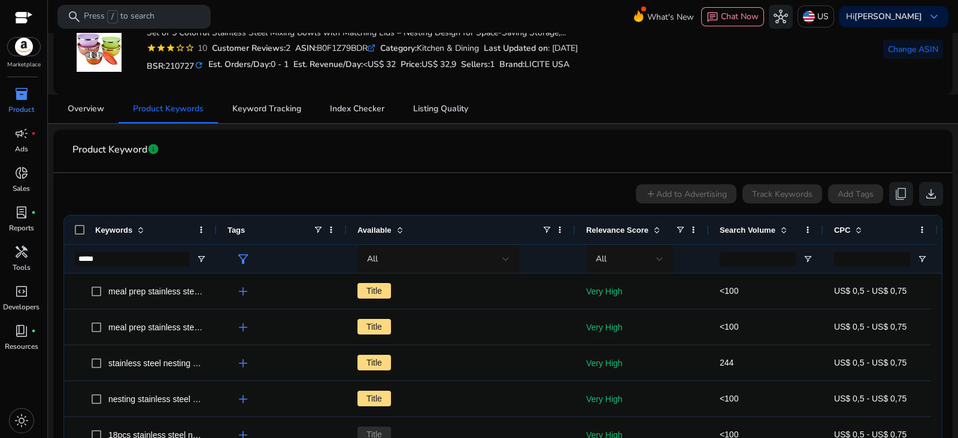
type input "*****"
click at [784, 230] on span at bounding box center [784, 230] width 10 height 10
click at [781, 231] on span at bounding box center [784, 230] width 10 height 10
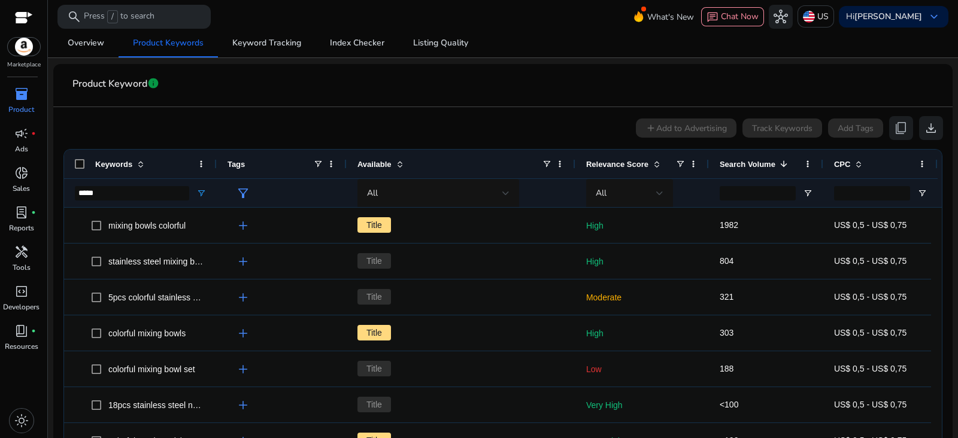
scroll to position [141, 0]
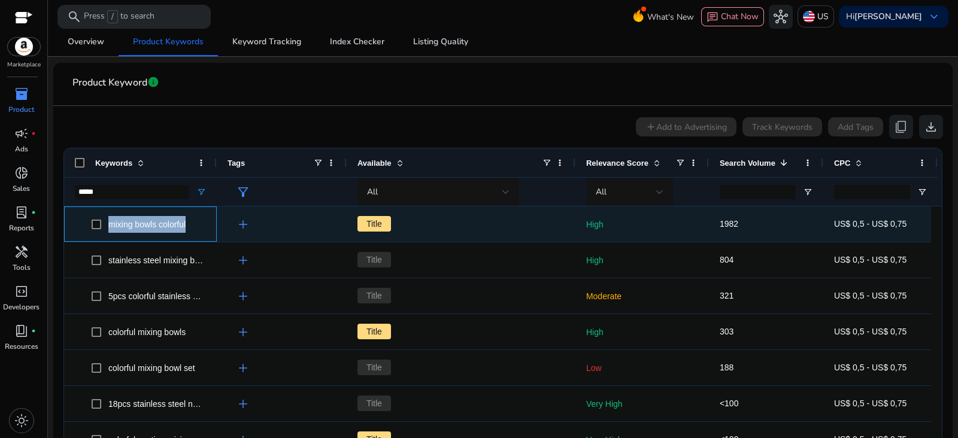
drag, startPoint x: 190, startPoint y: 223, endPoint x: 112, endPoint y: 222, distance: 77.8
click at [110, 222] on span "mixing bowls colorful" at bounding box center [149, 224] width 114 height 25
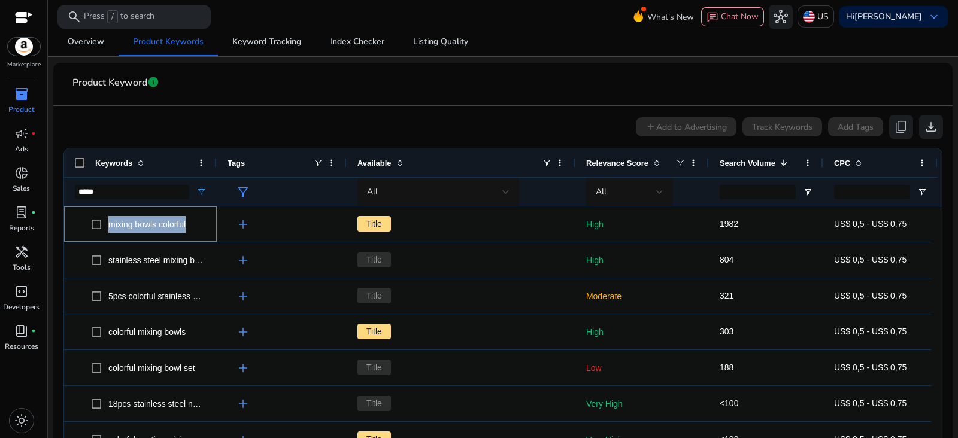
copy span "mixing bowls colorful"
click at [218, 162] on div "Tags" at bounding box center [282, 163] width 130 height 29
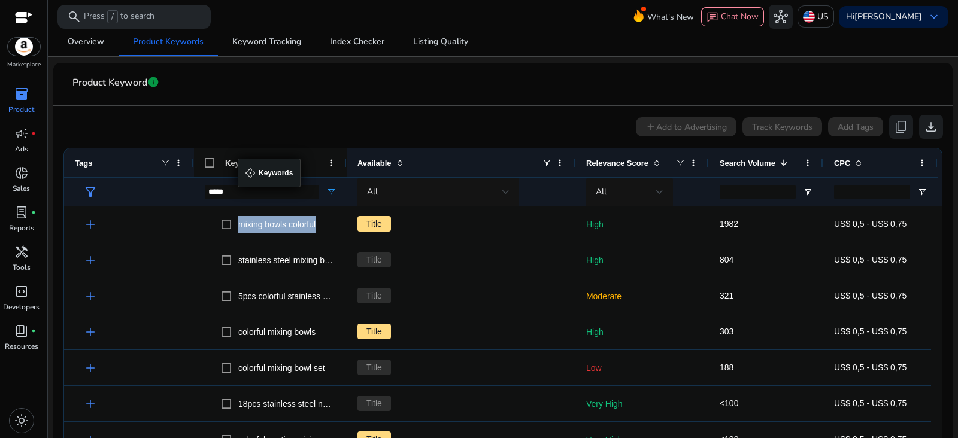
drag, startPoint x: 213, startPoint y: 162, endPoint x: 244, endPoint y: 166, distance: 31.4
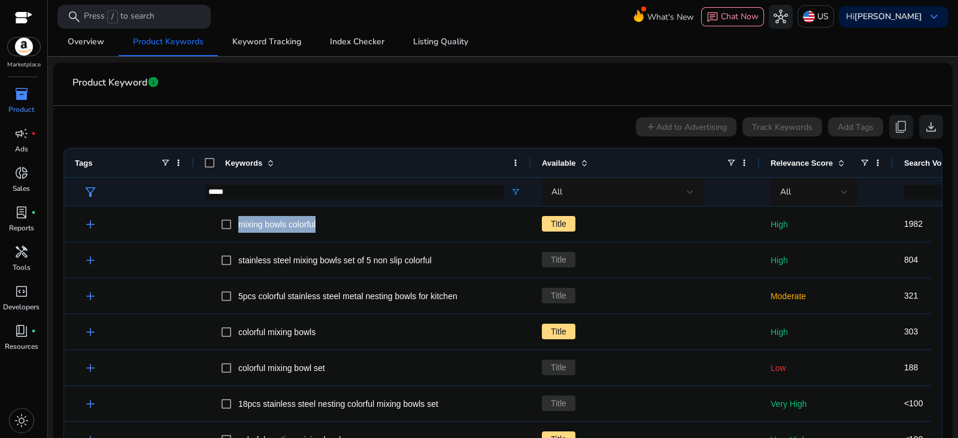
drag, startPoint x: 344, startPoint y: 159, endPoint x: 529, endPoint y: 157, distance: 184.4
click at [529, 157] on div at bounding box center [530, 163] width 5 height 29
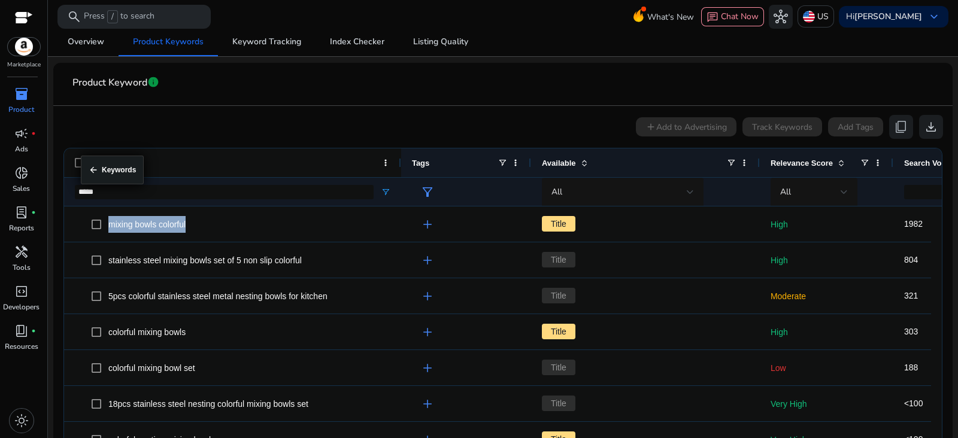
drag, startPoint x: 350, startPoint y: 164, endPoint x: 87, endPoint y: 163, distance: 263.5
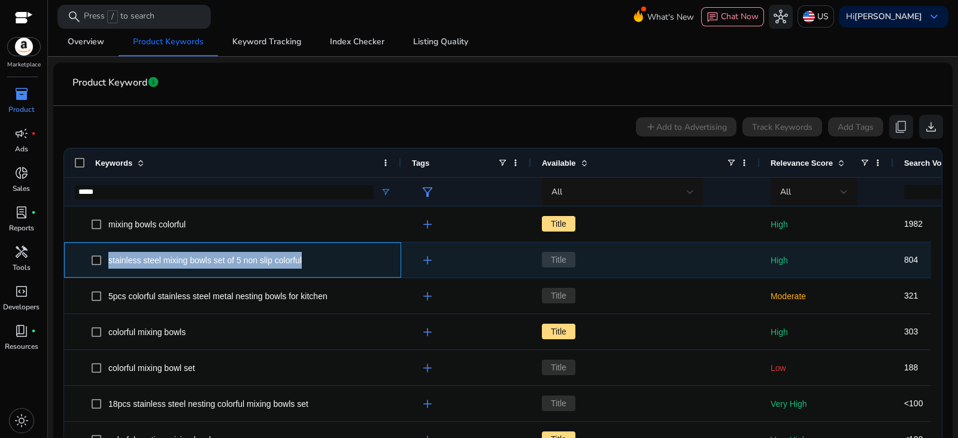
drag, startPoint x: 307, startPoint y: 259, endPoint x: 105, endPoint y: 259, distance: 202.4
click at [105, 259] on span "stainless steel mixing bowls set of 5 non slip colorful" at bounding box center [241, 260] width 299 height 25
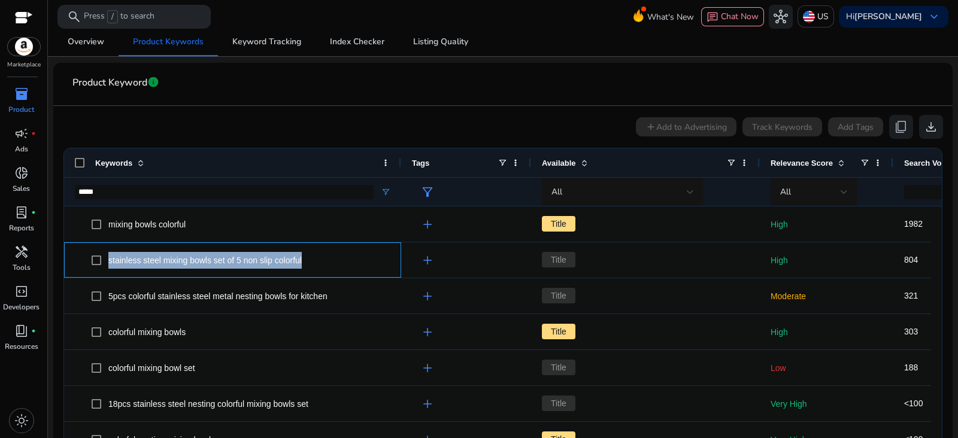
copy span "stainless steel mixing bowls set of 5 non slip colorful"
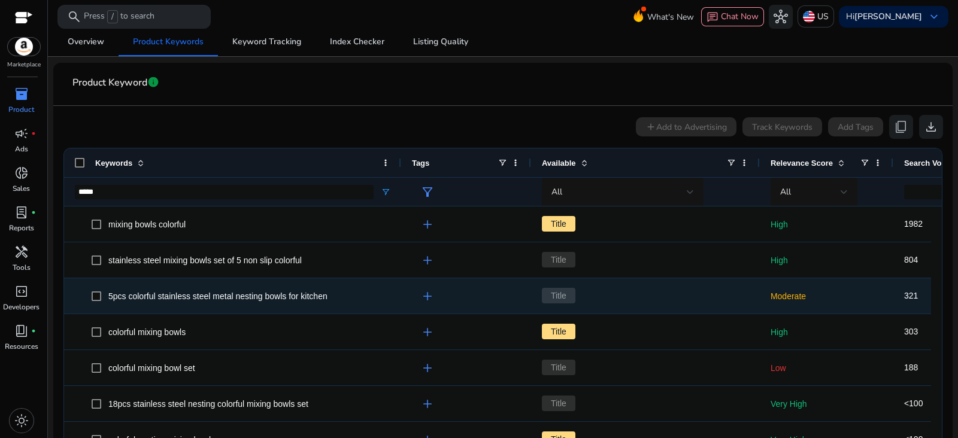
click at [175, 295] on span "5pcs colorful stainless steel metal nesting bowls for kitchen" at bounding box center [217, 297] width 219 height 10
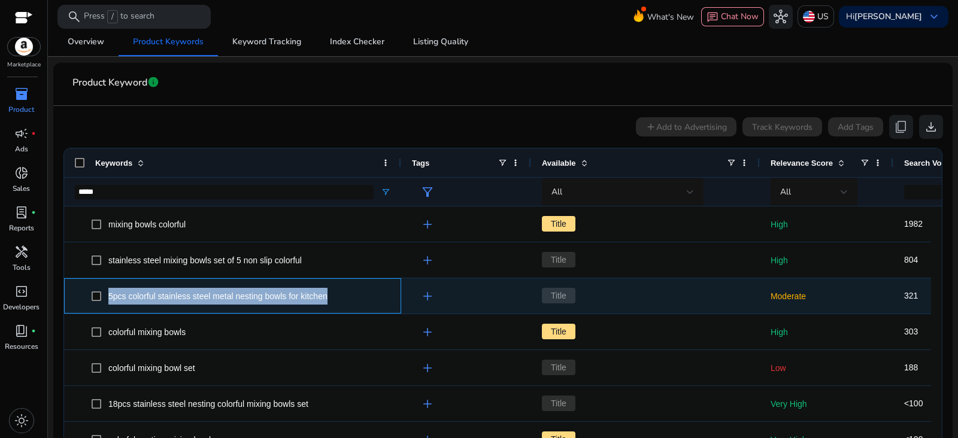
click at [175, 295] on span "5pcs colorful stainless steel metal nesting bowls for kitchen" at bounding box center [217, 297] width 219 height 10
copy span "5pcs colorful stainless steel metal nesting bowls for kitchen"
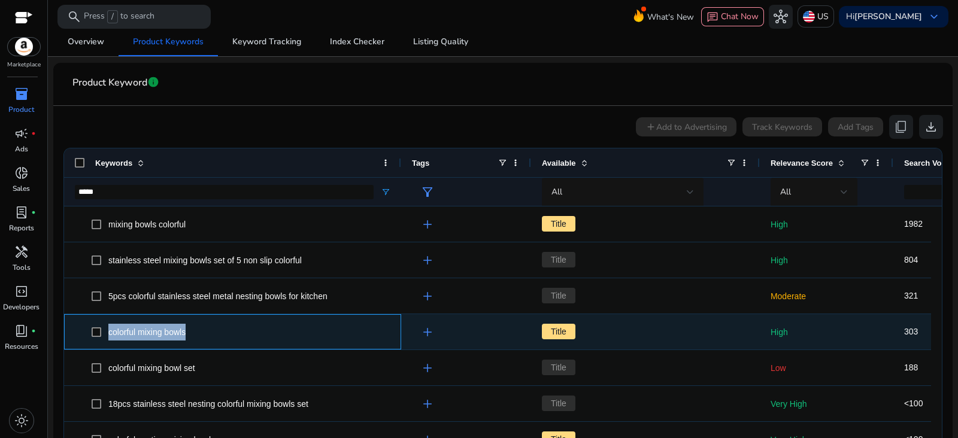
drag, startPoint x: 198, startPoint y: 332, endPoint x: 99, endPoint y: 337, distance: 98.3
click at [99, 337] on span "colorful mixing bowls" at bounding box center [241, 332] width 299 height 25
copy span "colorful mixing bowls"
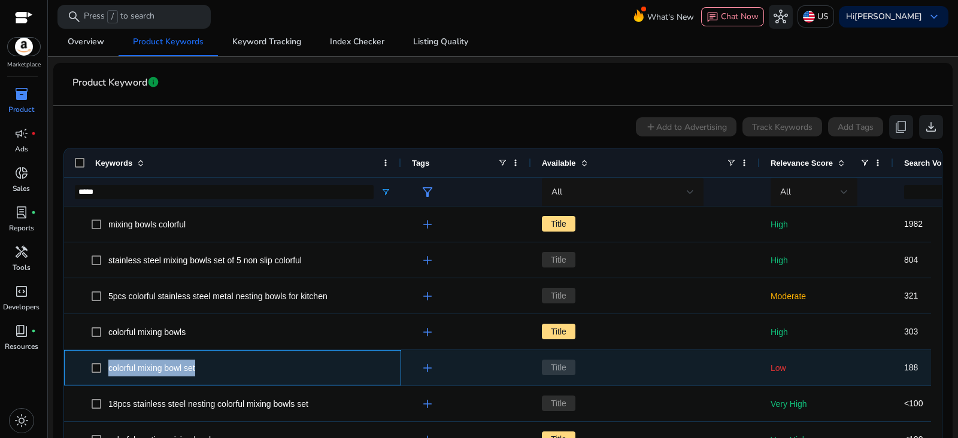
drag, startPoint x: 204, startPoint y: 371, endPoint x: 108, endPoint y: 371, distance: 96.4
click at [108, 371] on span "colorful mixing bowl set" at bounding box center [241, 368] width 299 height 25
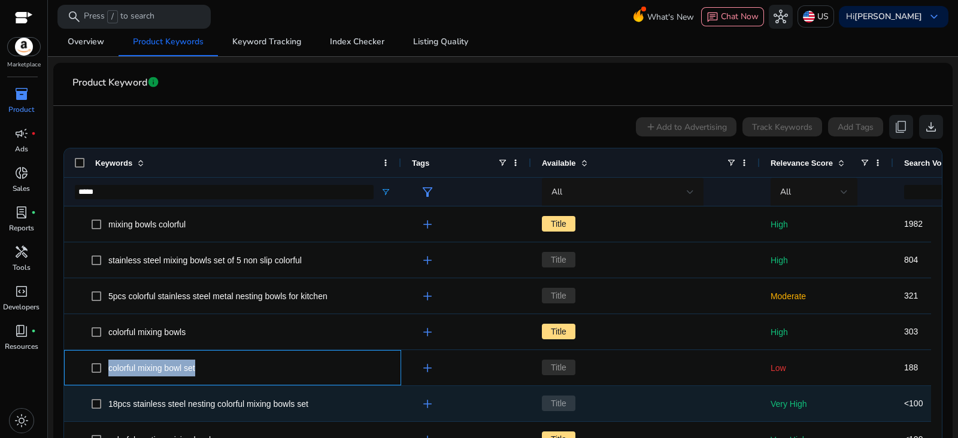
copy span "colorful mixing bowl set"
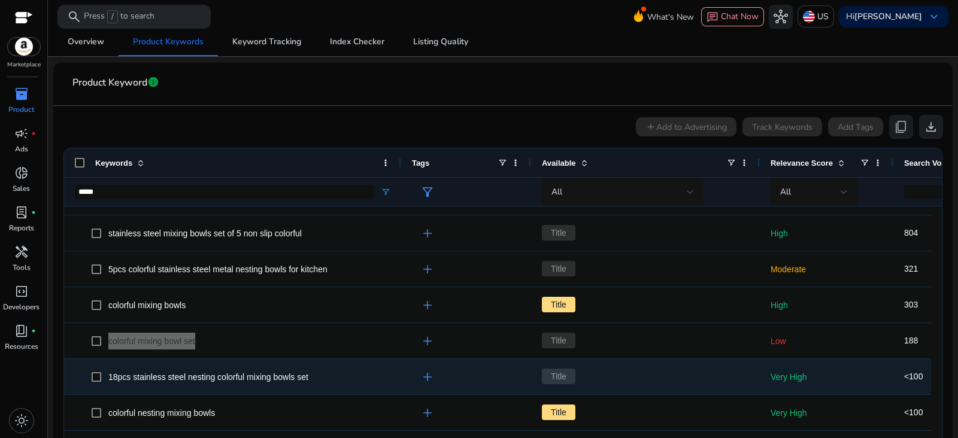
scroll to position [74, 0]
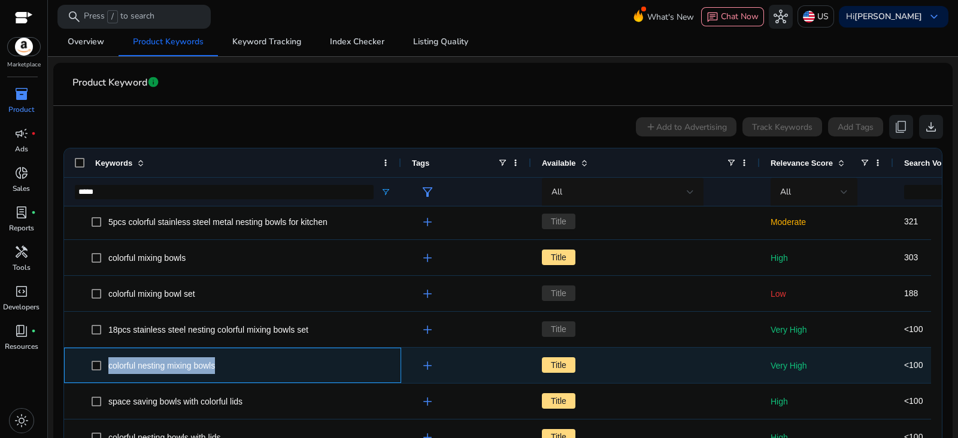
drag, startPoint x: 218, startPoint y: 366, endPoint x: 108, endPoint y: 367, distance: 110.2
click at [108, 367] on span "colorful nesting mixing bowls" at bounding box center [241, 365] width 299 height 25
click at [131, 361] on span "colorful nesting mixing bowls" at bounding box center [161, 366] width 107 height 10
click at [135, 366] on span "colorful nesting mixing bowls" at bounding box center [161, 366] width 107 height 10
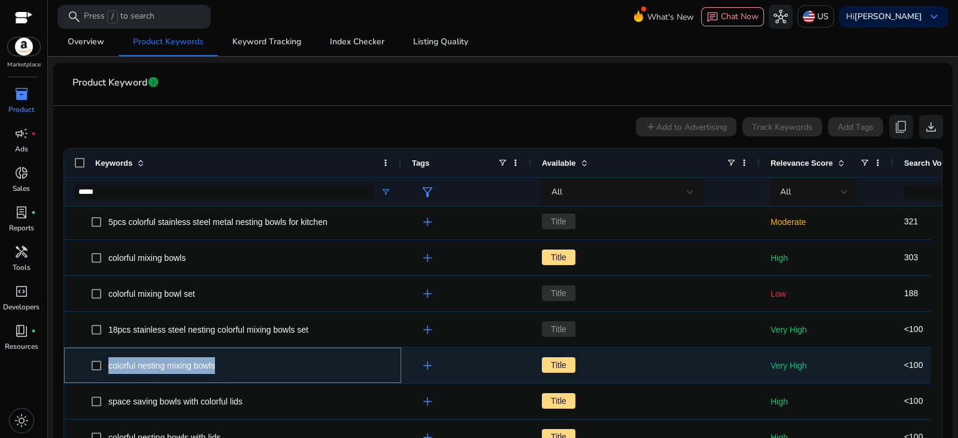
click at [135, 366] on span "colorful nesting mixing bowls" at bounding box center [161, 366] width 107 height 10
click at [256, 372] on span "colorful nesting mixing bowls" at bounding box center [241, 365] width 299 height 25
click at [192, 364] on span "colorful nesting mixing bowls" at bounding box center [161, 366] width 107 height 10
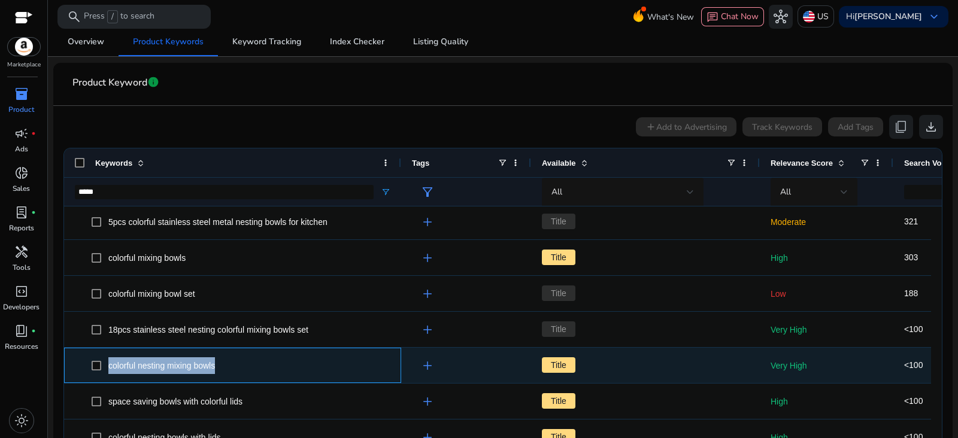
copy span "colorful nesting mixing bowls"
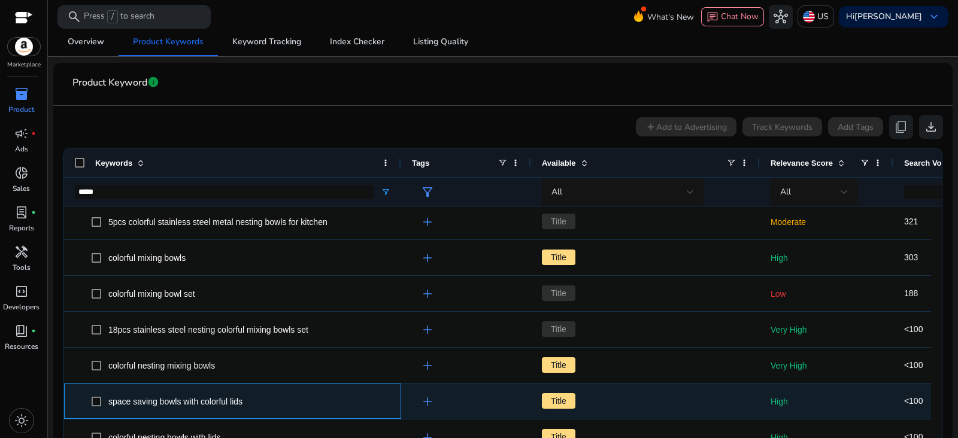
click at [219, 401] on span "space saving bowls with colorful lids" at bounding box center [175, 402] width 134 height 10
click at [219, 400] on span "space saving bowls with colorful lids" at bounding box center [175, 402] width 134 height 10
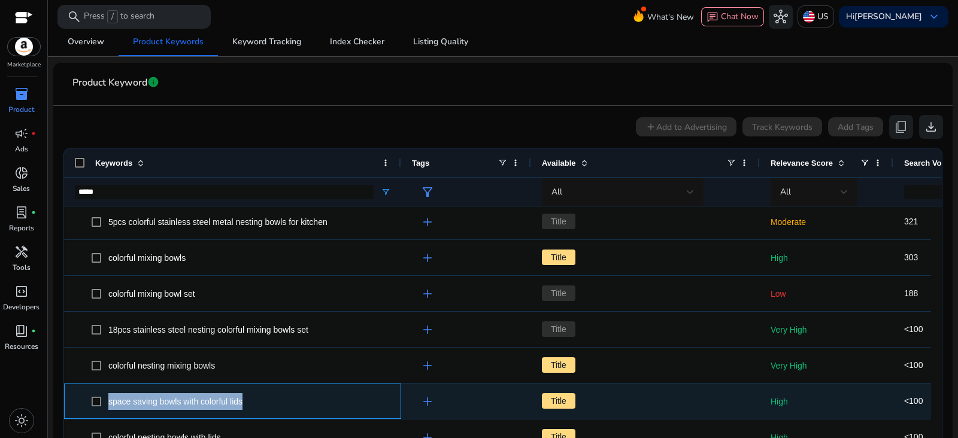
click at [219, 400] on span "space saving bowls with colorful lids" at bounding box center [175, 402] width 134 height 10
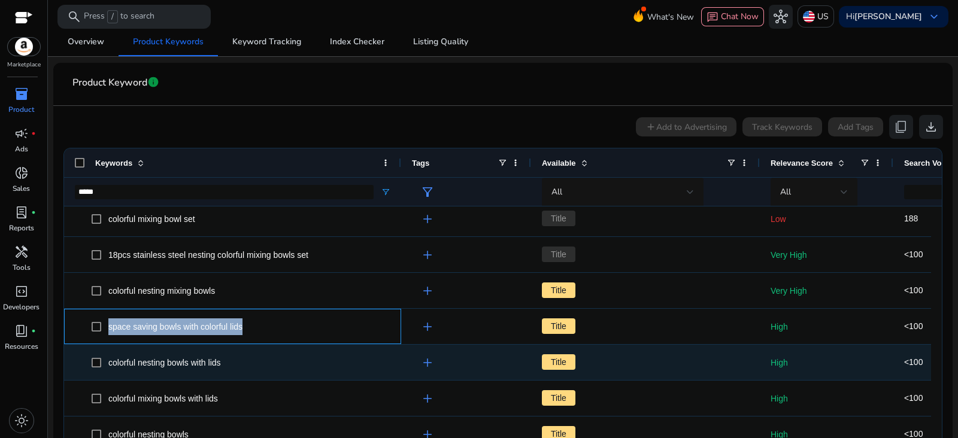
scroll to position [149, 0]
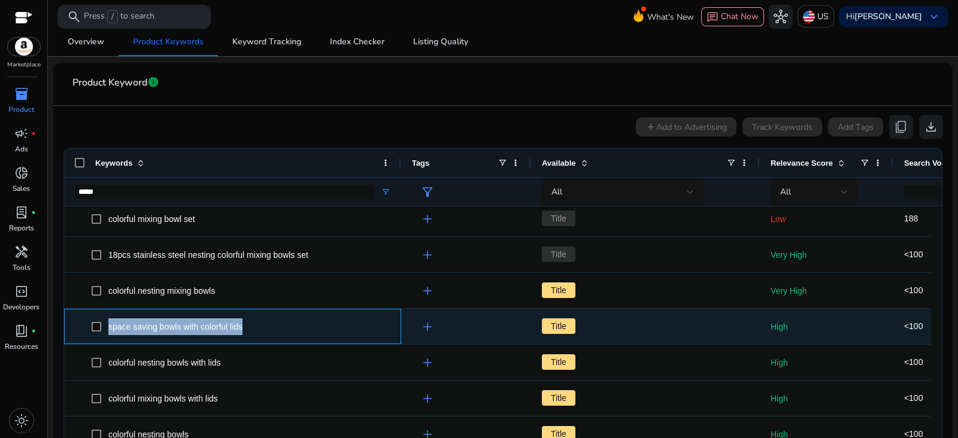
click at [219, 325] on span "space saving bowls with colorful lids" at bounding box center [175, 327] width 134 height 10
click at [195, 322] on span "space saving bowls with colorful lids" at bounding box center [175, 327] width 134 height 10
click at [195, 323] on span "space saving bowls with colorful lids" at bounding box center [175, 327] width 134 height 10
click at [186, 324] on span "space saving bowls with colorful lids" at bounding box center [175, 327] width 134 height 10
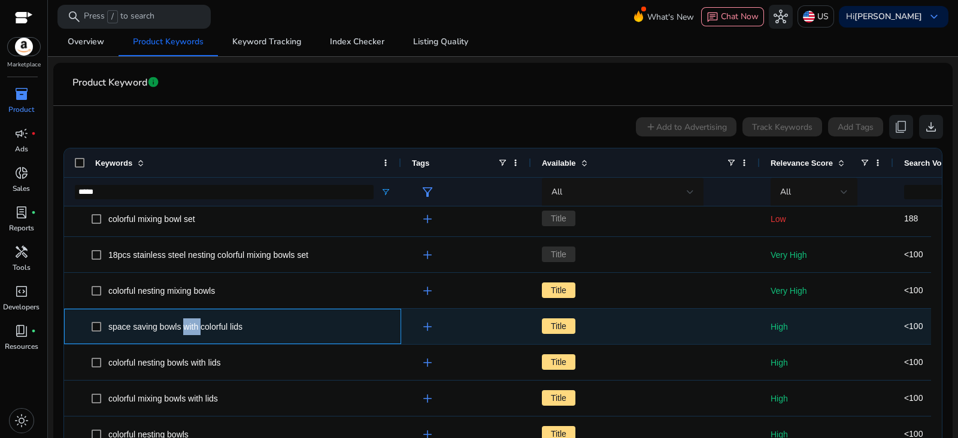
click at [186, 324] on span "space saving bowls with colorful lids" at bounding box center [175, 327] width 134 height 10
copy span "space saving bowls with colorful lids"
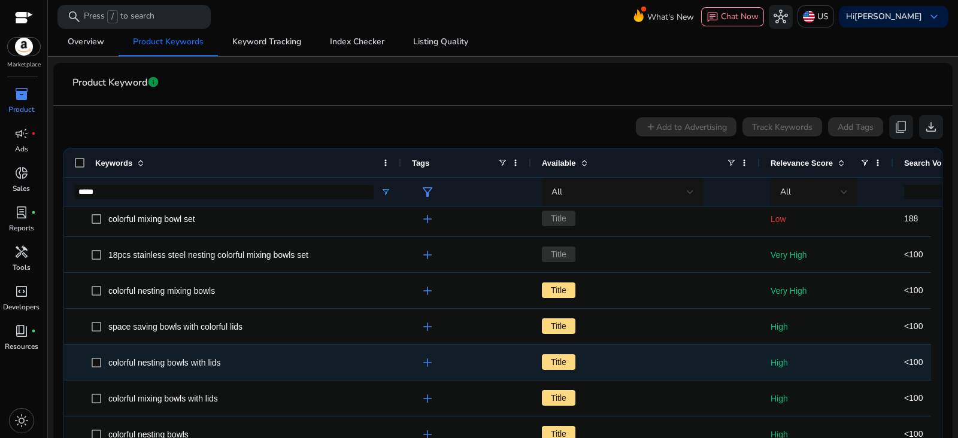
click at [209, 360] on span "colorful nesting bowls with lids" at bounding box center [164, 363] width 113 height 10
click at [208, 360] on span "colorful nesting bowls with lids" at bounding box center [164, 363] width 113 height 10
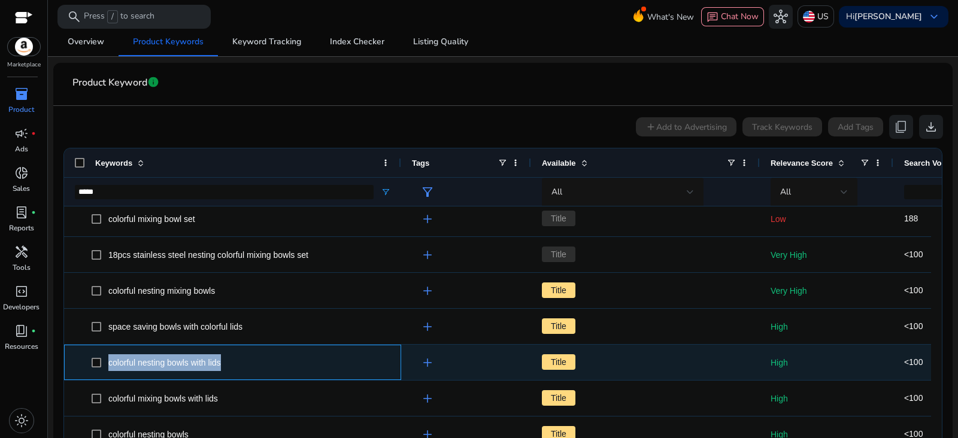
click at [208, 360] on span "colorful nesting bowls with lids" at bounding box center [164, 363] width 113 height 10
copy span "colorful nesting bowls with lids"
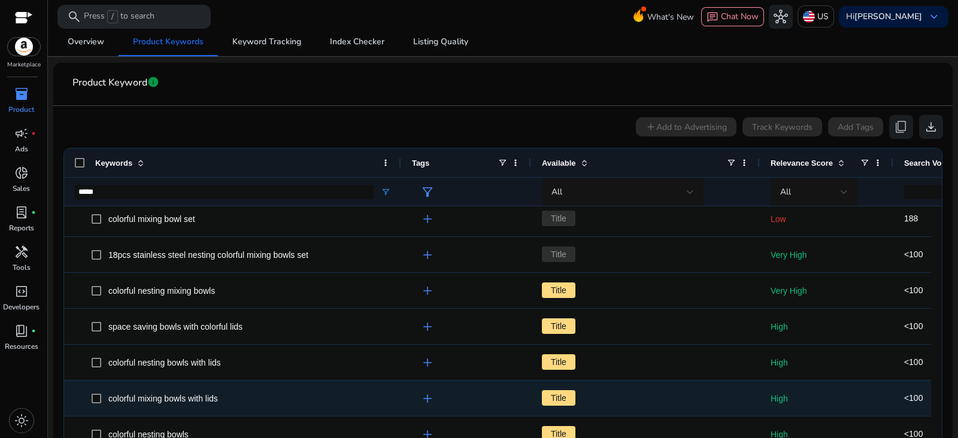
click at [180, 399] on span "colorful mixing bowls with lids" at bounding box center [163, 399] width 110 height 10
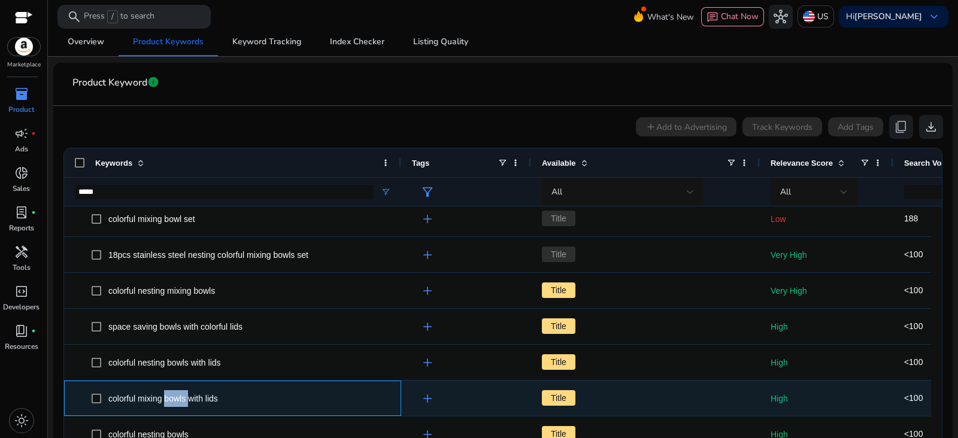
click at [180, 399] on span "colorful mixing bowls with lids" at bounding box center [163, 399] width 110 height 10
copy span "colorful mixing bowls with lids"
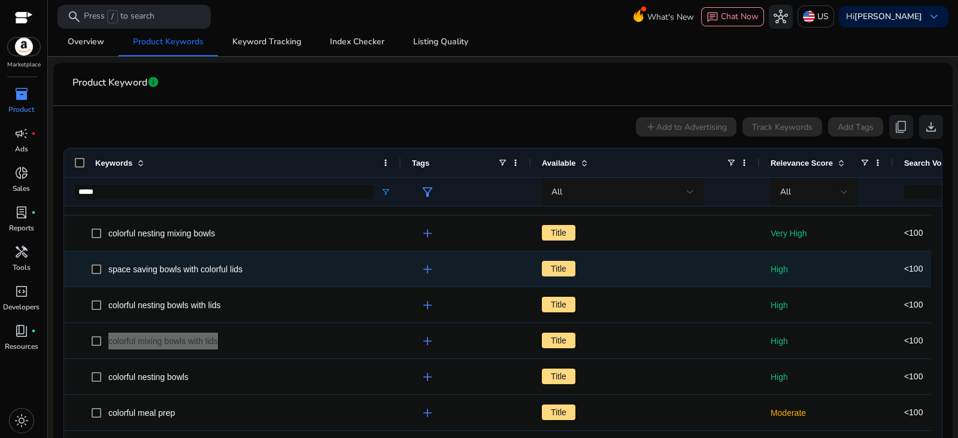
scroll to position [225, 0]
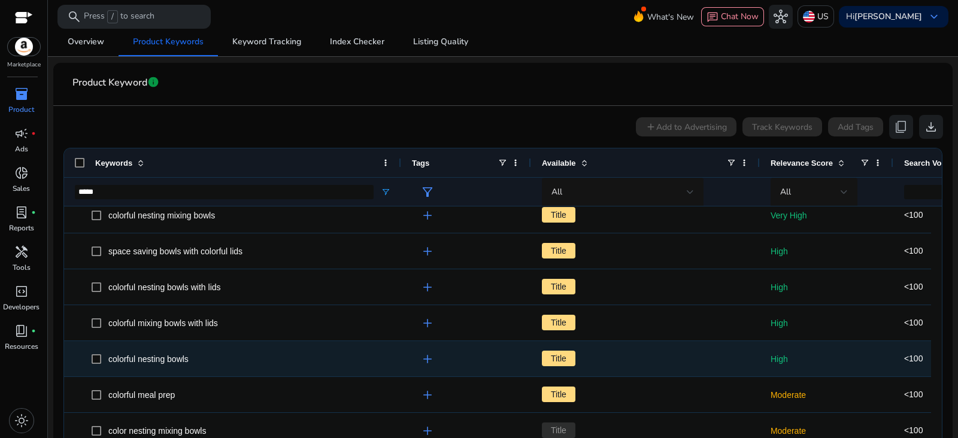
click at [160, 358] on span "colorful nesting bowls" at bounding box center [148, 359] width 80 height 10
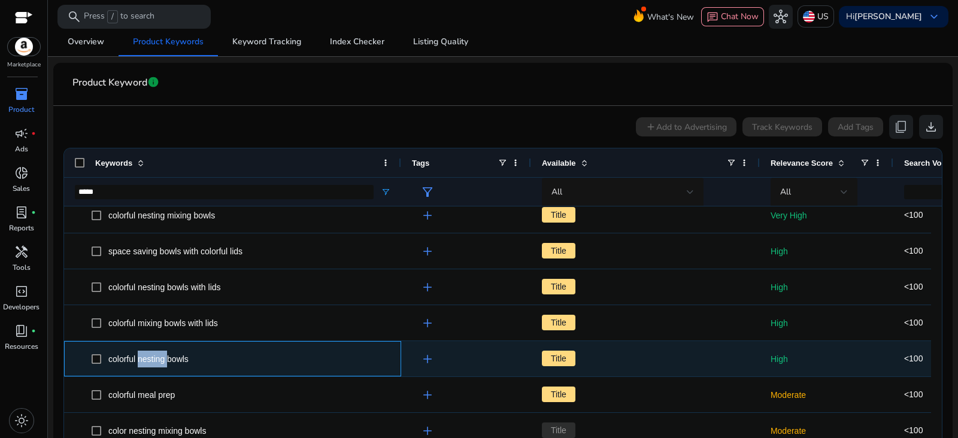
click at [159, 358] on span "colorful nesting bowls" at bounding box center [148, 359] width 80 height 10
click at [159, 359] on span "colorful nesting bowls" at bounding box center [148, 359] width 80 height 10
copy span "colorful nesting bowls"
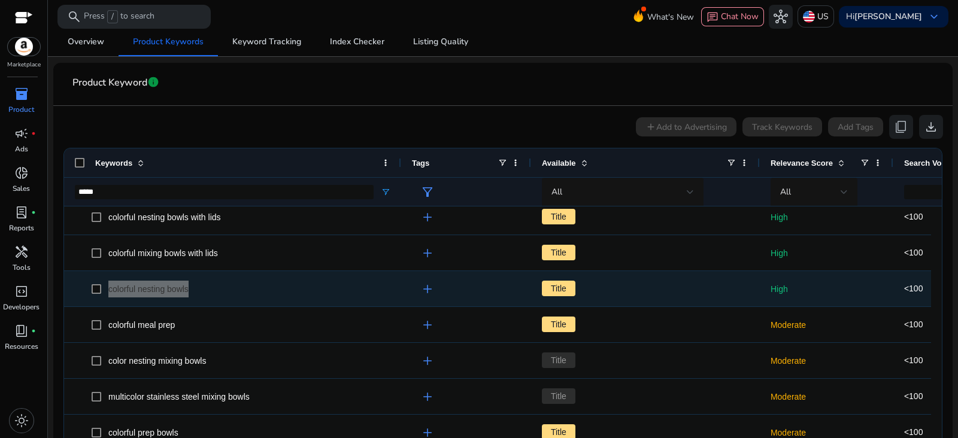
scroll to position [299, 0]
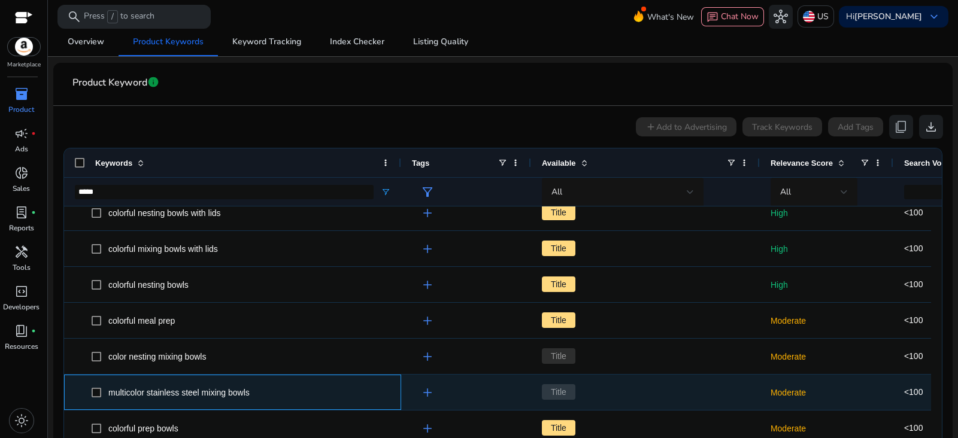
click at [212, 390] on span "multicolor stainless steel mixing bowls" at bounding box center [178, 393] width 141 height 10
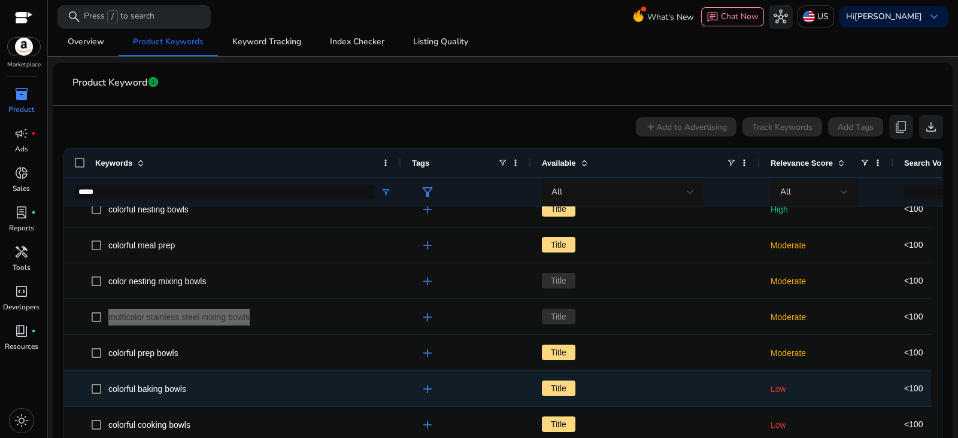
scroll to position [374, 0]
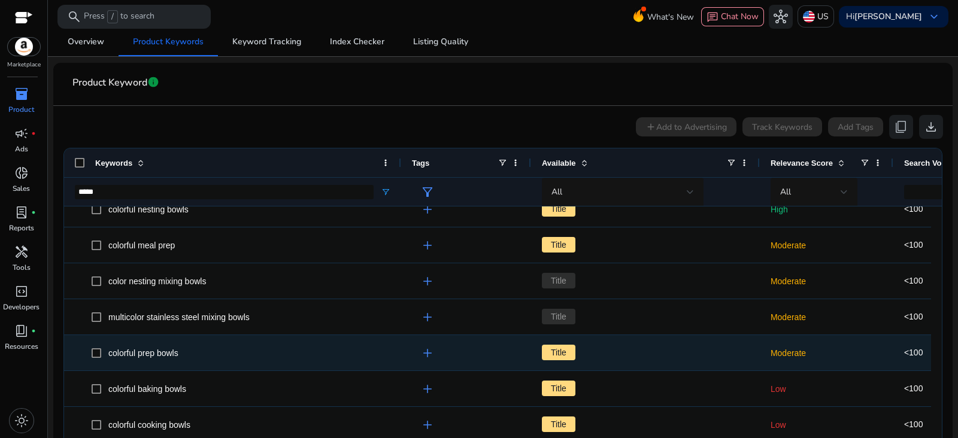
click at [162, 353] on span "colorful prep bowls" at bounding box center [143, 354] width 70 height 10
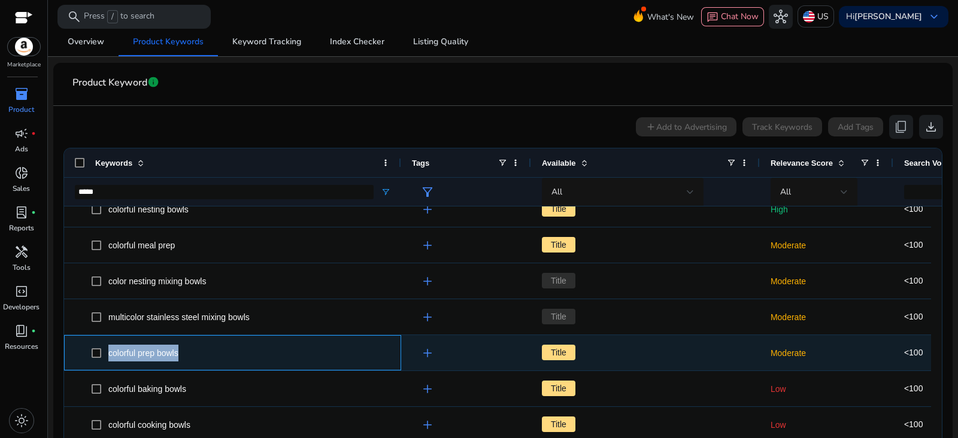
click at [162, 353] on span "colorful prep bowls" at bounding box center [143, 354] width 70 height 10
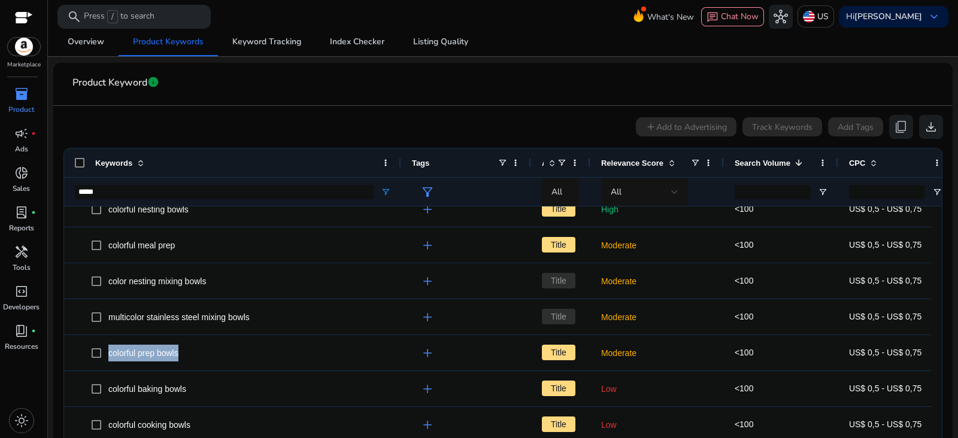
drag, startPoint x: 759, startPoint y: 163, endPoint x: 572, endPoint y: 171, distance: 186.4
click at [587, 171] on div at bounding box center [589, 163] width 5 height 29
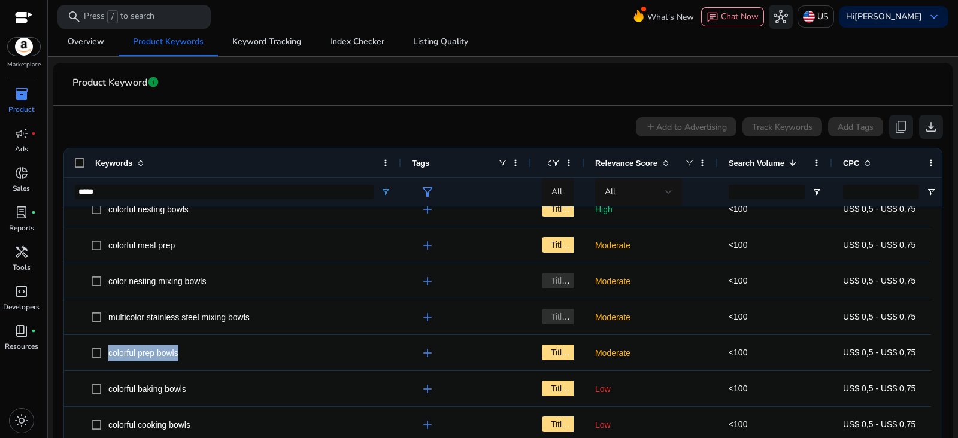
click at [532, 162] on div "Available" at bounding box center [557, 163] width 53 height 29
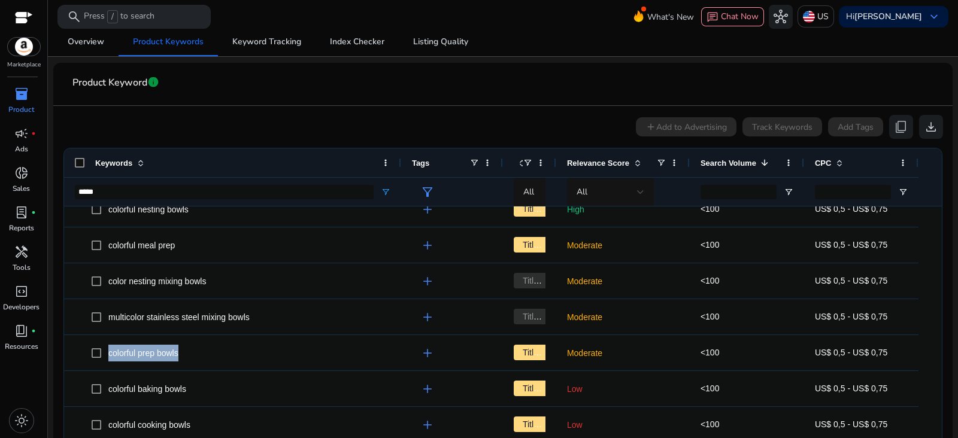
drag, startPoint x: 528, startPoint y: 161, endPoint x: 466, endPoint y: 163, distance: 62.3
click at [466, 163] on div "Tags" at bounding box center [452, 163] width 102 height 29
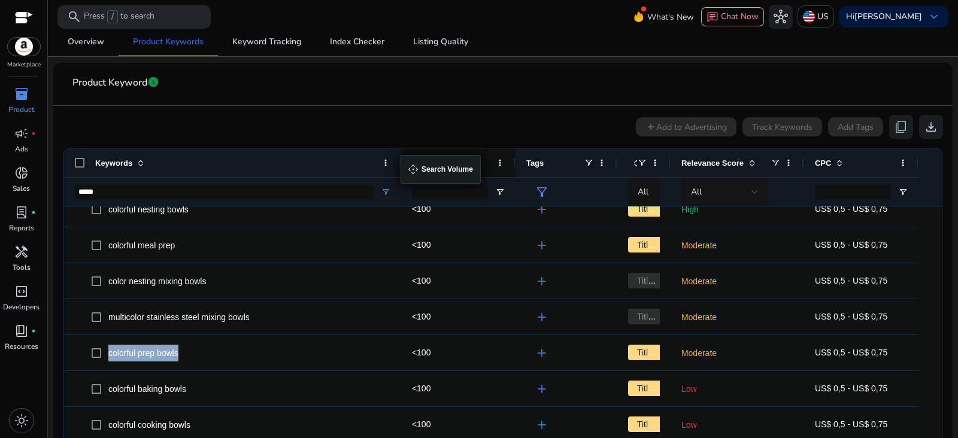
drag, startPoint x: 717, startPoint y: 162, endPoint x: 478, endPoint y: 162, distance: 238.3
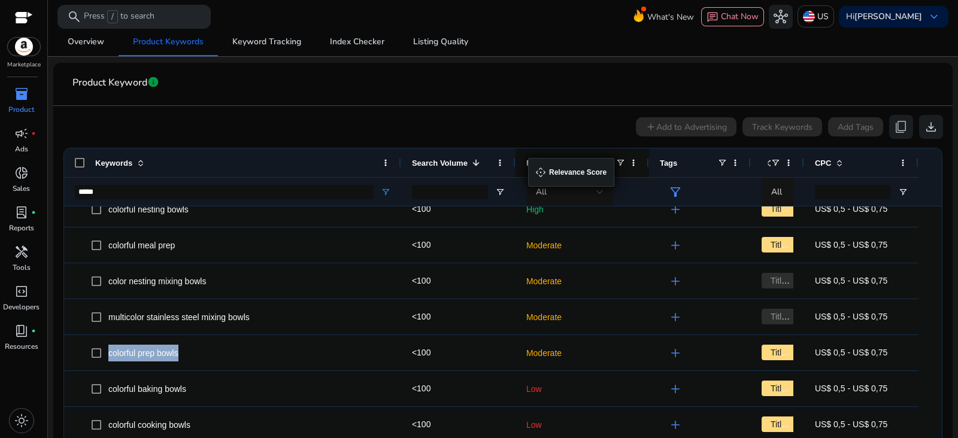
drag, startPoint x: 704, startPoint y: 162, endPoint x: 526, endPoint y: 165, distance: 178.5
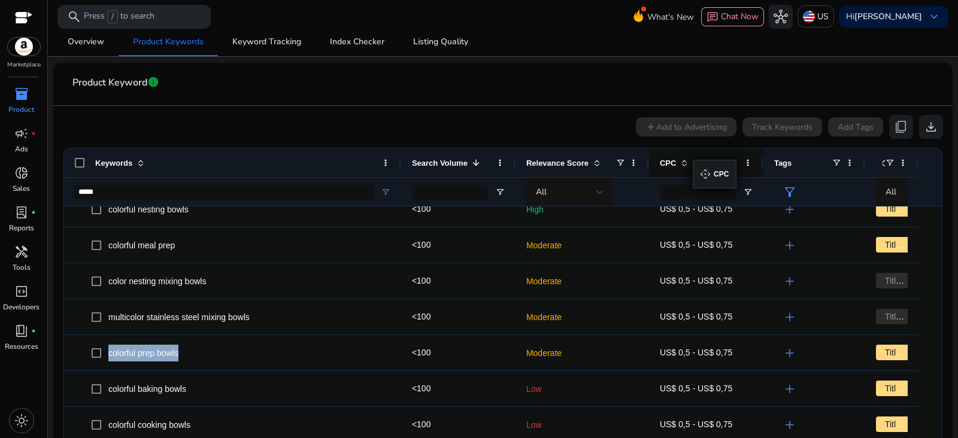
drag, startPoint x: 828, startPoint y: 165, endPoint x: 698, endPoint y: 167, distance: 130.0
click at [698, 167] on div "CPC" at bounding box center [700, 163] width 80 height 23
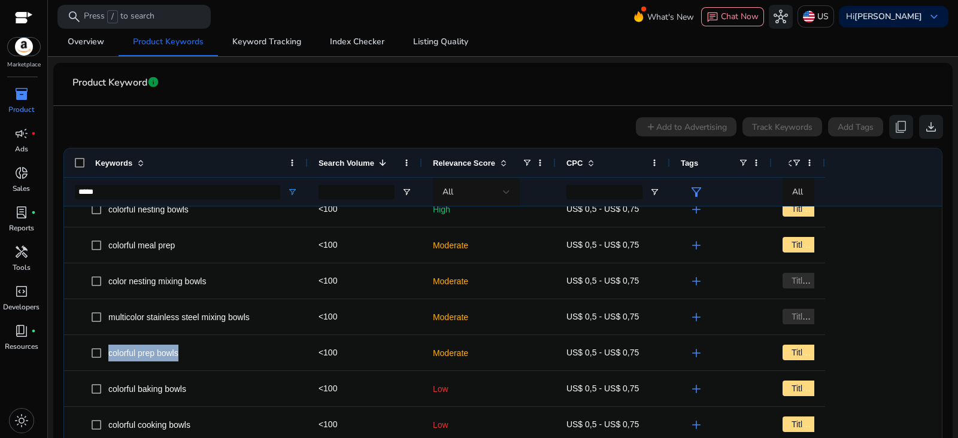
drag, startPoint x: 398, startPoint y: 157, endPoint x: 305, endPoint y: 172, distance: 94.5
click at [305, 172] on div at bounding box center [307, 163] width 5 height 29
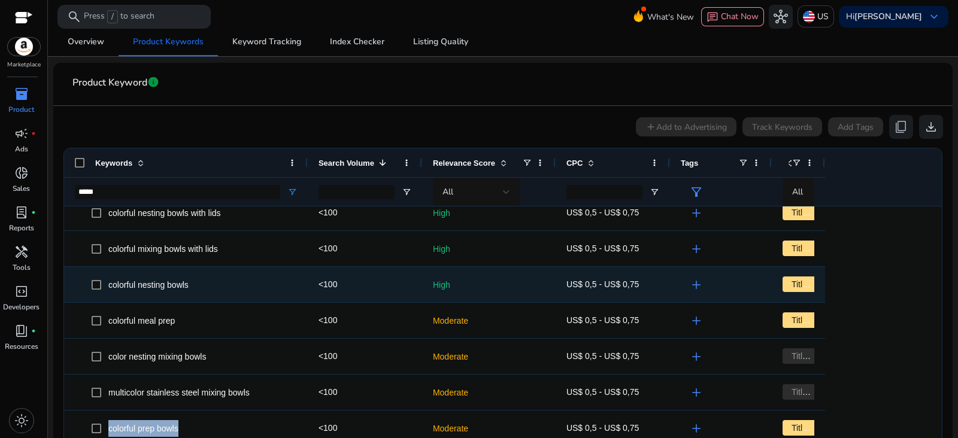
scroll to position [0, 0]
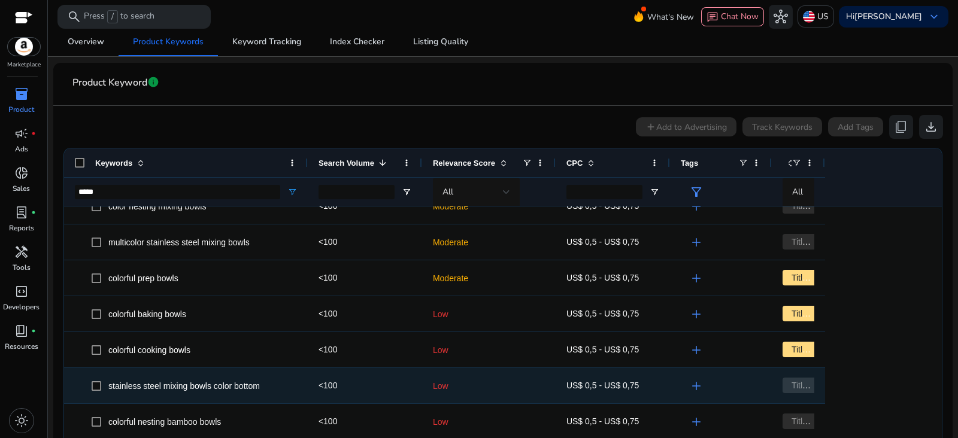
click at [199, 385] on span "stainless steel mixing bowls color bottom" at bounding box center [184, 386] width 152 height 10
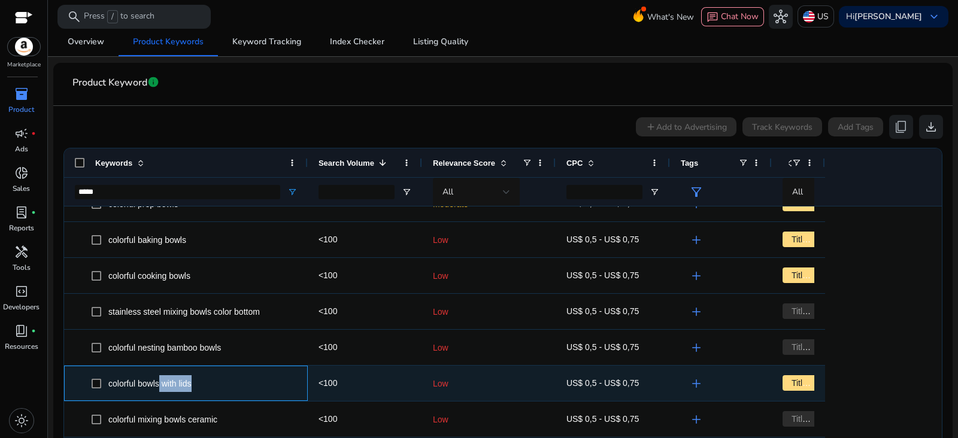
drag, startPoint x: 192, startPoint y: 381, endPoint x: 160, endPoint y: 382, distance: 31.7
click at [160, 382] on span "colorful bowls with lids" at bounding box center [149, 384] width 83 height 10
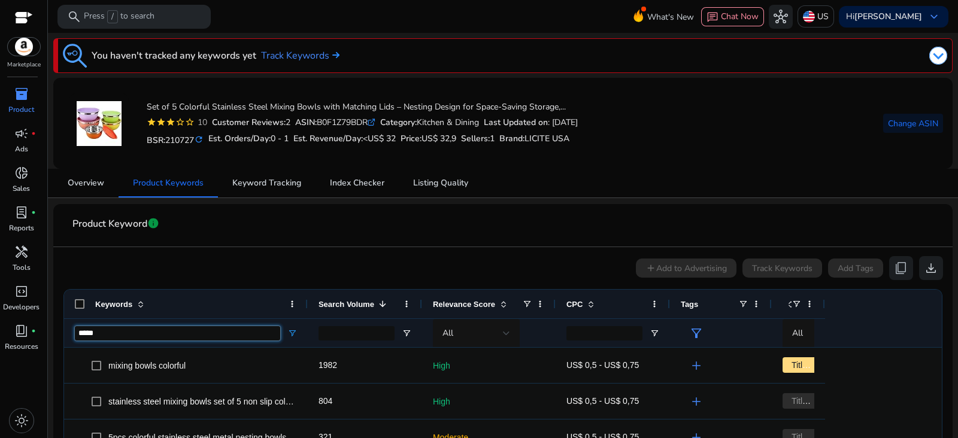
click at [236, 337] on input "*****" at bounding box center [177, 333] width 205 height 14
click at [235, 337] on input "*****" at bounding box center [177, 333] width 205 height 14
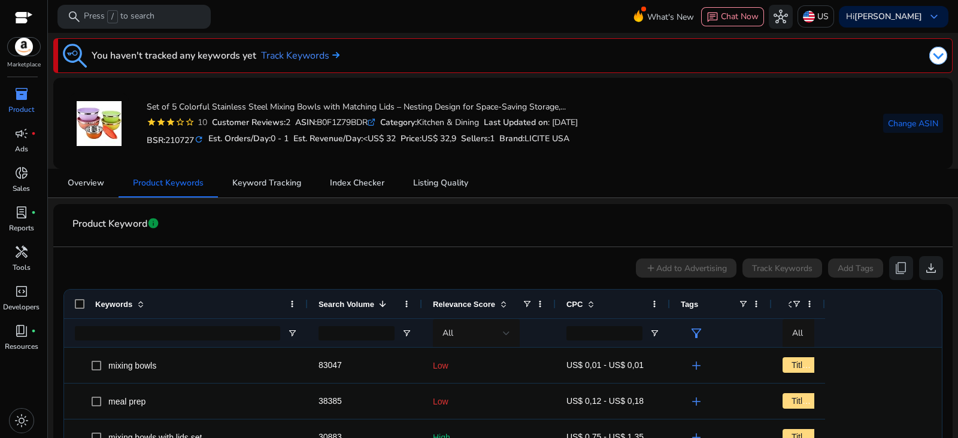
click at [499, 304] on span at bounding box center [504, 304] width 10 height 10
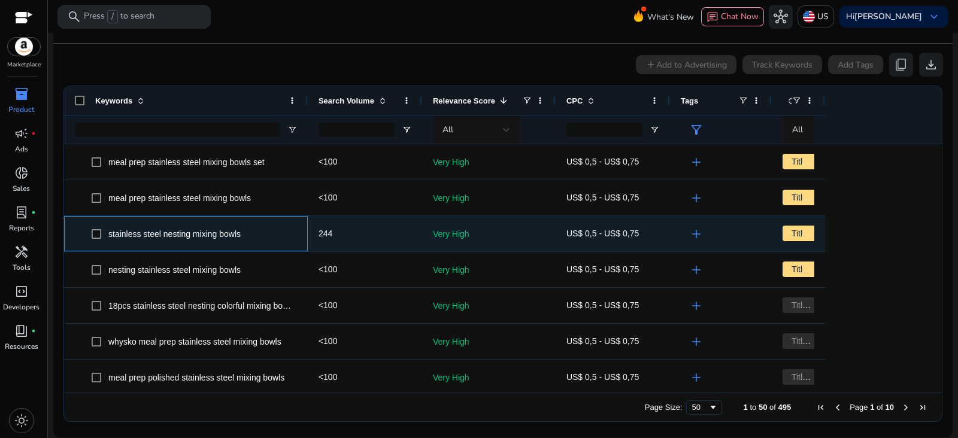
click at [224, 234] on span "stainless steel nesting mixing bowls" at bounding box center [174, 234] width 132 height 10
click at [225, 235] on span "stainless steel nesting mixing bowls" at bounding box center [174, 234] width 132 height 10
click at [185, 231] on span "stainless steel nesting mixing bowls" at bounding box center [174, 234] width 132 height 10
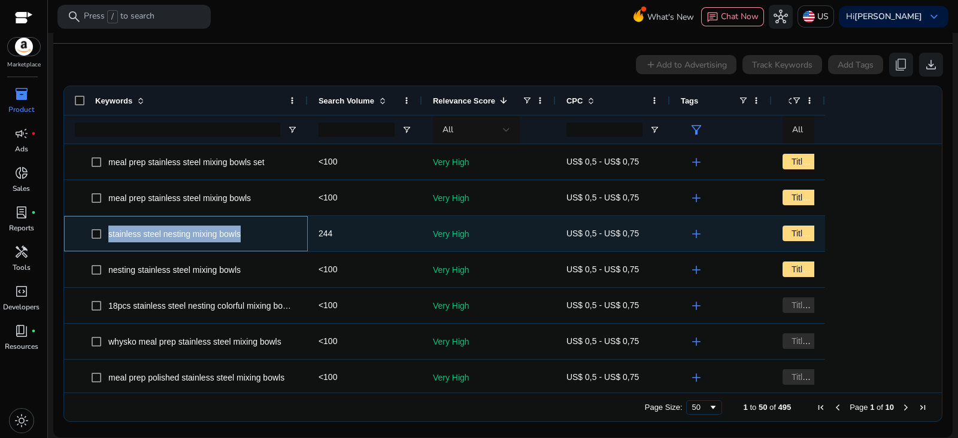
click at [185, 231] on span "stainless steel nesting mixing bowls" at bounding box center [174, 234] width 132 height 10
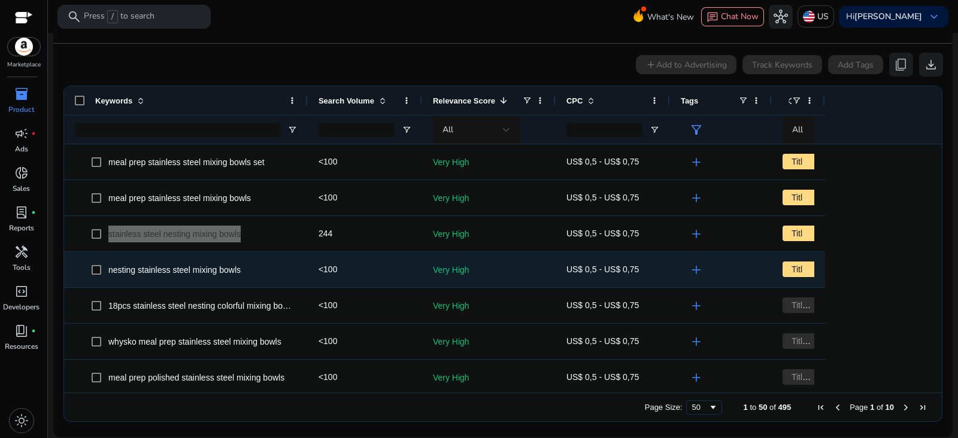
scroll to position [67, 0]
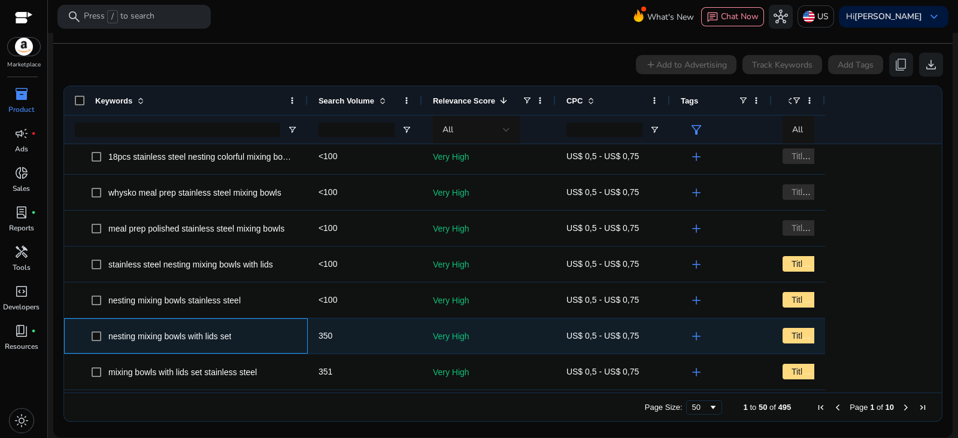
click at [187, 332] on span "nesting mixing bowls with lids set" at bounding box center [169, 337] width 123 height 10
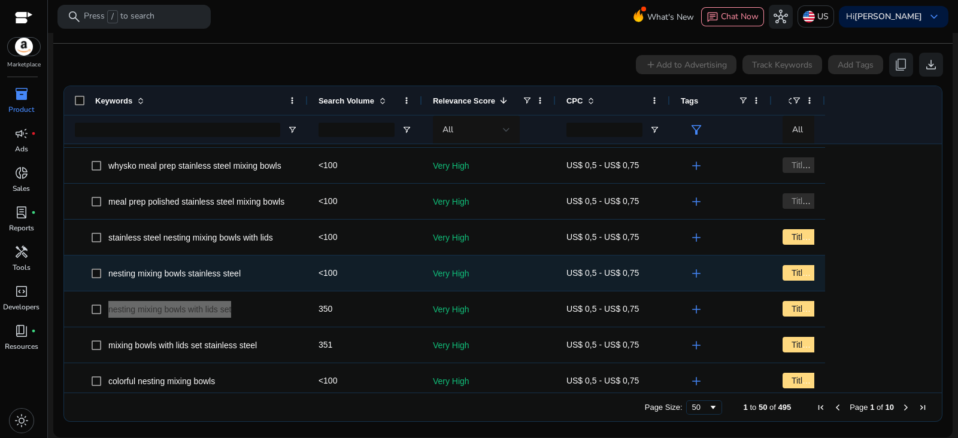
scroll to position [299, 0]
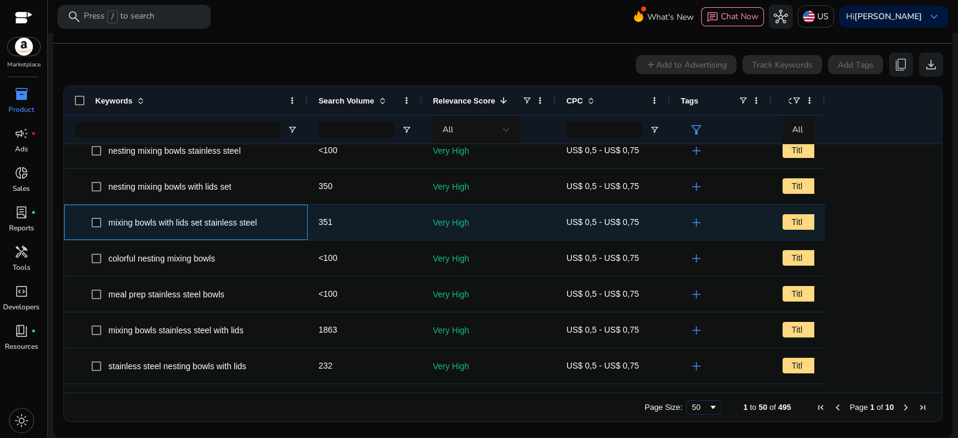
click at [220, 221] on span "mixing bowls with lids set stainless steel" at bounding box center [182, 223] width 149 height 10
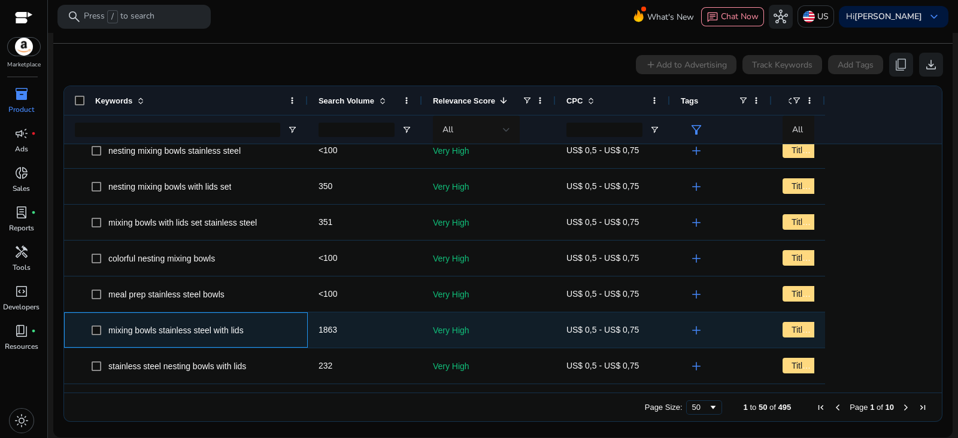
click at [190, 331] on span "mixing bowls stainless steel with lids" at bounding box center [175, 331] width 135 height 10
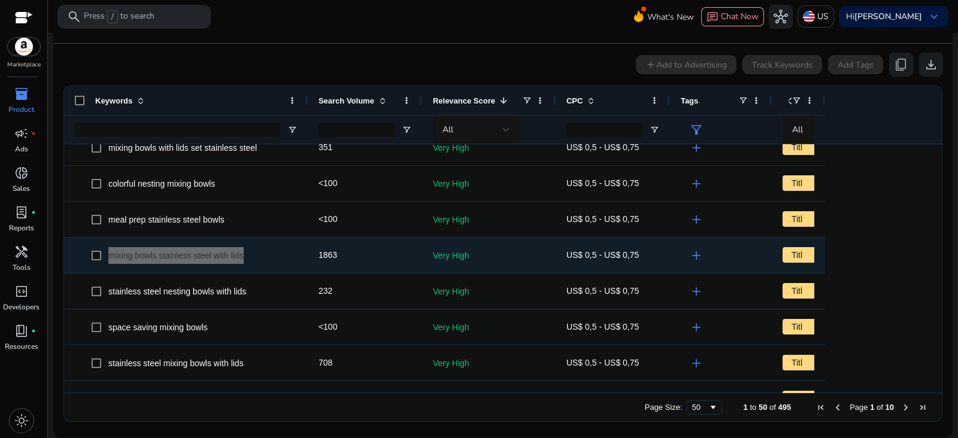
scroll to position [374, 0]
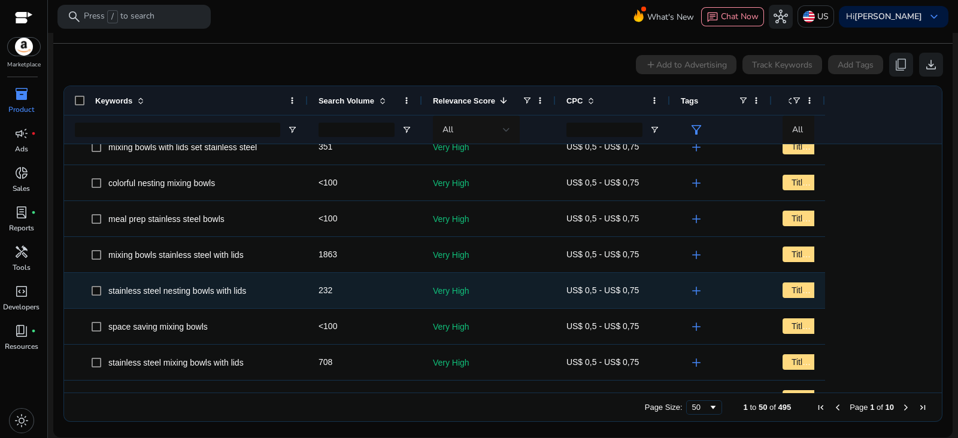
click at [204, 289] on span "stainless steel nesting bowls with lids" at bounding box center [177, 291] width 138 height 10
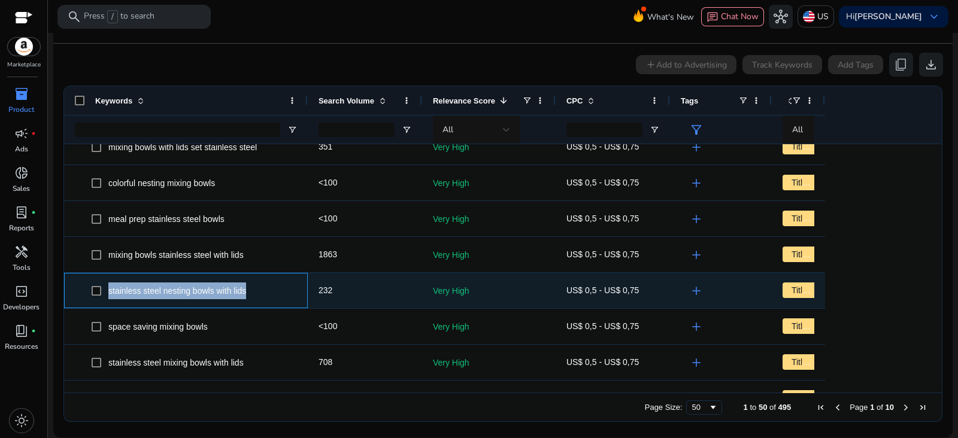
click at [204, 289] on span "stainless steel nesting bowls with lids" at bounding box center [177, 291] width 138 height 10
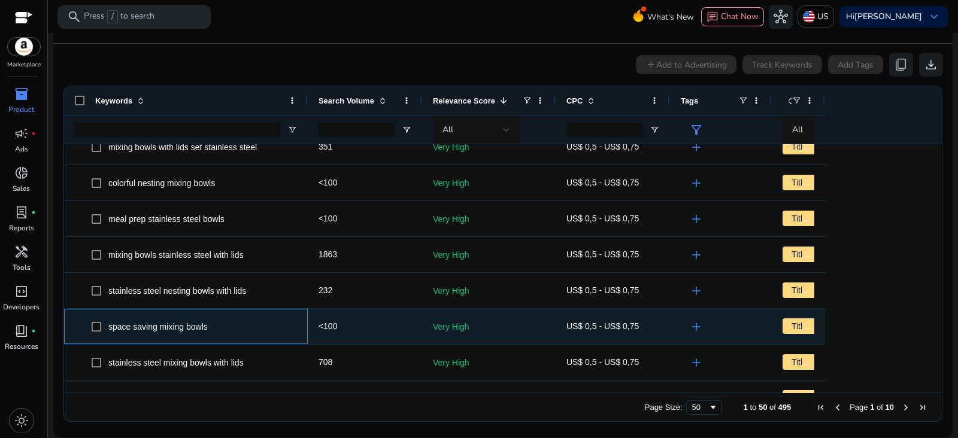
click at [184, 323] on span "space saving mixing bowls" at bounding box center [157, 327] width 99 height 10
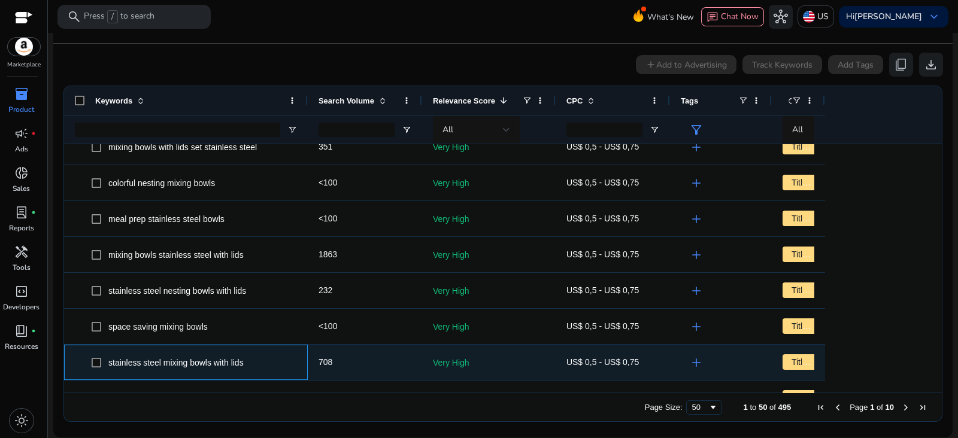
click at [201, 360] on span "stainless steel mixing bowls with lids" at bounding box center [175, 363] width 135 height 10
click at [200, 360] on span "stainless steel mixing bowls with lids" at bounding box center [175, 363] width 135 height 10
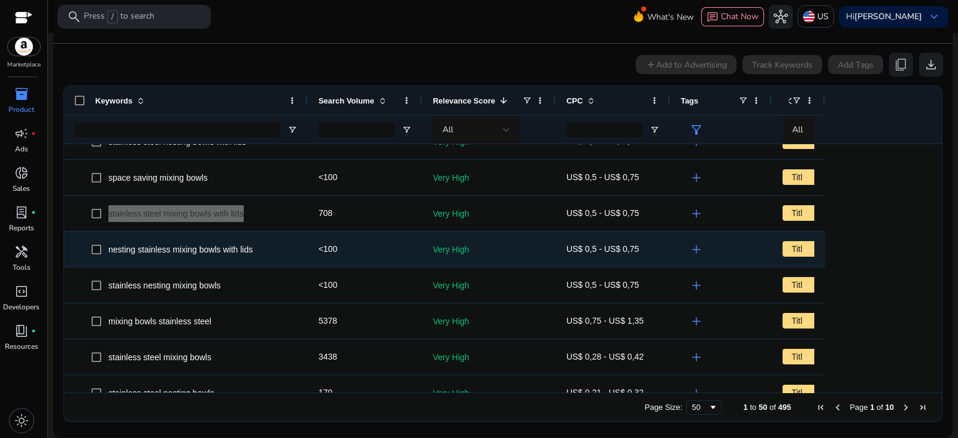
scroll to position [523, 0]
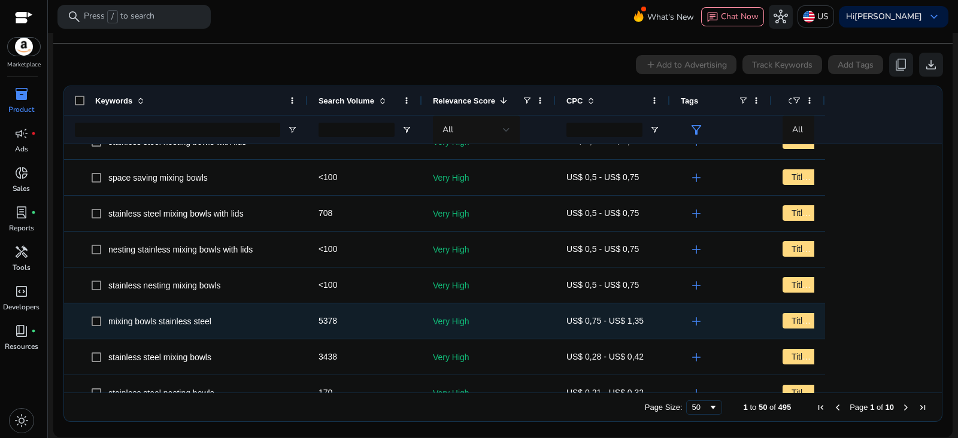
click at [184, 321] on span "mixing bowls stainless steel" at bounding box center [159, 322] width 103 height 10
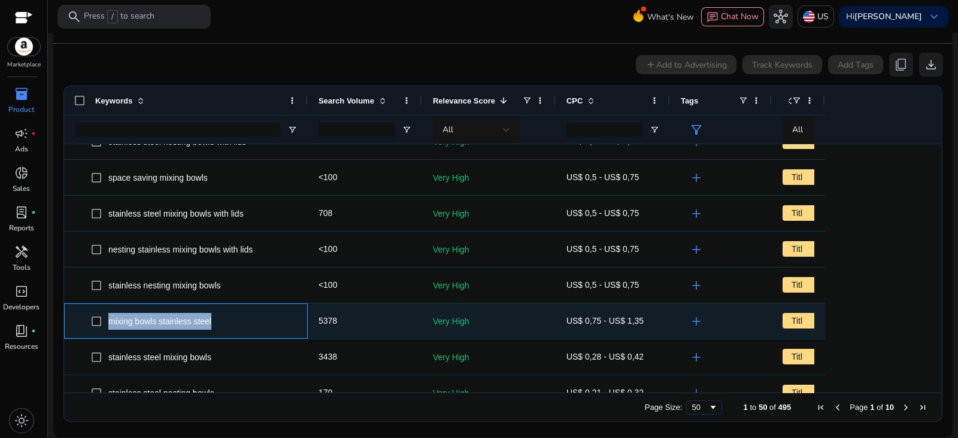
click at [184, 321] on span "mixing bowls stainless steel" at bounding box center [159, 322] width 103 height 10
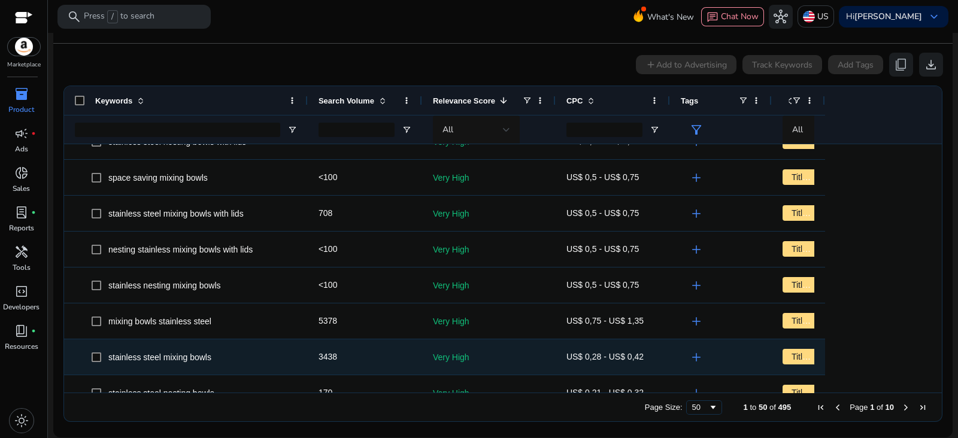
click at [193, 358] on span "stainless steel mixing bowls" at bounding box center [159, 358] width 103 height 10
click at [193, 359] on span "stainless steel mixing bowls" at bounding box center [159, 358] width 103 height 10
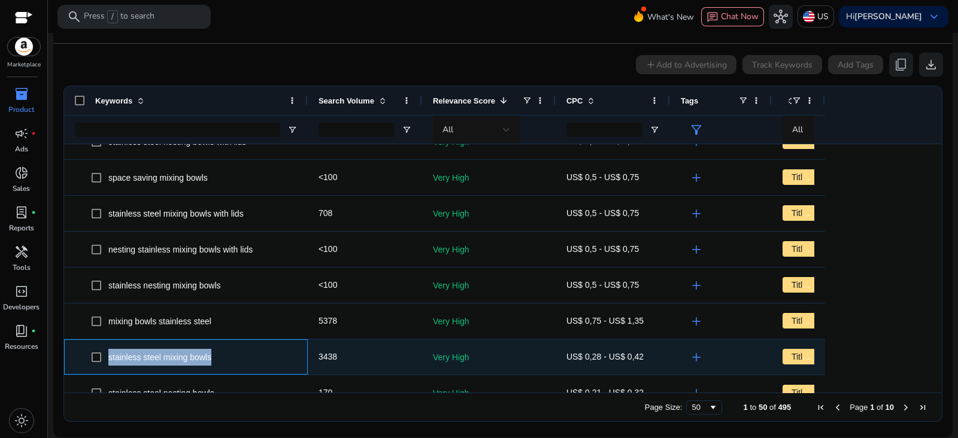
click at [193, 359] on span "stainless steel mixing bowls" at bounding box center [159, 358] width 103 height 10
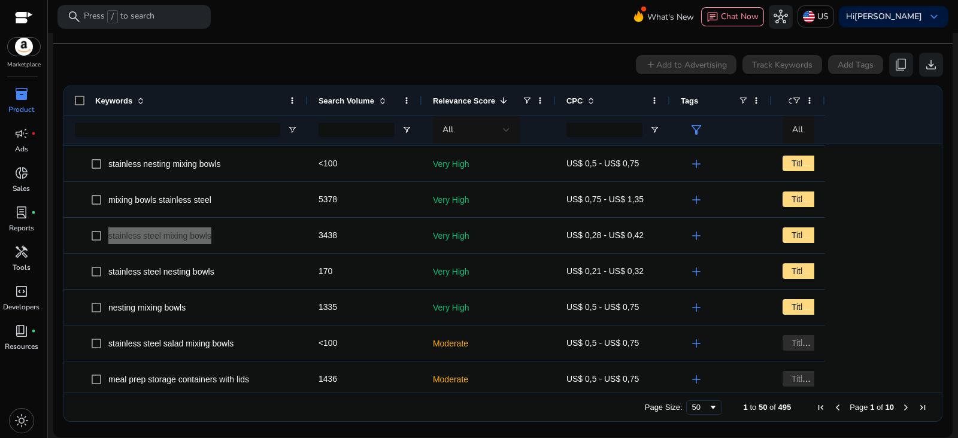
scroll to position [674, 0]
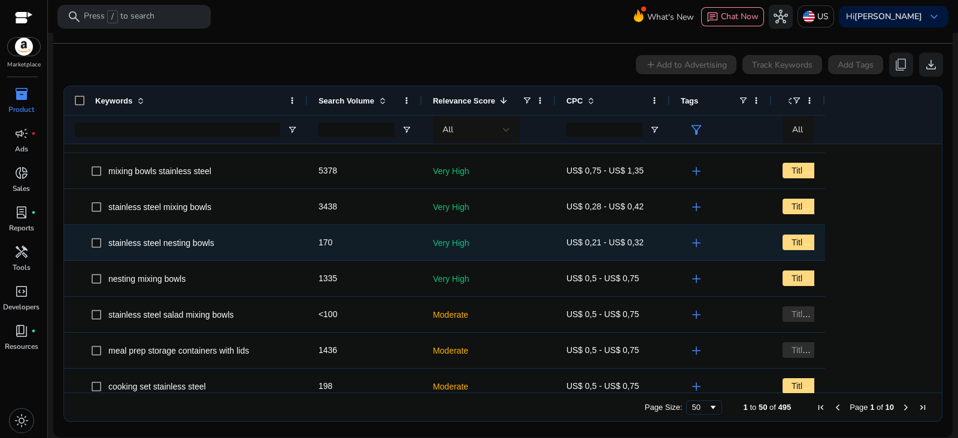
click at [192, 244] on span "stainless steel nesting bowls" at bounding box center [161, 243] width 106 height 10
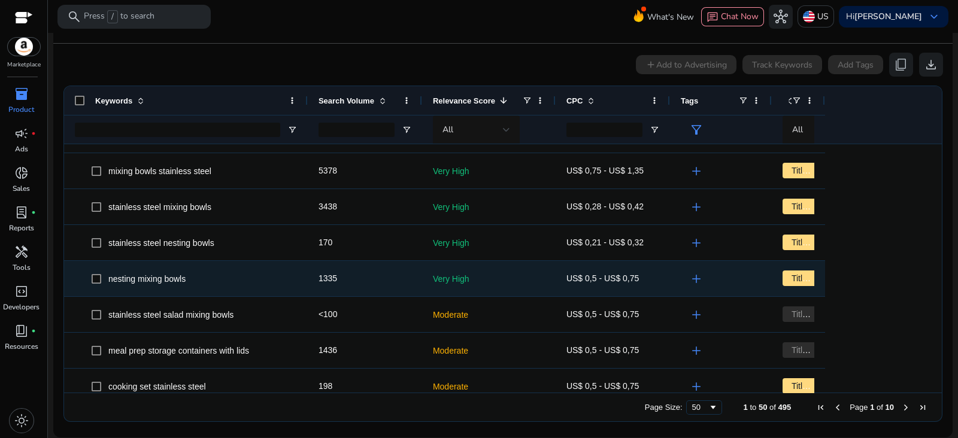
click at [161, 280] on span "nesting mixing bowls" at bounding box center [146, 279] width 77 height 10
click at [160, 280] on span "nesting mixing bowls" at bounding box center [146, 279] width 77 height 10
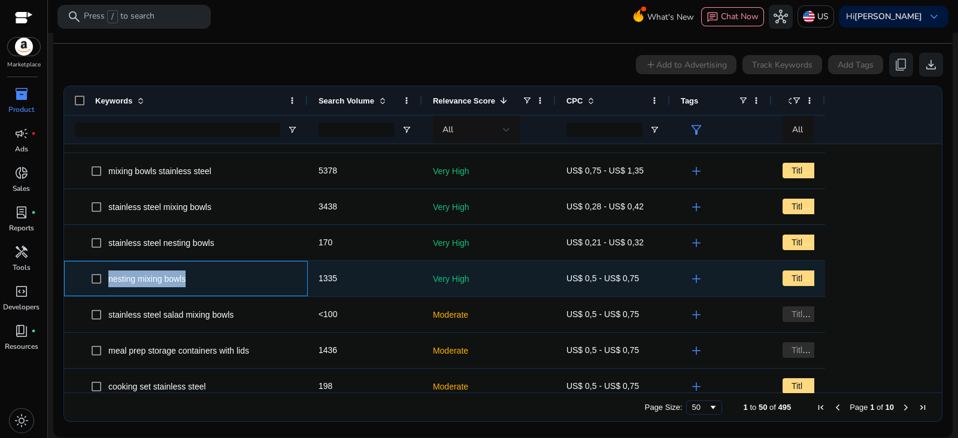
click at [160, 280] on span "nesting mixing bowls" at bounding box center [146, 279] width 77 height 10
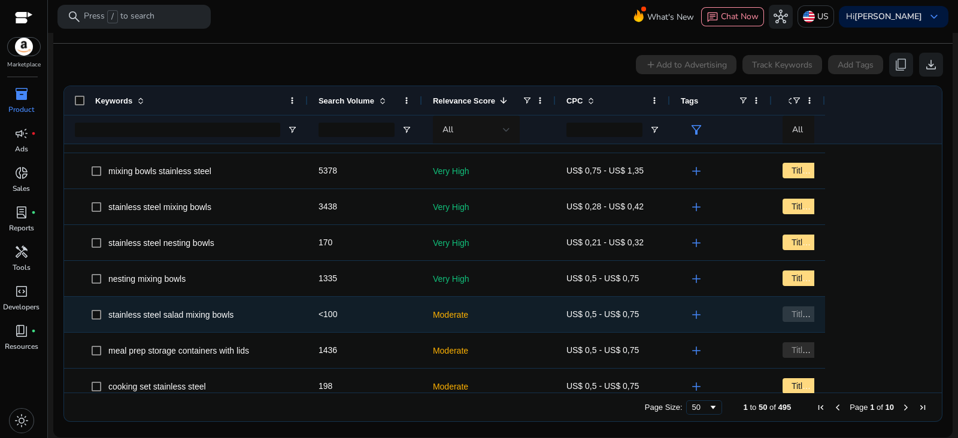
click at [210, 314] on span "stainless steel salad mixing bowls" at bounding box center [170, 315] width 125 height 10
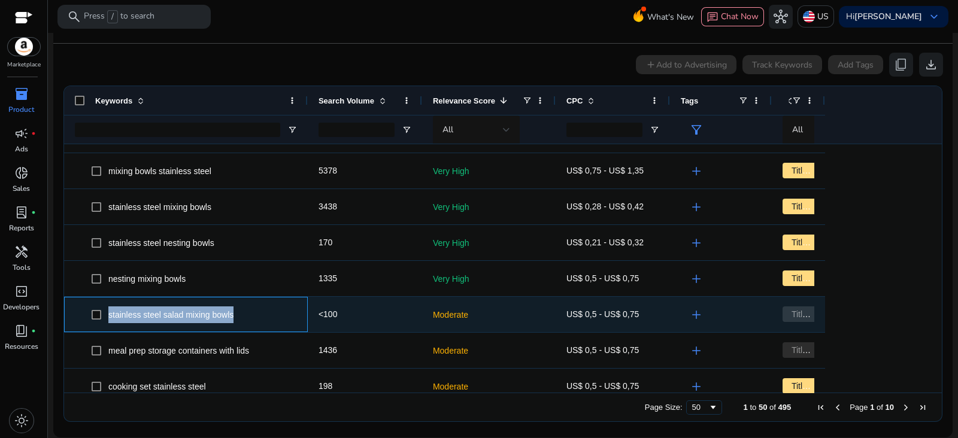
click at [210, 314] on span "stainless steel salad mixing bowls" at bounding box center [170, 315] width 125 height 10
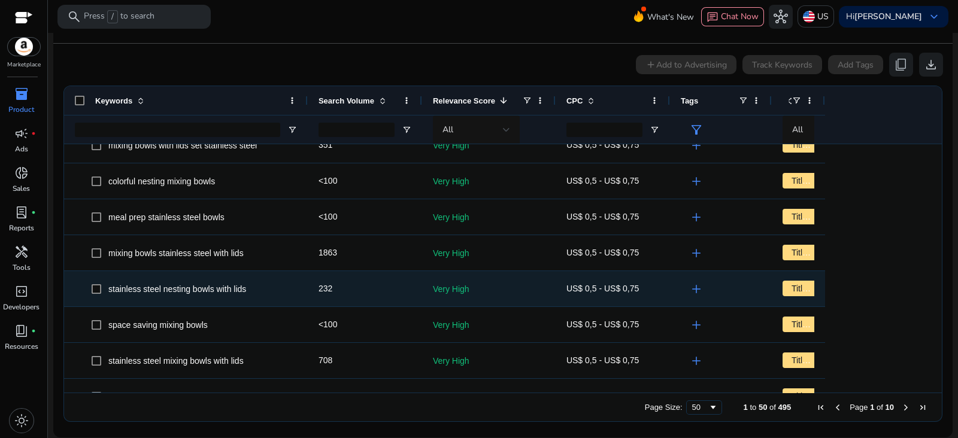
scroll to position [374, 0]
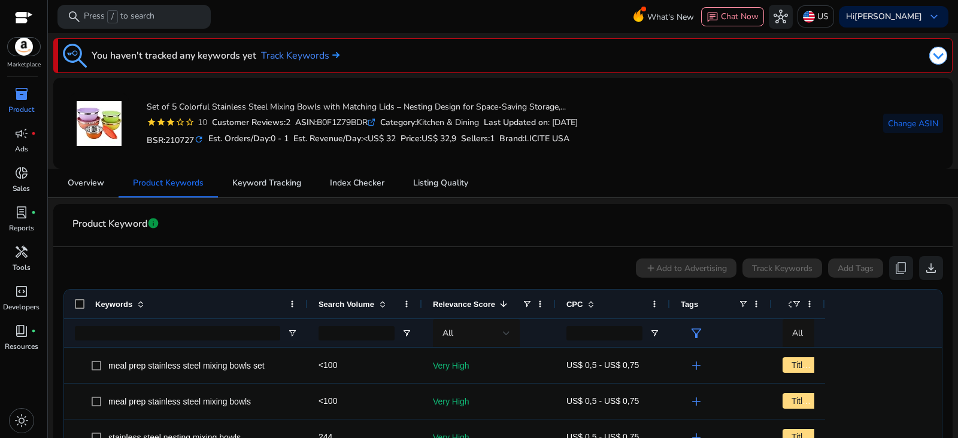
scroll to position [374, 0]
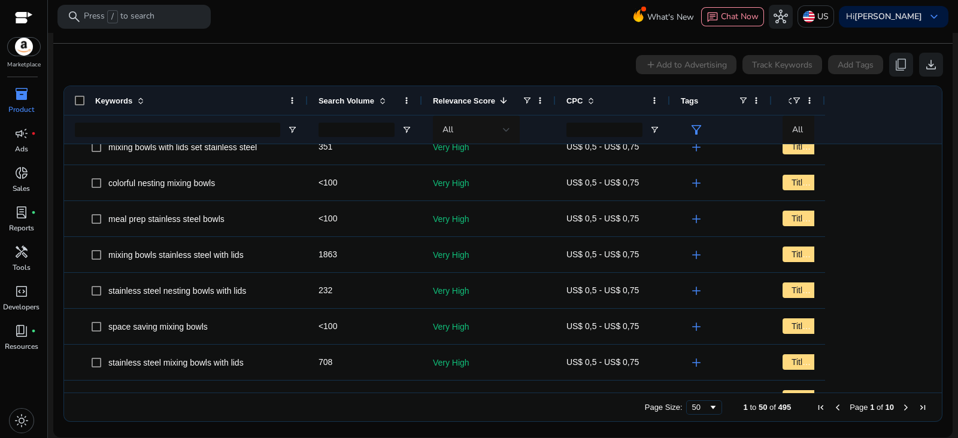
click at [23, 107] on p "Product" at bounding box center [21, 109] width 26 height 11
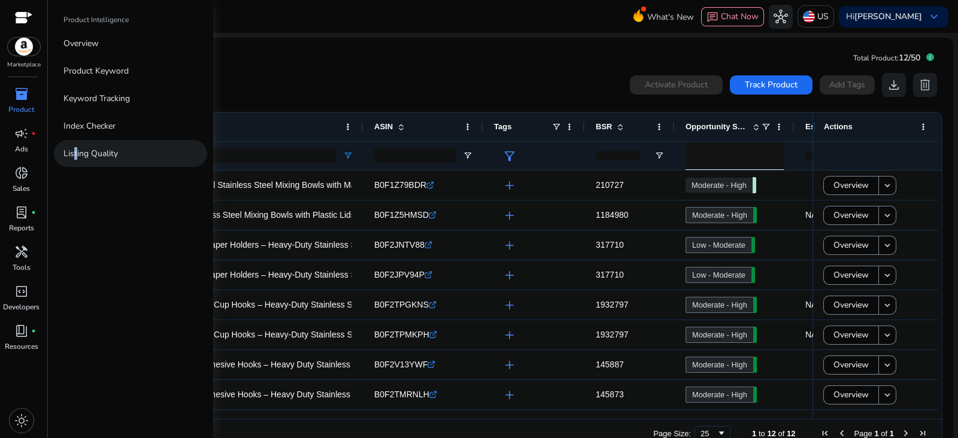
click at [74, 151] on p "Listing Quality" at bounding box center [90, 153] width 54 height 13
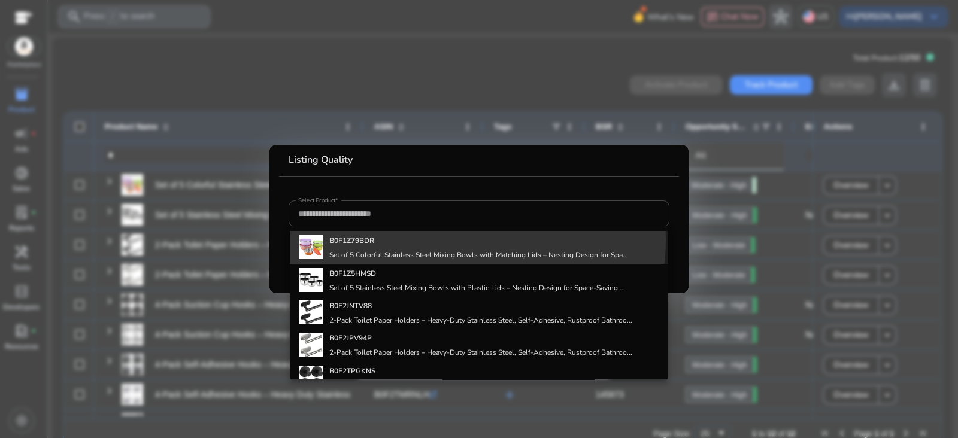
click at [443, 240] on h4 "B0F1Z79BDR" at bounding box center [478, 241] width 299 height 10
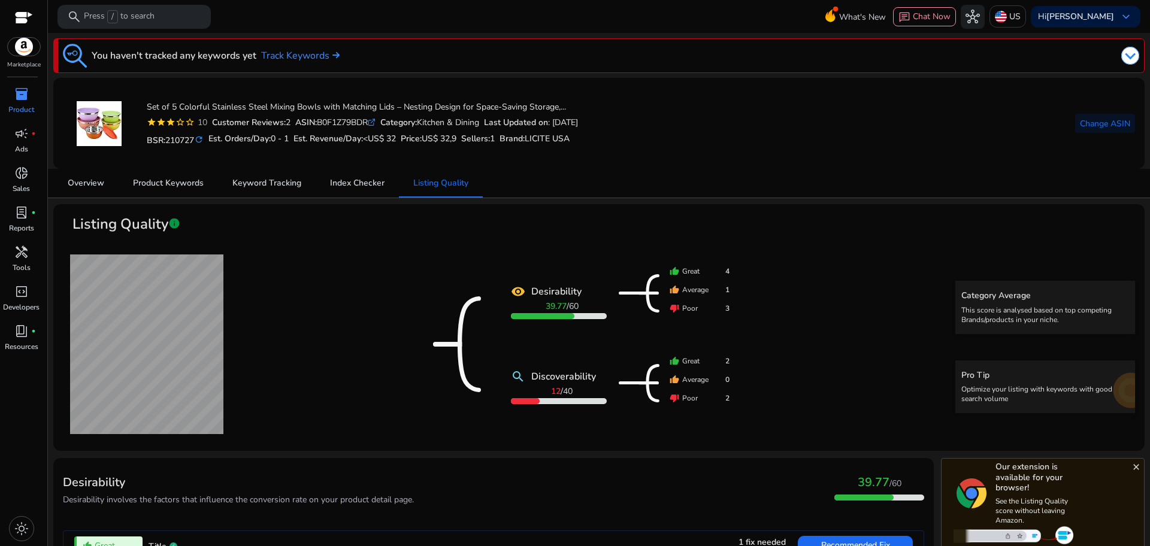
click at [17, 108] on p "Product" at bounding box center [21, 109] width 26 height 11
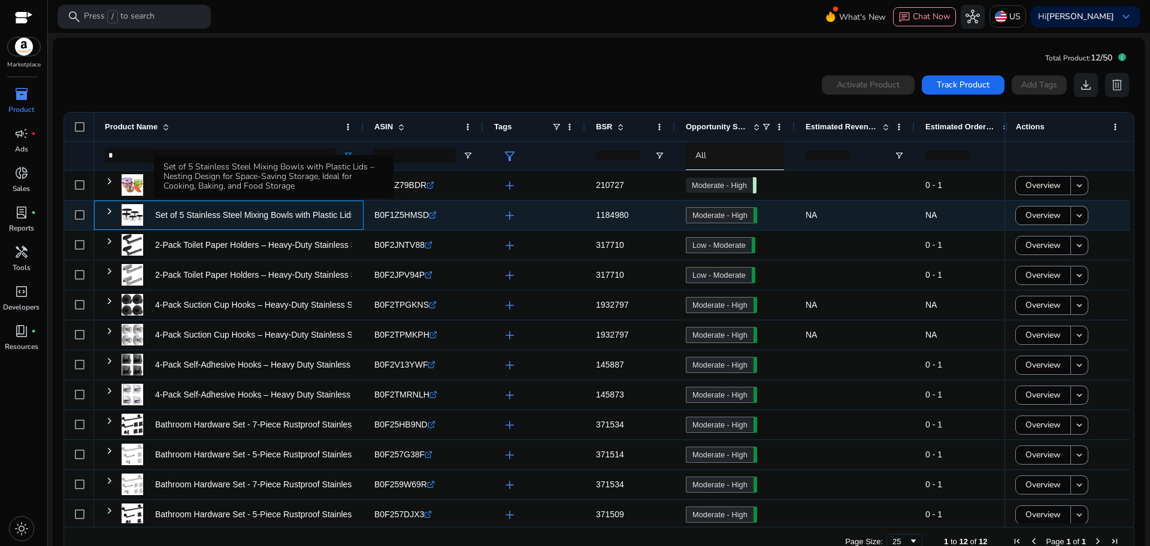
click at [295, 216] on p "Set of 5 Stainless Steel Mixing Bowls with Plastic Lids – Nesting..." at bounding box center [277, 215] width 245 height 25
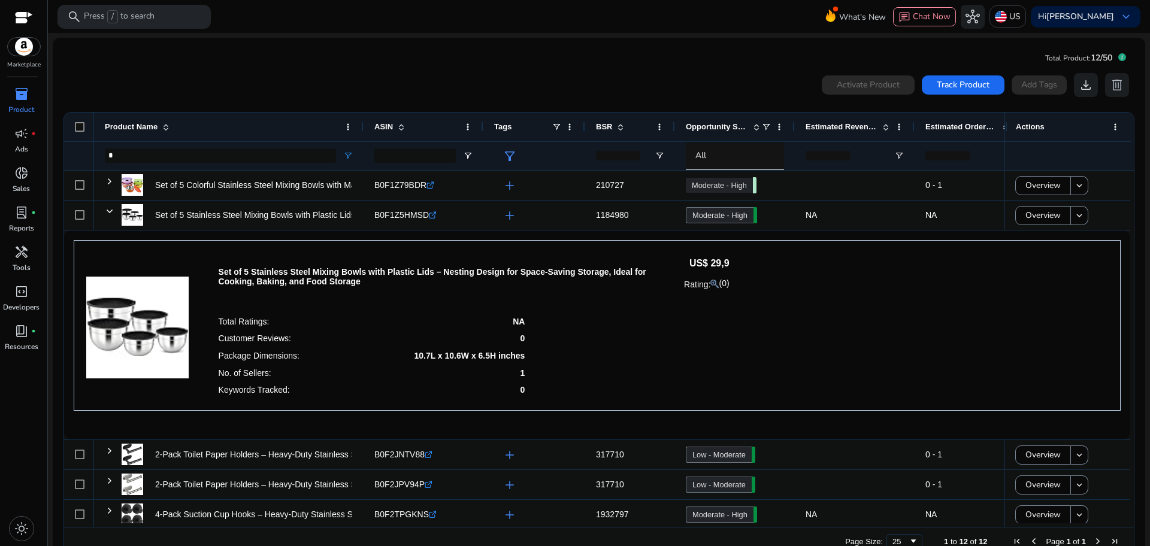
click at [316, 275] on p "Set of 5 Stainless Steel Mixing Bowls with Plastic Lids – Nesting Design for Sp…" at bounding box center [444, 276] width 451 height 19
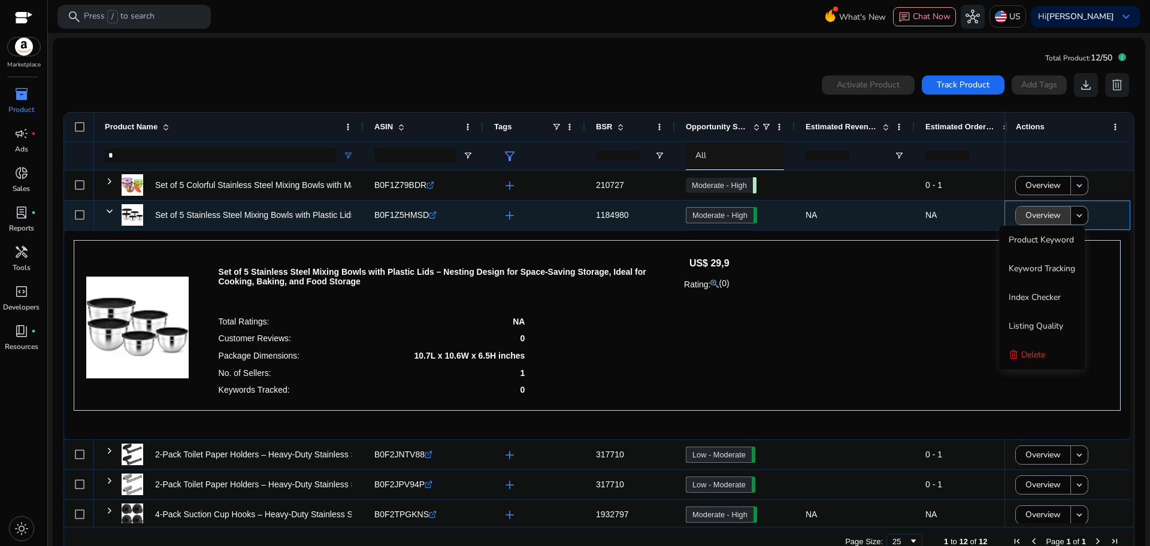
click at [958, 214] on span at bounding box center [1043, 215] width 54 height 29
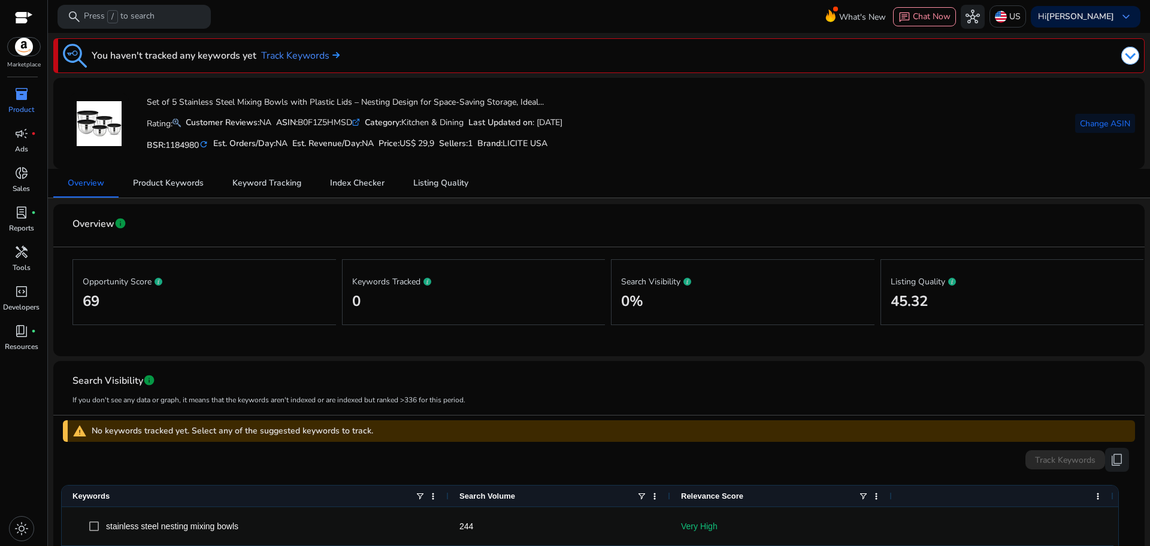
drag, startPoint x: 307, startPoint y: 120, endPoint x: 358, endPoint y: 125, distance: 51.2
click at [358, 125] on div "ASIN: B0F1Z5HMSD .st0{fill:#2c8af8}" at bounding box center [318, 122] width 84 height 13
